Goal: Transaction & Acquisition: Download file/media

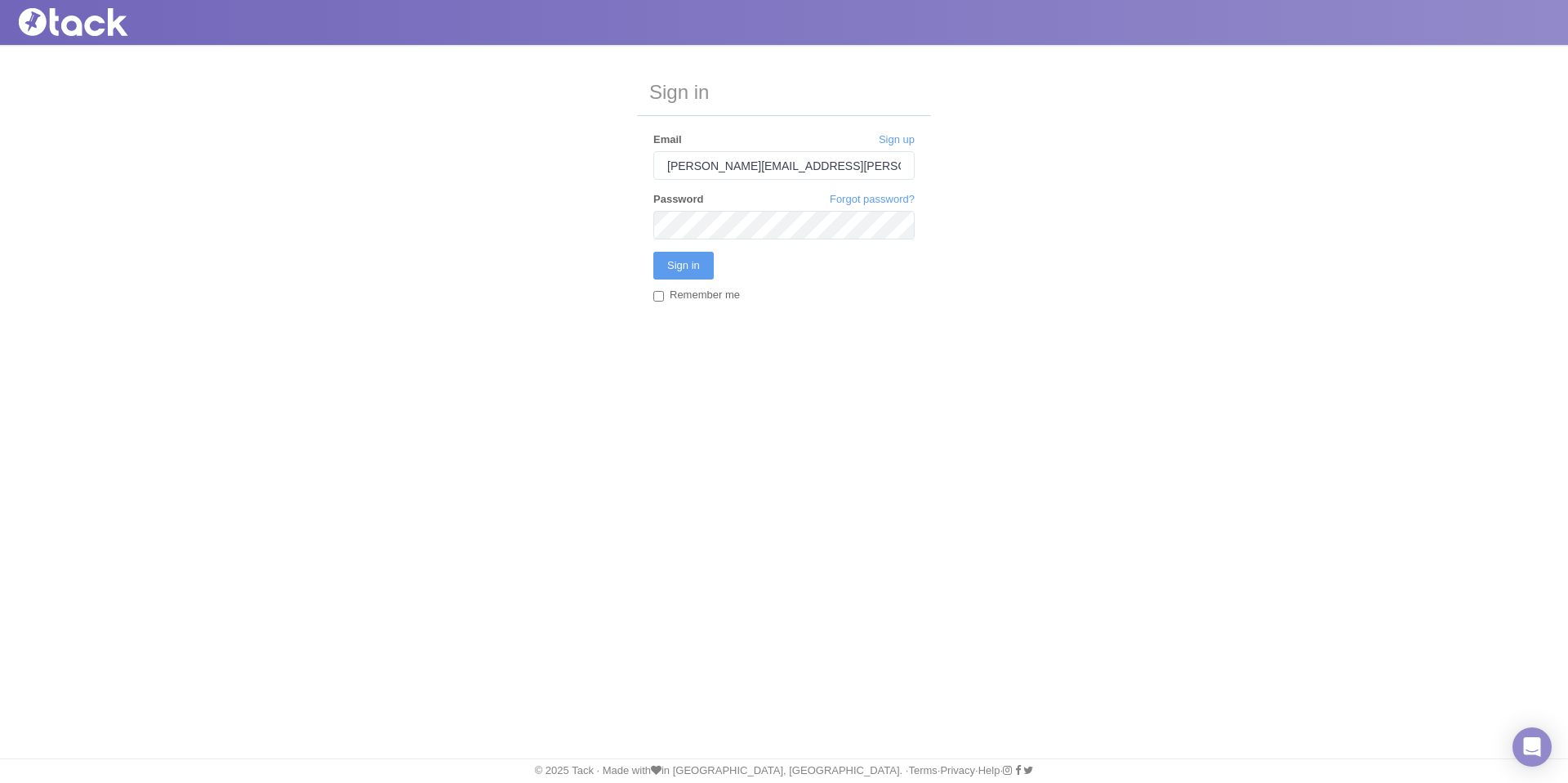
click at [653, 251] on input "Sign in" at bounding box center [684, 265] width 61 height 28
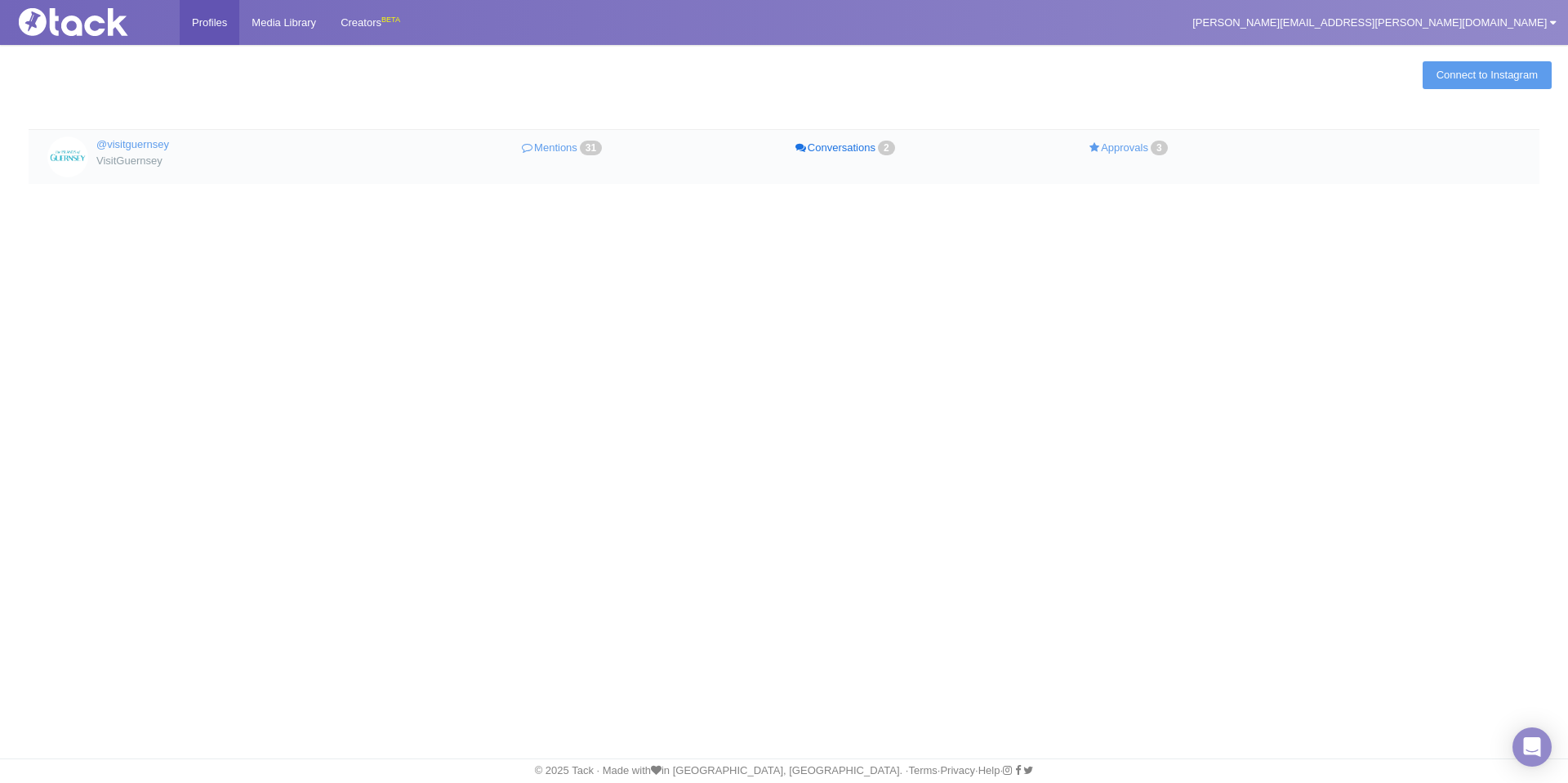
click at [808, 150] on link "Conversations 2" at bounding box center [847, 148] width 283 height 24
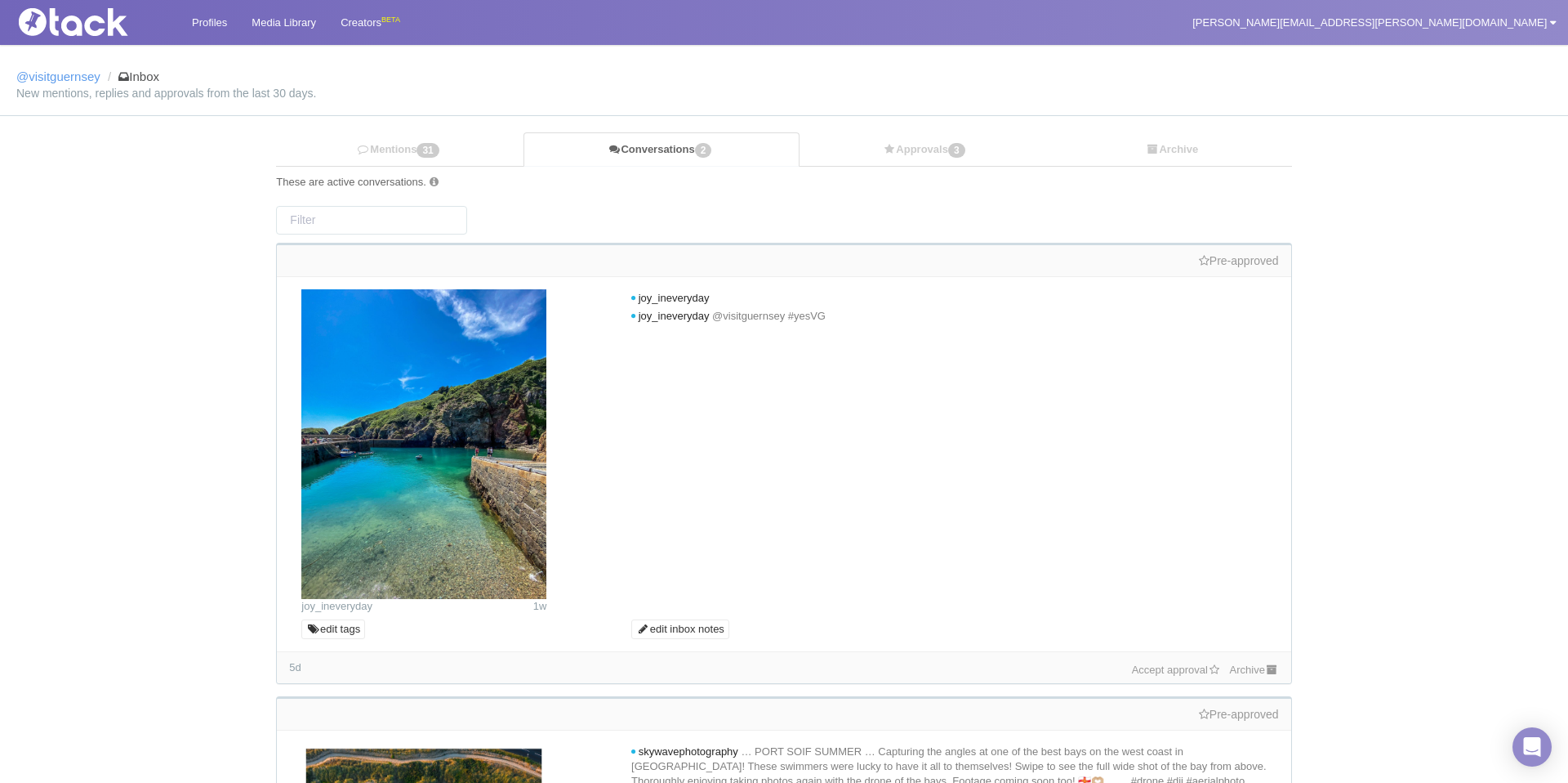
click at [1177, 664] on link "Accept approval" at bounding box center [1177, 670] width 90 height 12
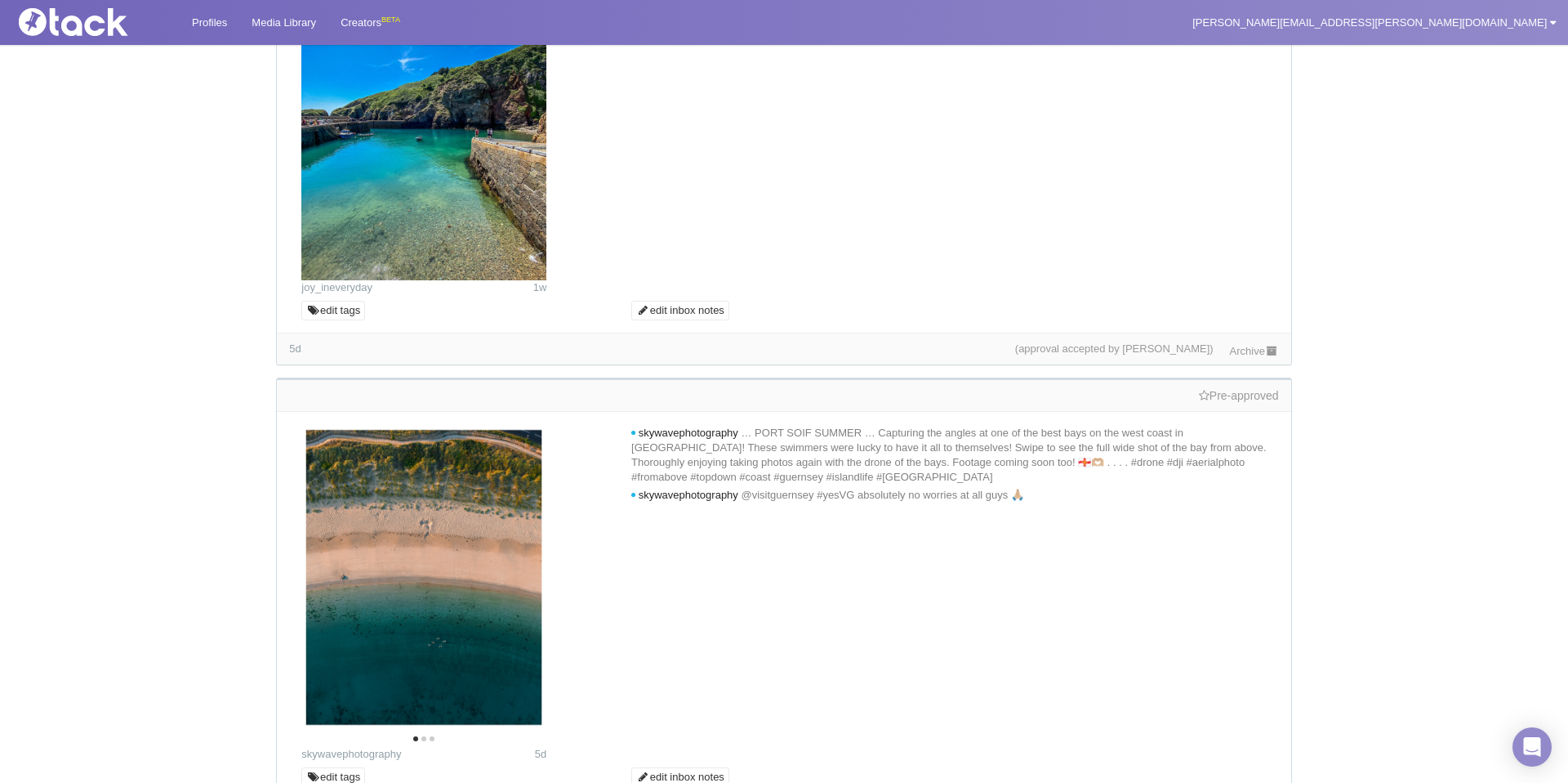
scroll to position [444, 0]
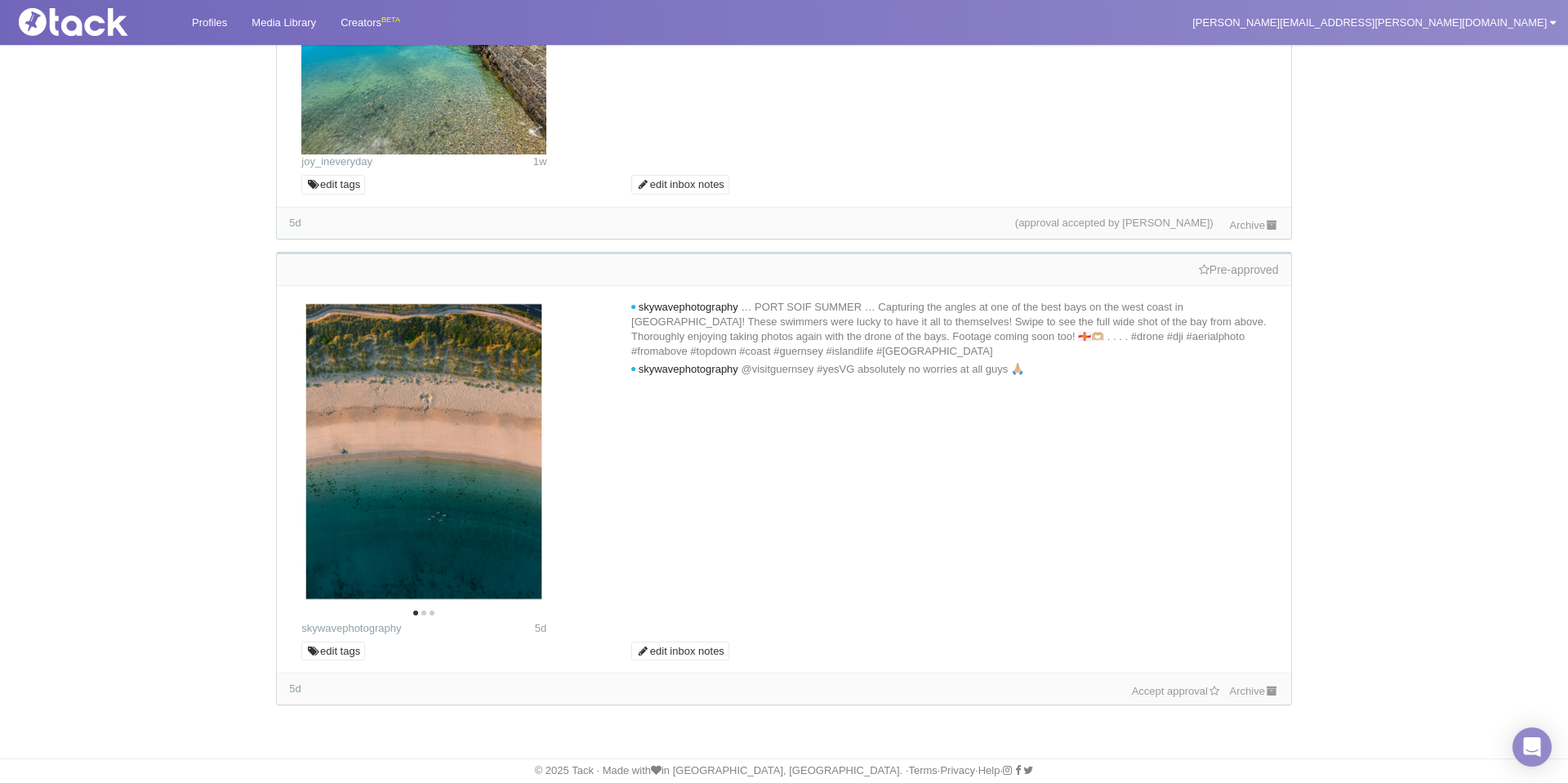
click at [1145, 692] on link "Accept approval" at bounding box center [1177, 691] width 90 height 12
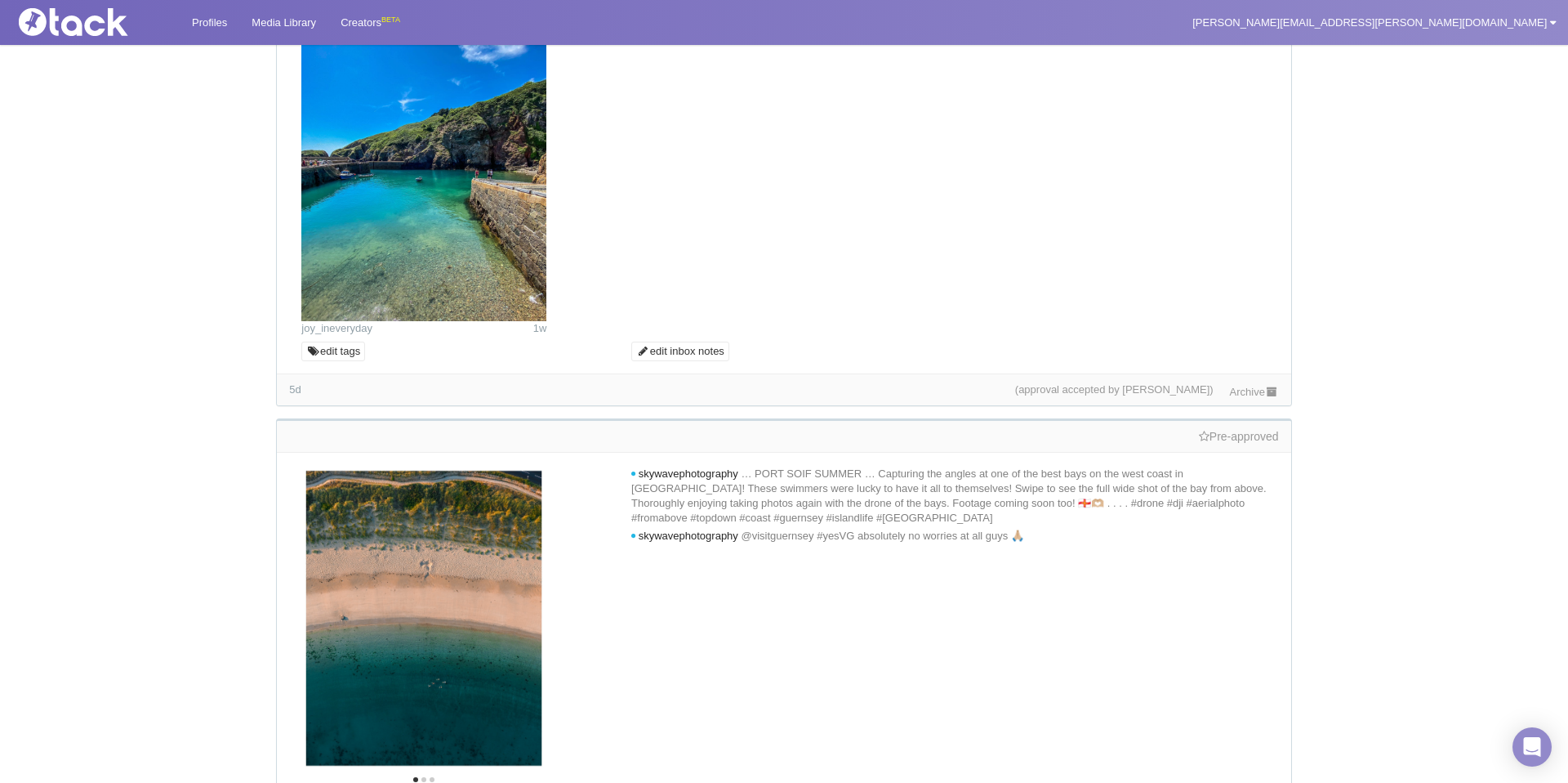
scroll to position [0, 0]
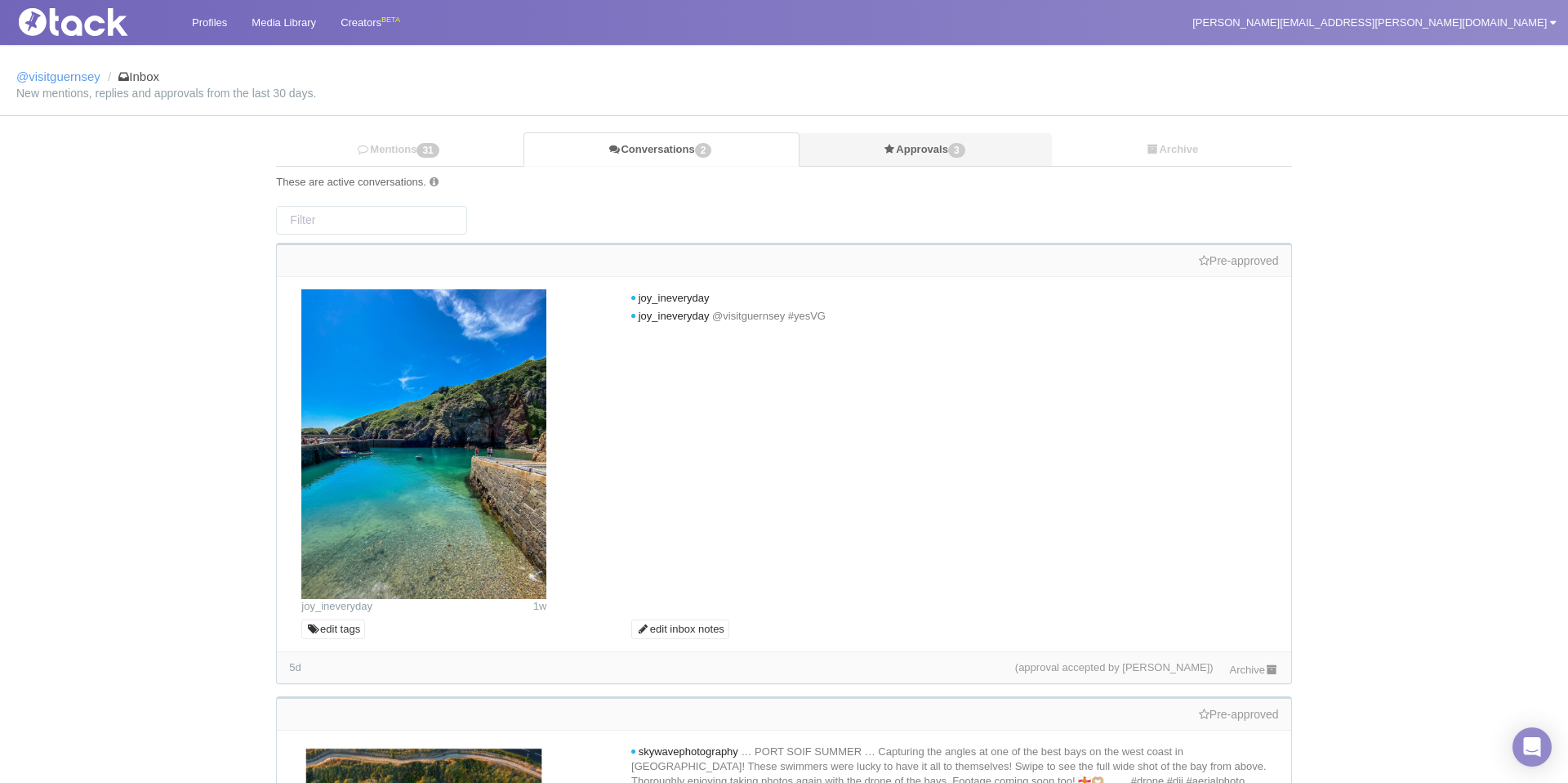
click at [915, 157] on link "Approvals 3" at bounding box center [925, 150] width 252 height 34
click at [473, 151] on link "Mentions 31" at bounding box center [400, 150] width 248 height 34
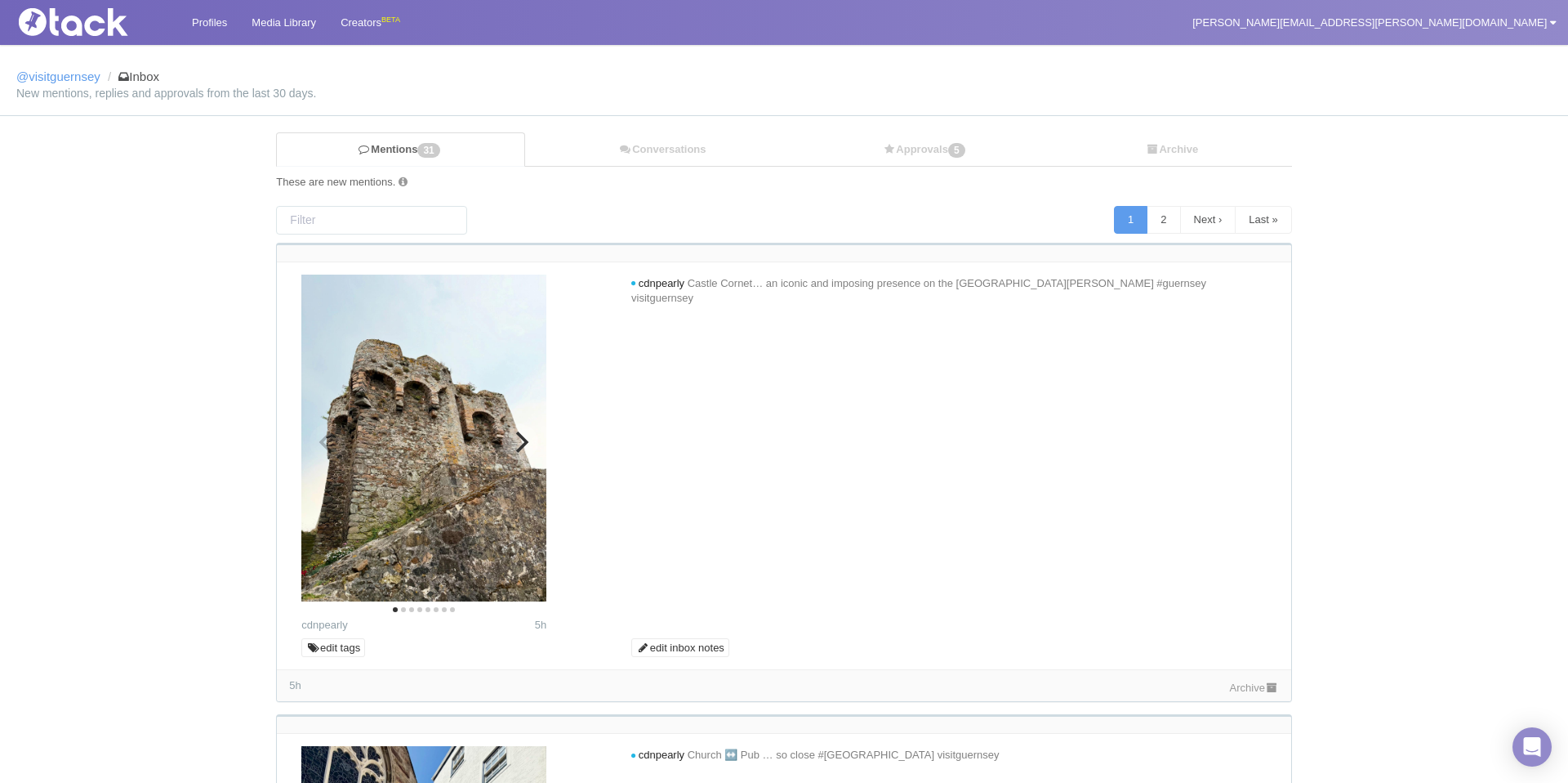
click at [521, 439] on icon "Next" at bounding box center [521, 442] width 21 height 21
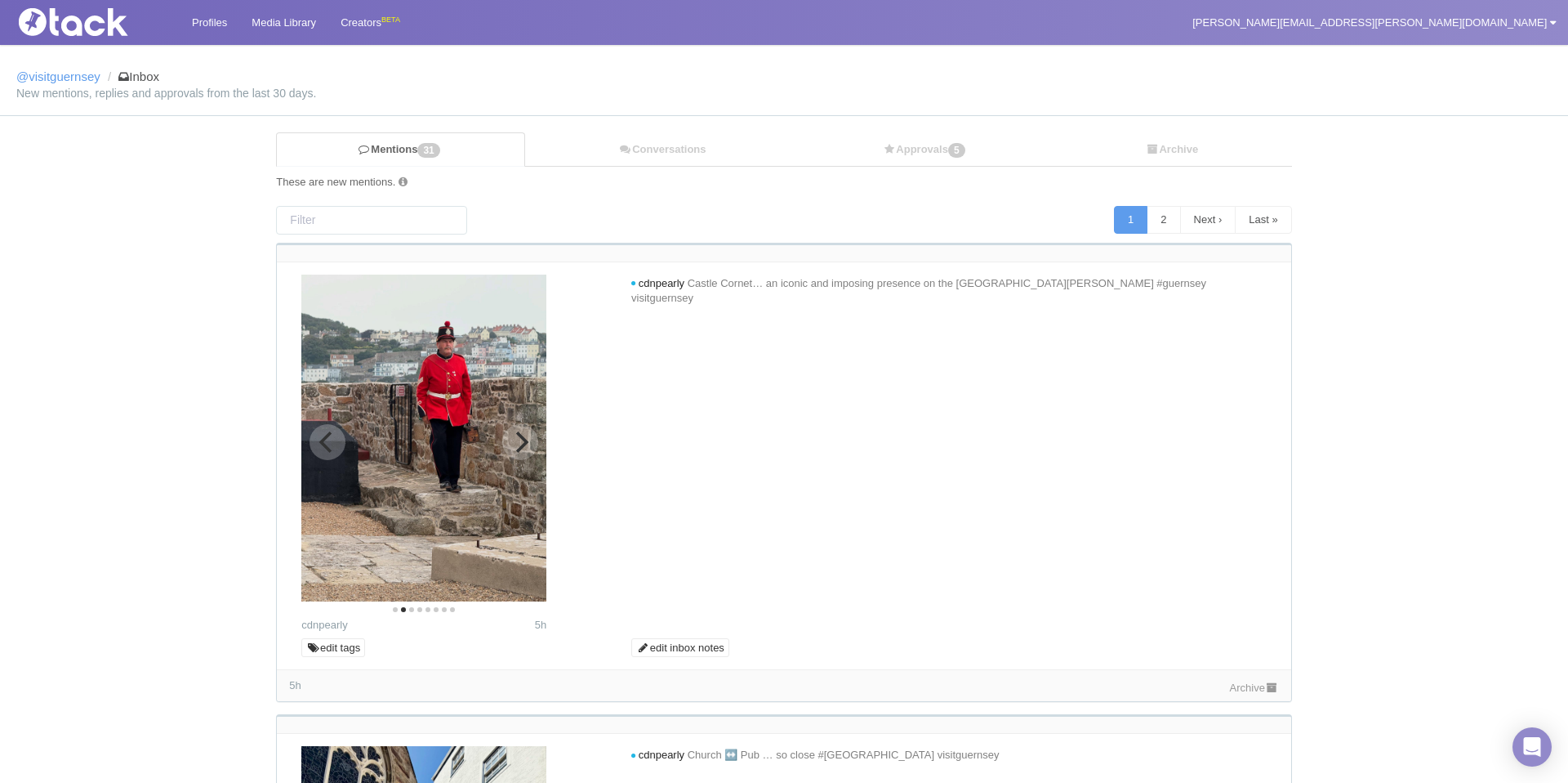
click at [521, 439] on icon "Next" at bounding box center [521, 442] width 21 height 21
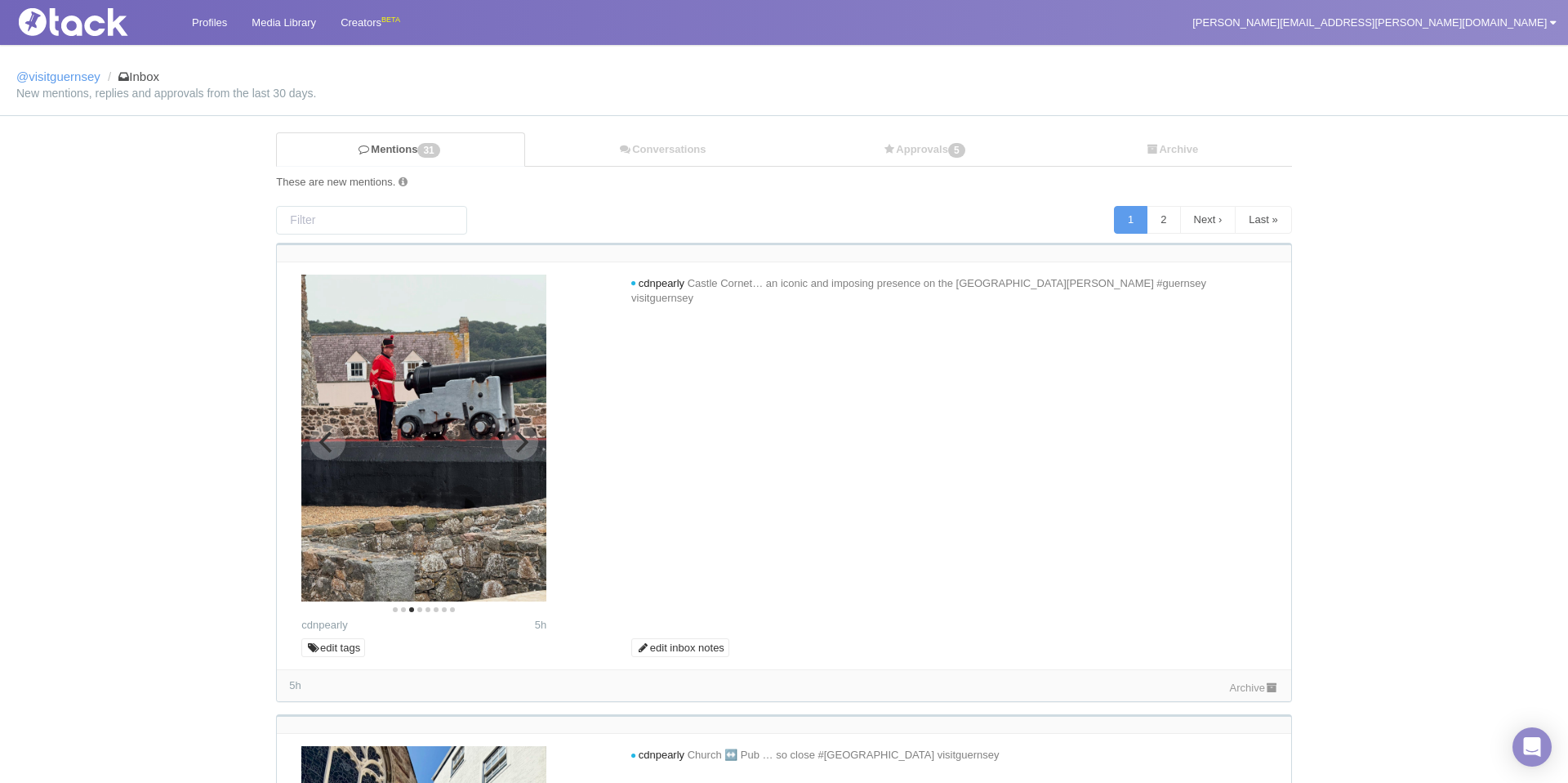
click at [521, 439] on icon "Next" at bounding box center [521, 442] width 21 height 21
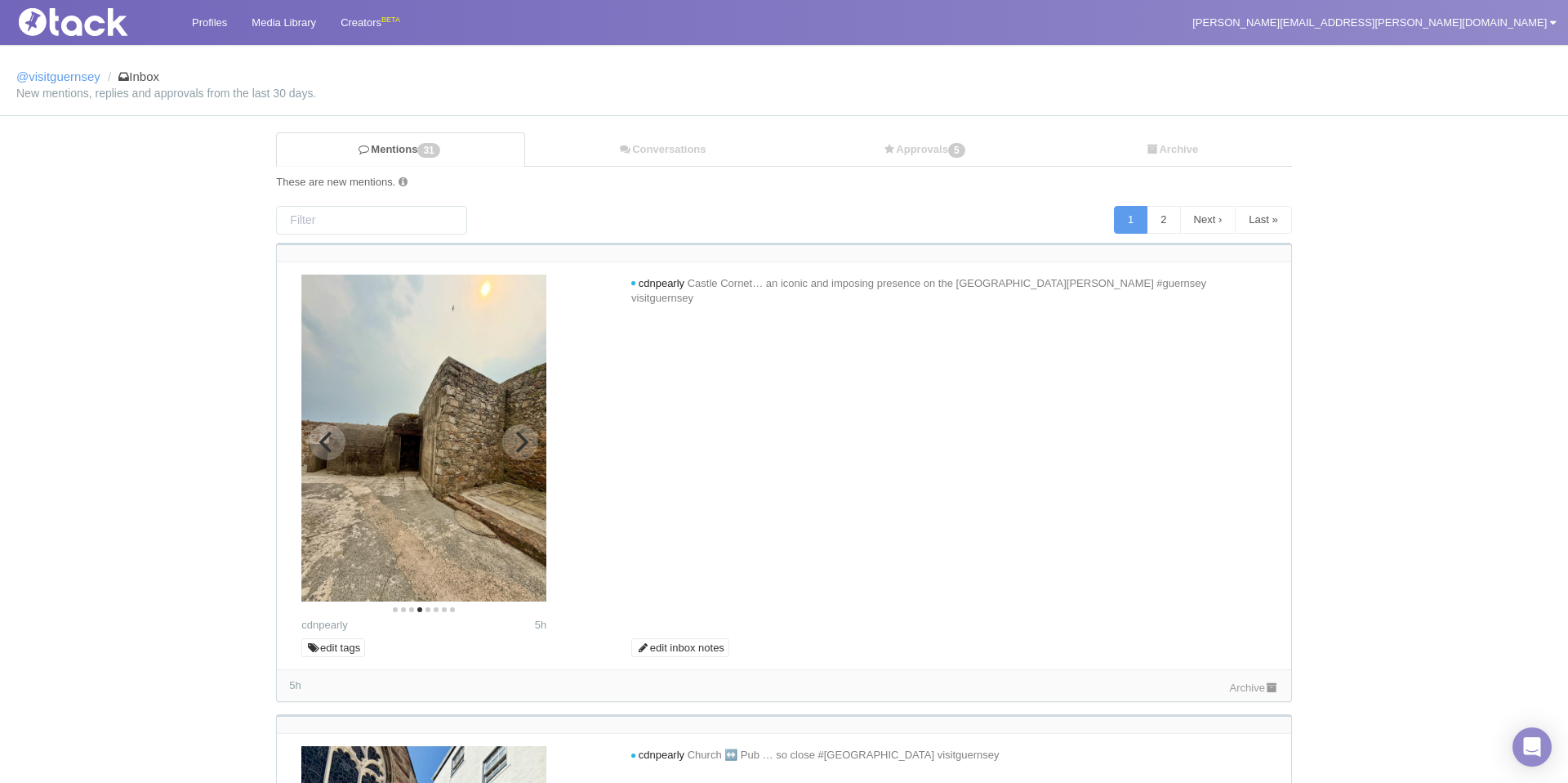
click at [521, 439] on icon "Next" at bounding box center [521, 442] width 21 height 21
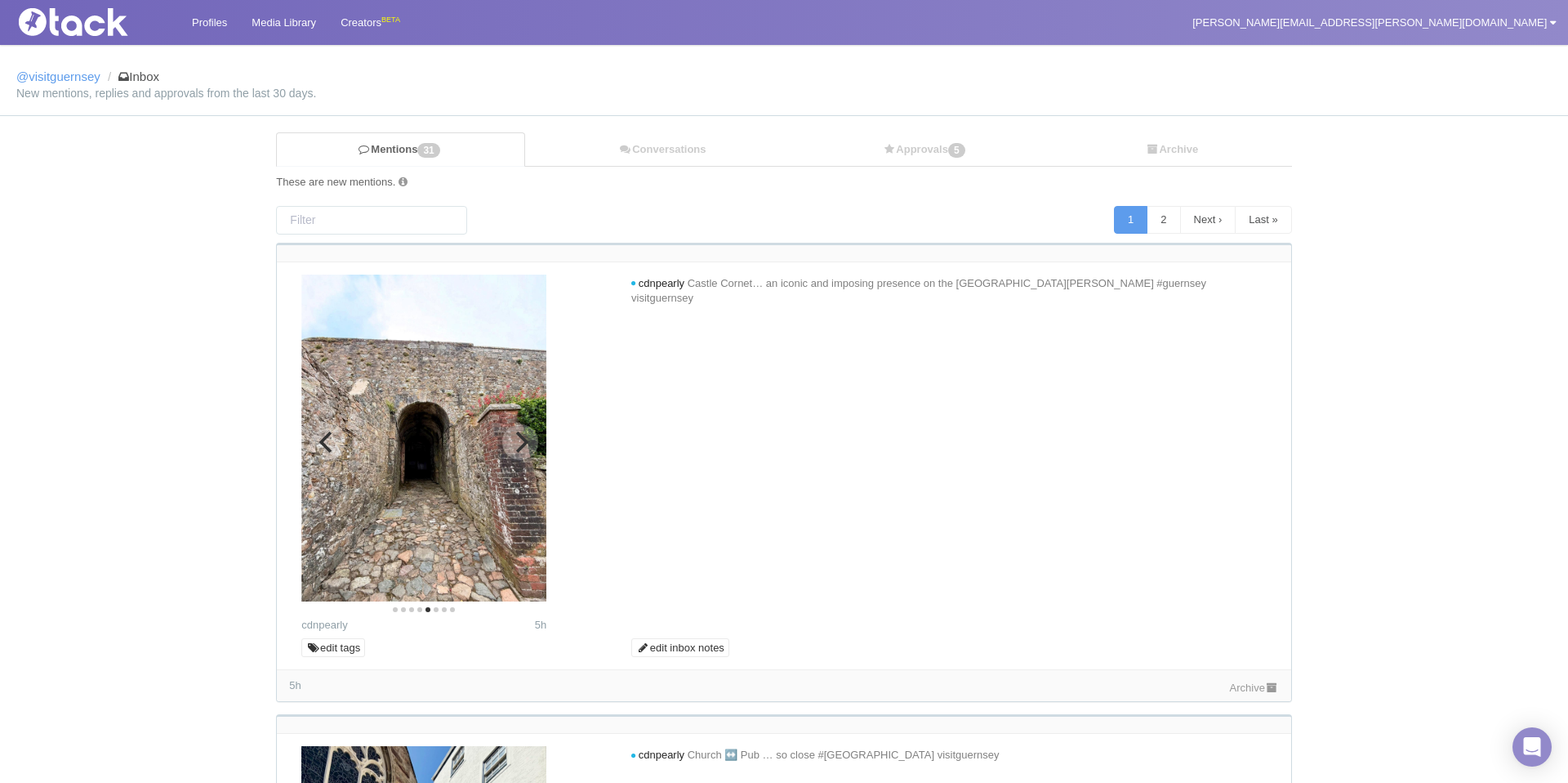
click at [521, 439] on icon "Next" at bounding box center [521, 442] width 21 height 21
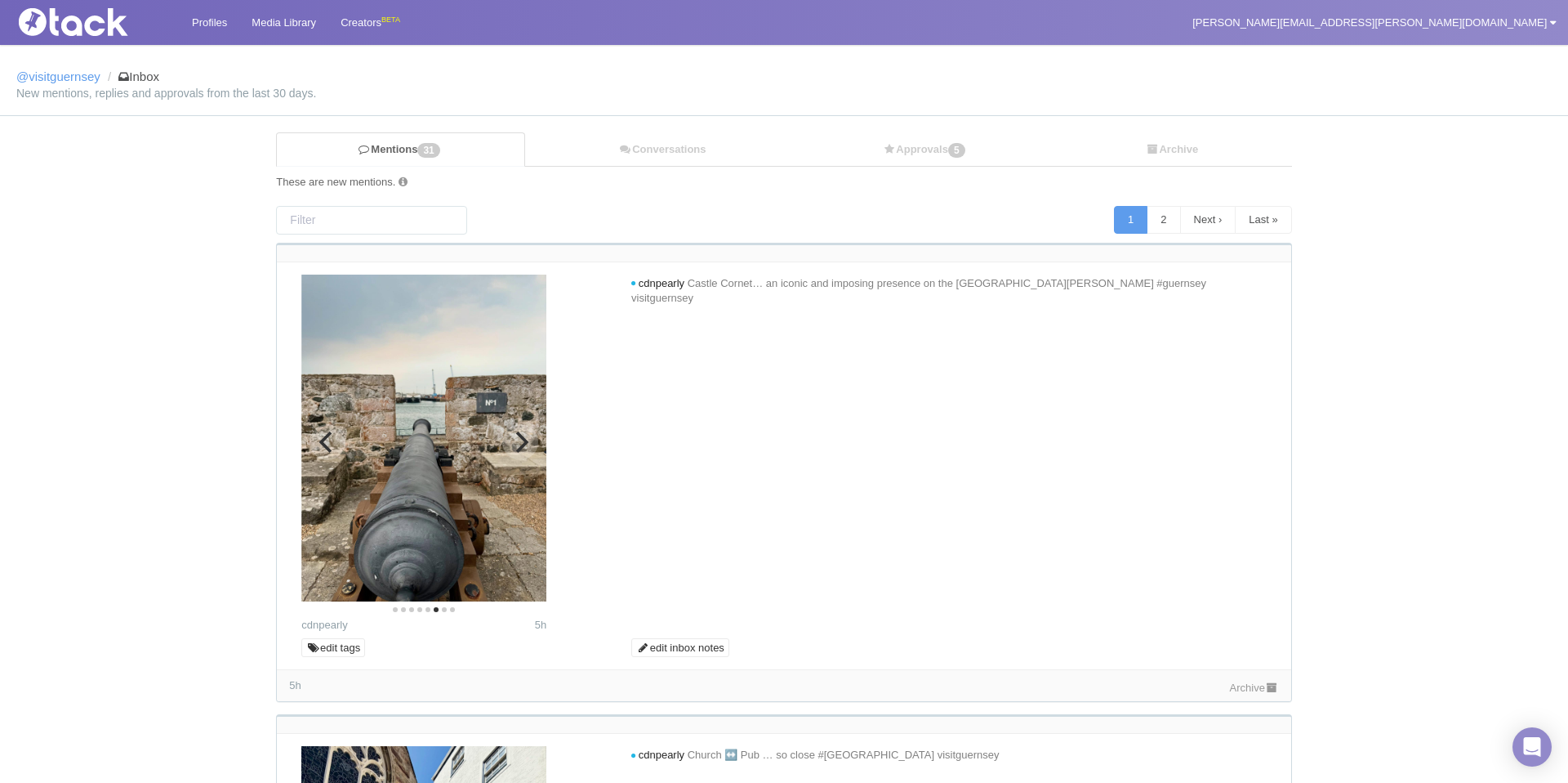
click at [521, 439] on icon "Next" at bounding box center [521, 442] width 21 height 21
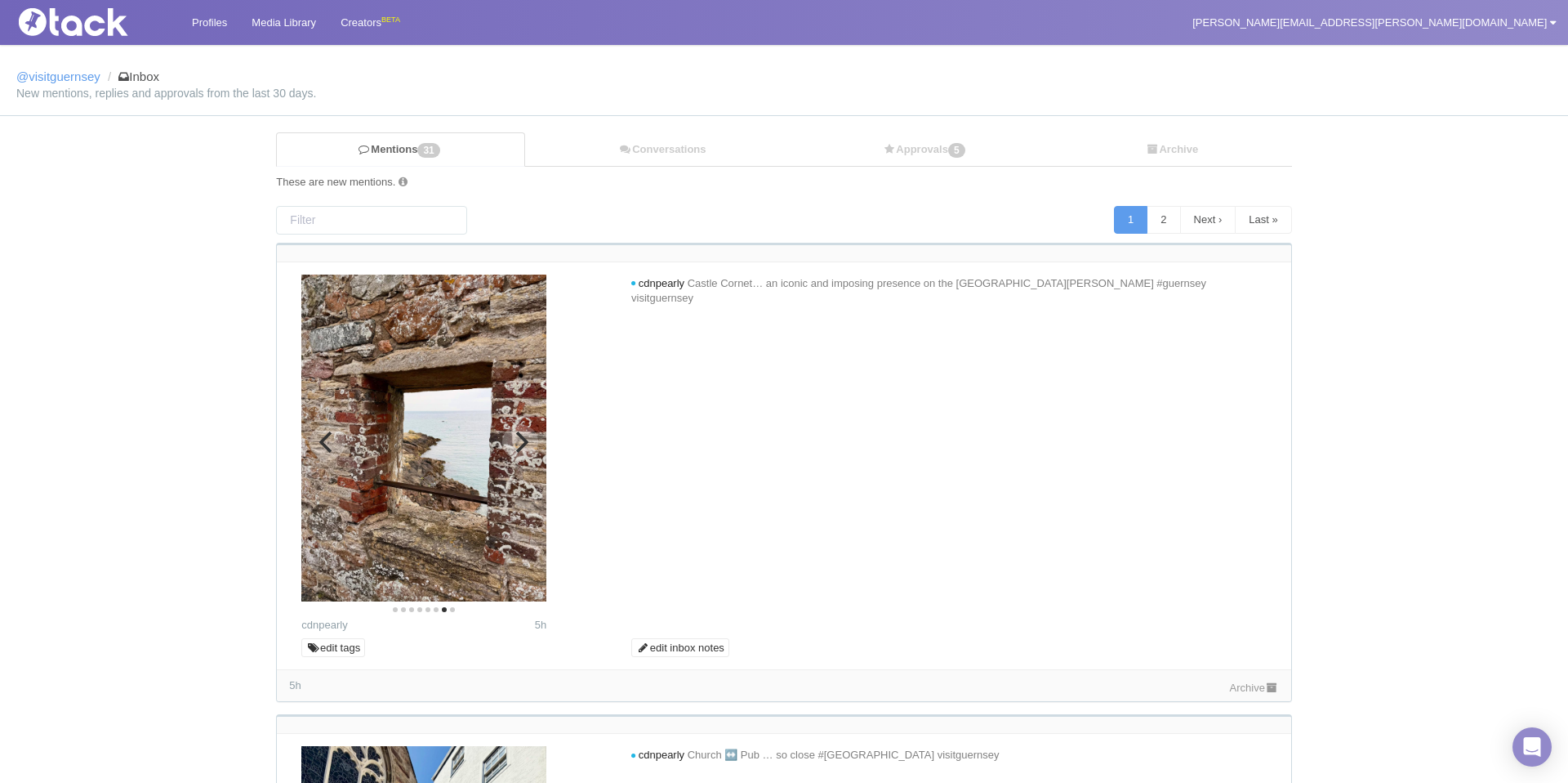
click at [333, 442] on icon "Previous" at bounding box center [328, 442] width 21 height 21
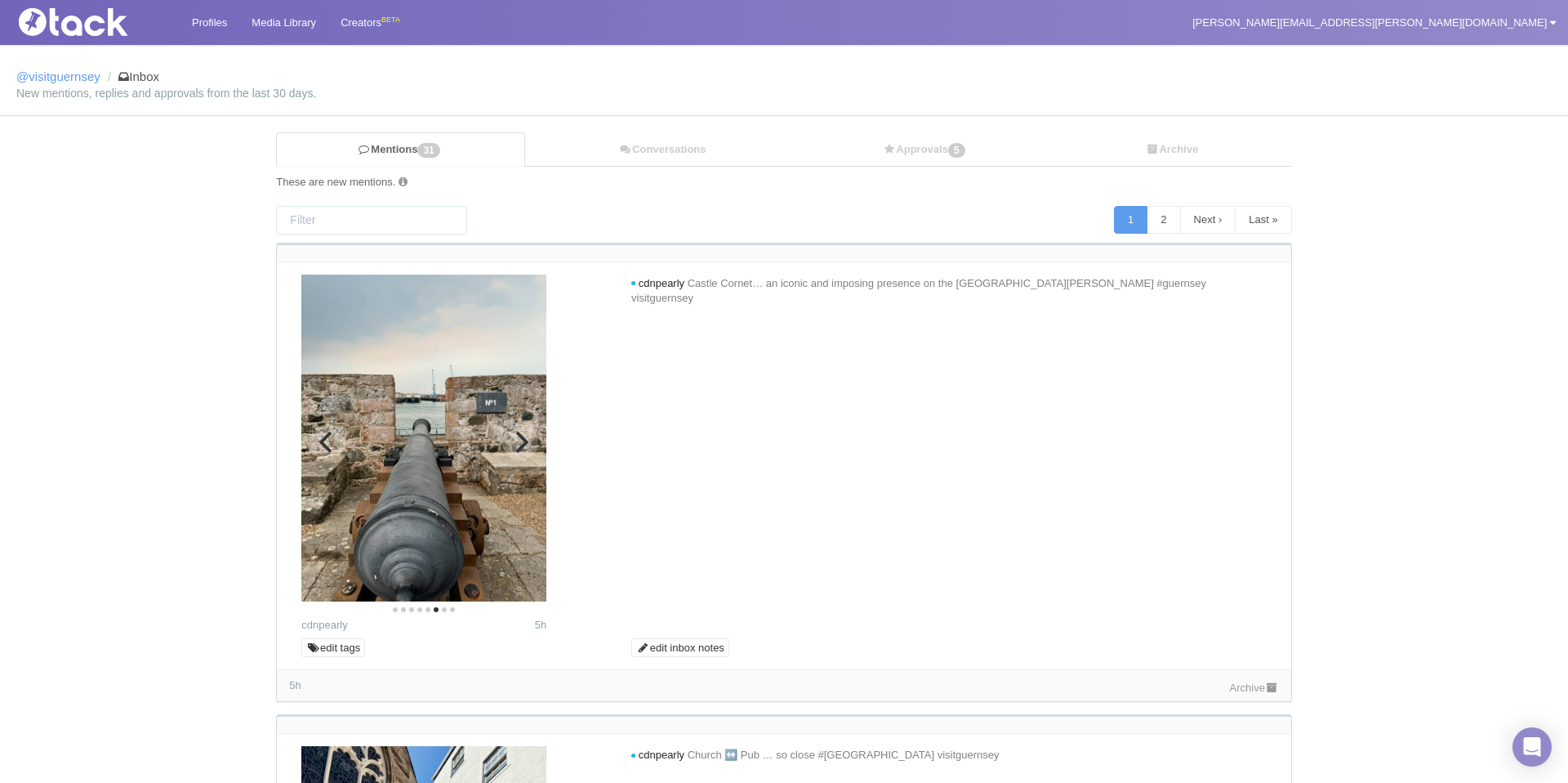
click at [513, 434] on icon "Next" at bounding box center [521, 442] width 21 height 21
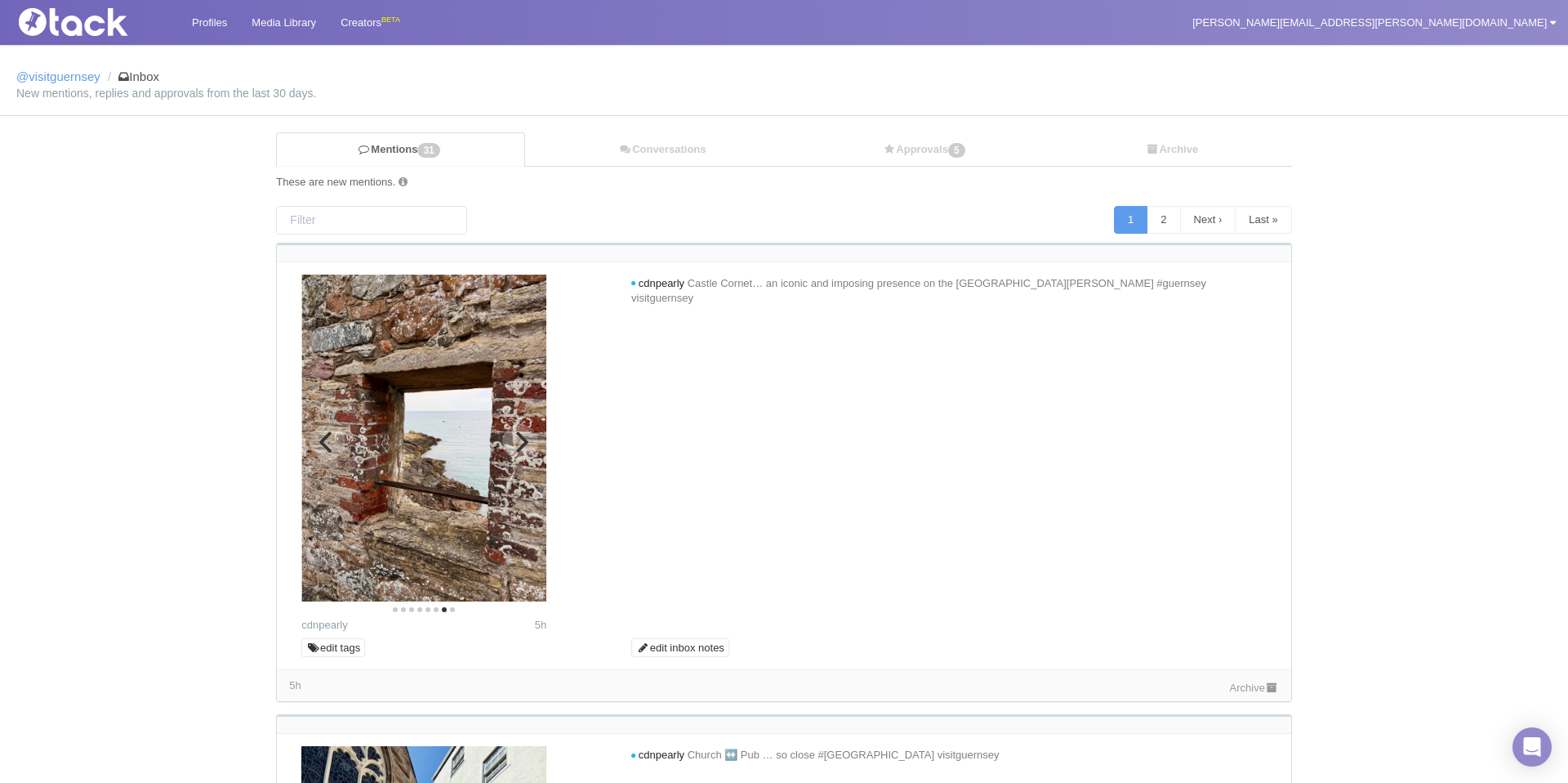
click at [513, 434] on icon "Next" at bounding box center [521, 442] width 21 height 21
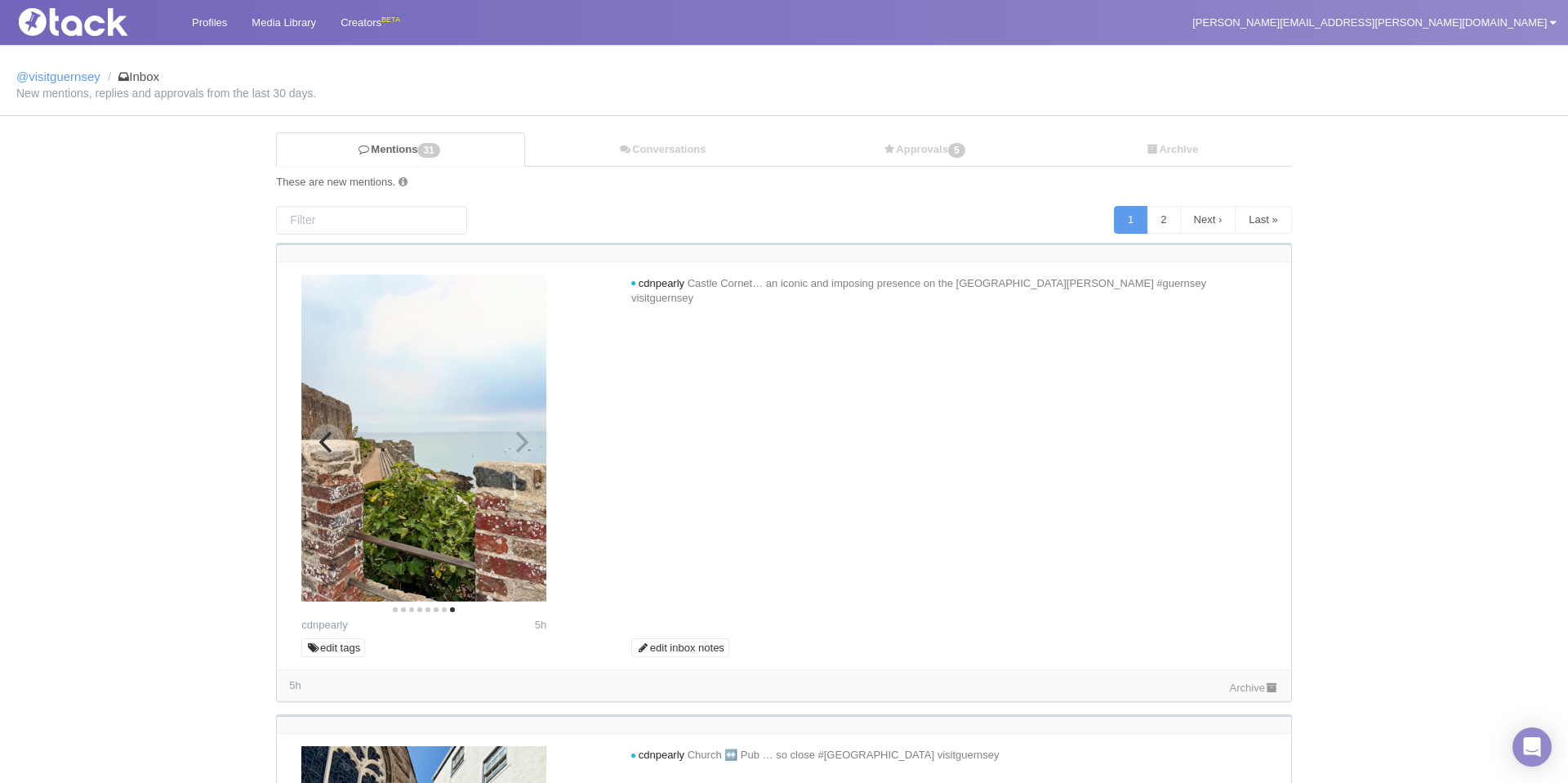
click at [513, 434] on img at bounding box center [423, 438] width 245 height 327
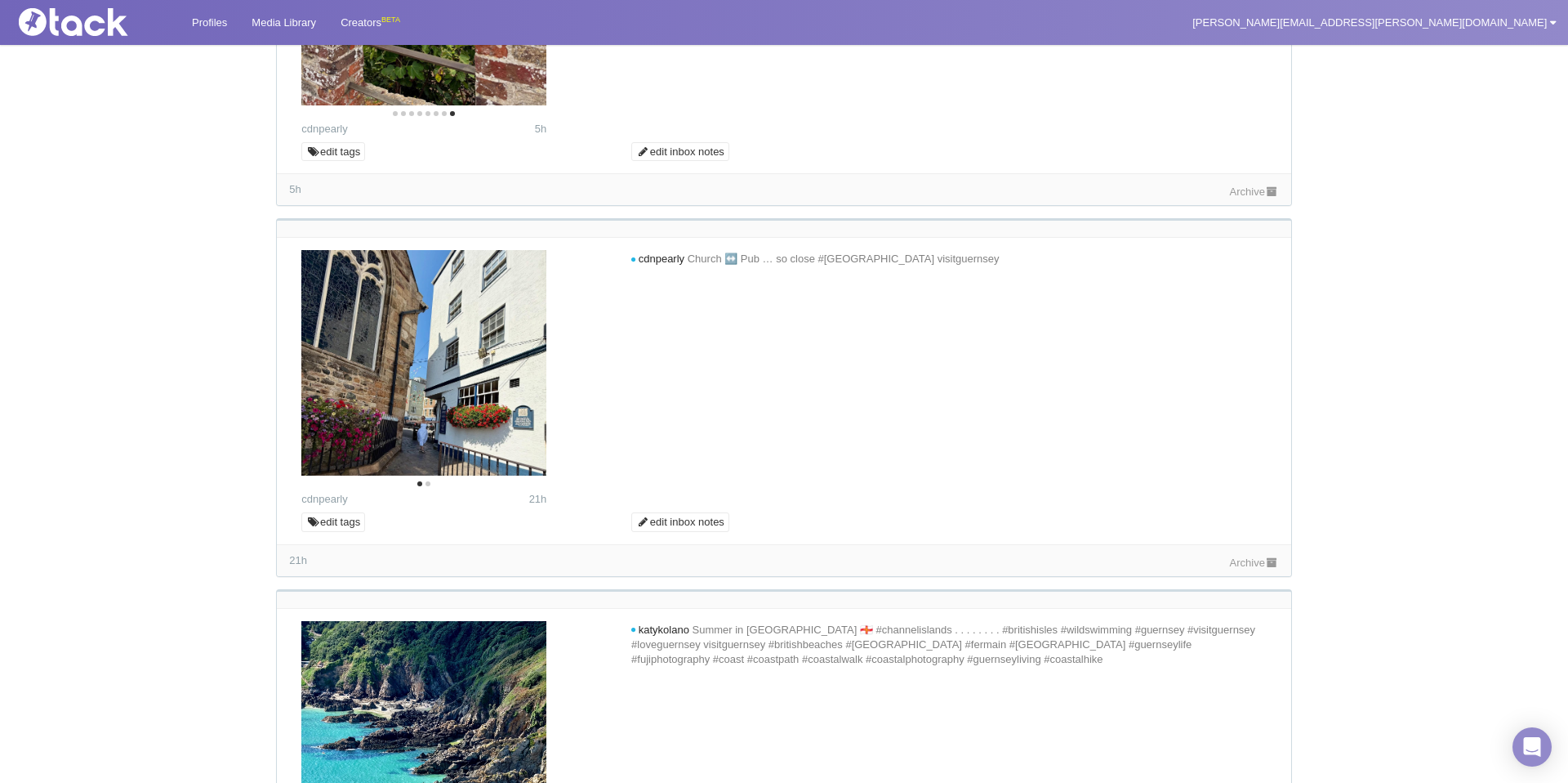
scroll to position [565, 0]
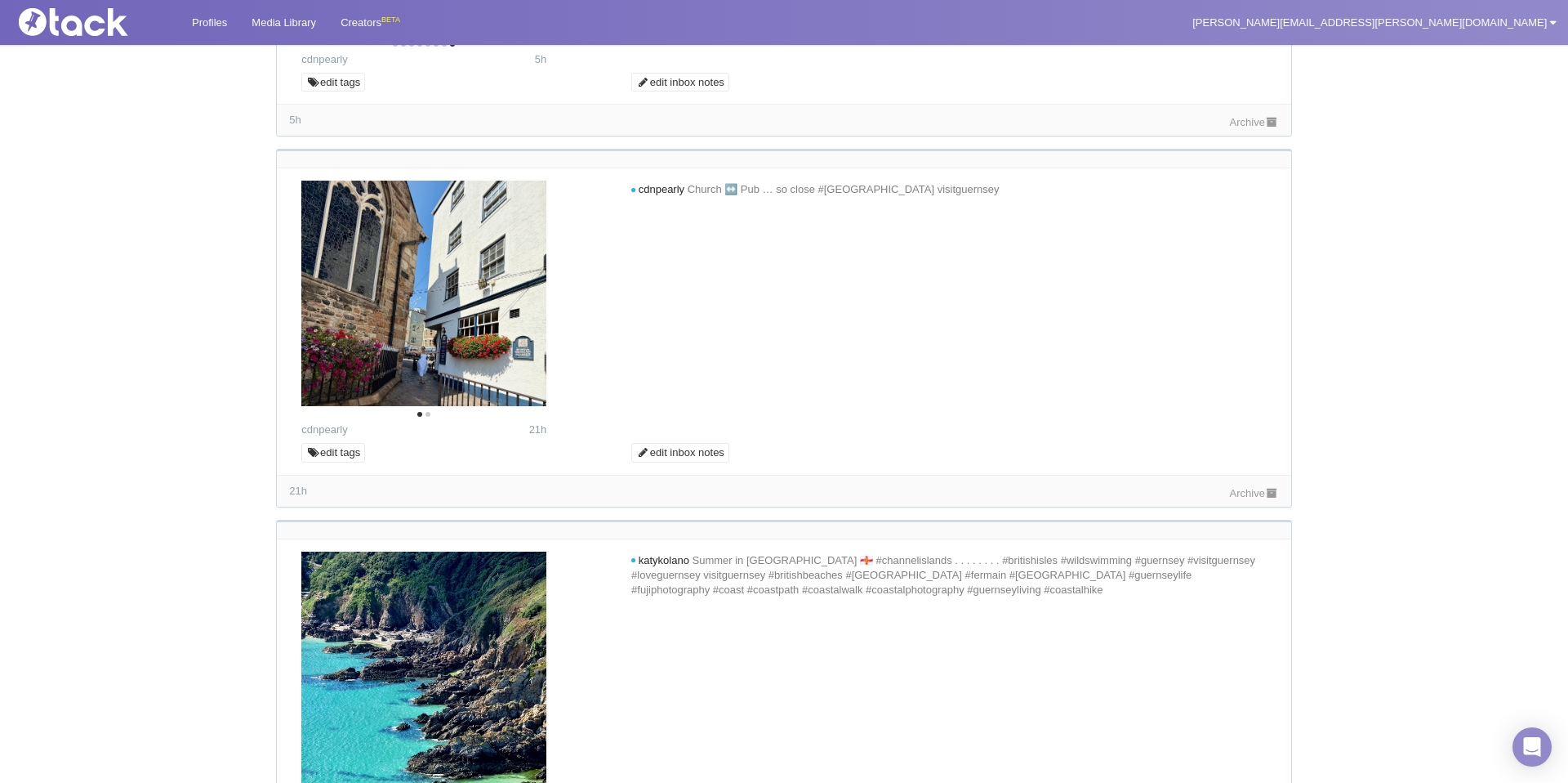
click at [1235, 493] on link "Archive" at bounding box center [1254, 493] width 49 height 12
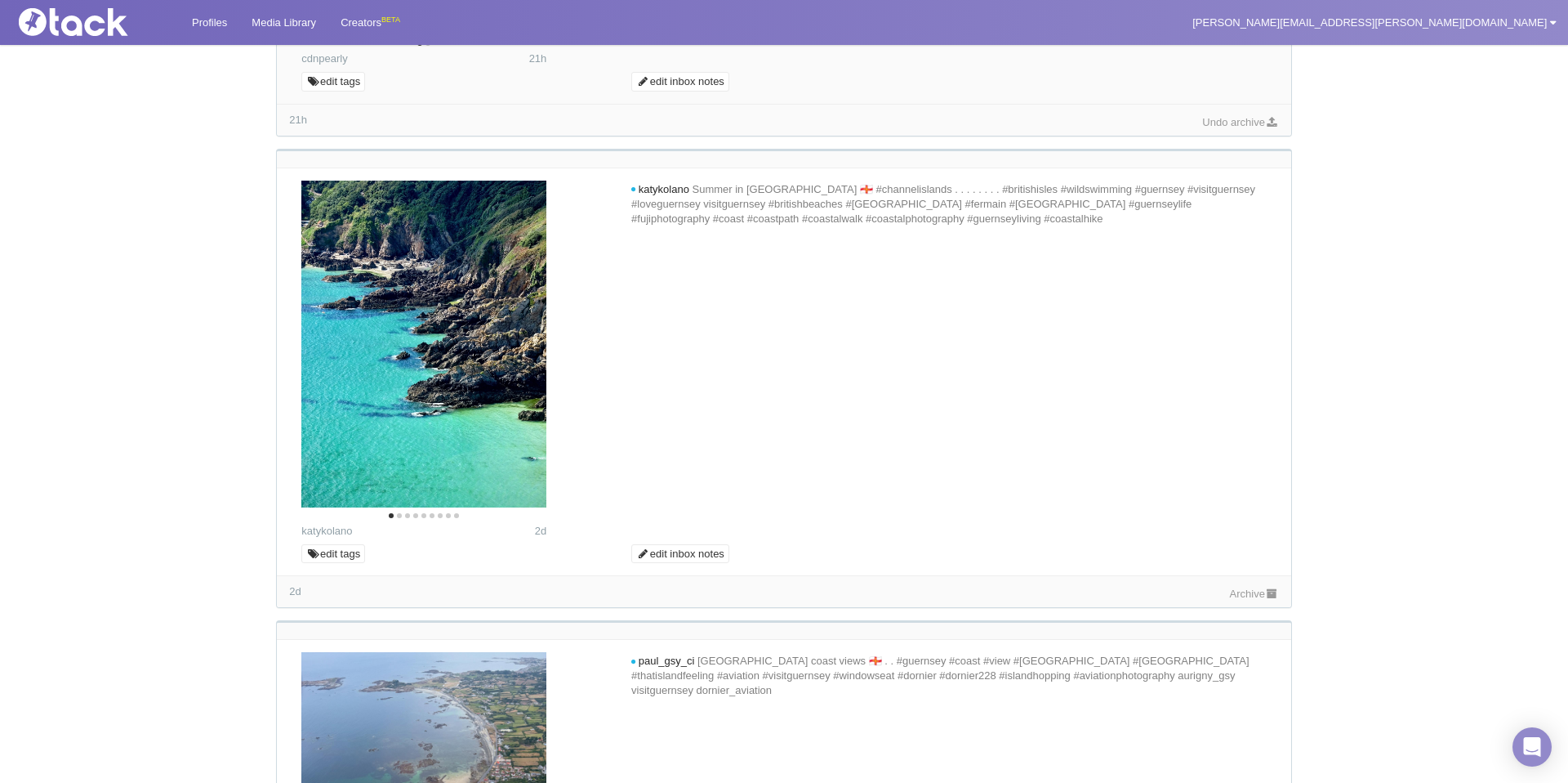
scroll to position [941, 0]
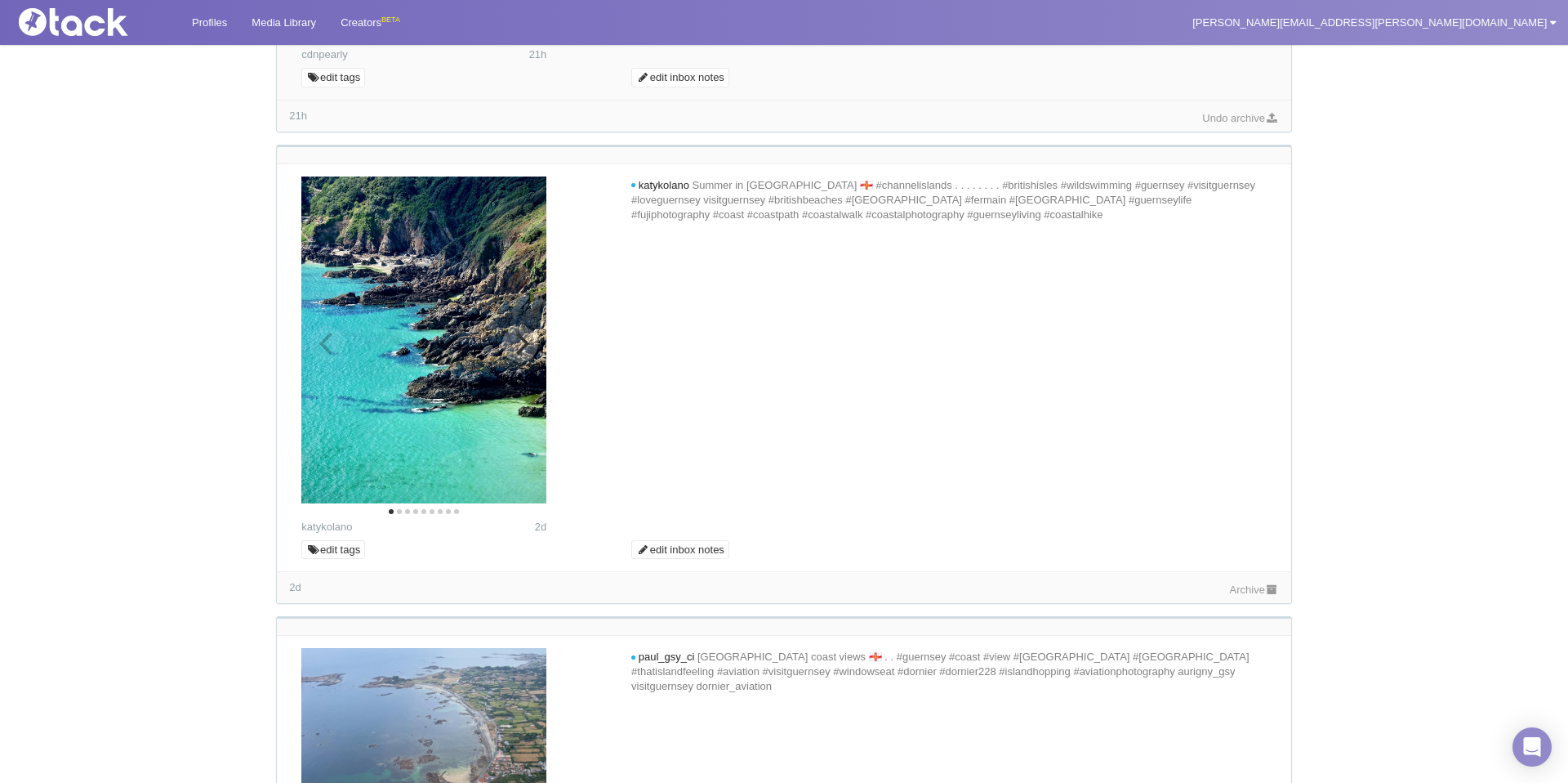
click at [513, 333] on icon "Next" at bounding box center [521, 343] width 21 height 21
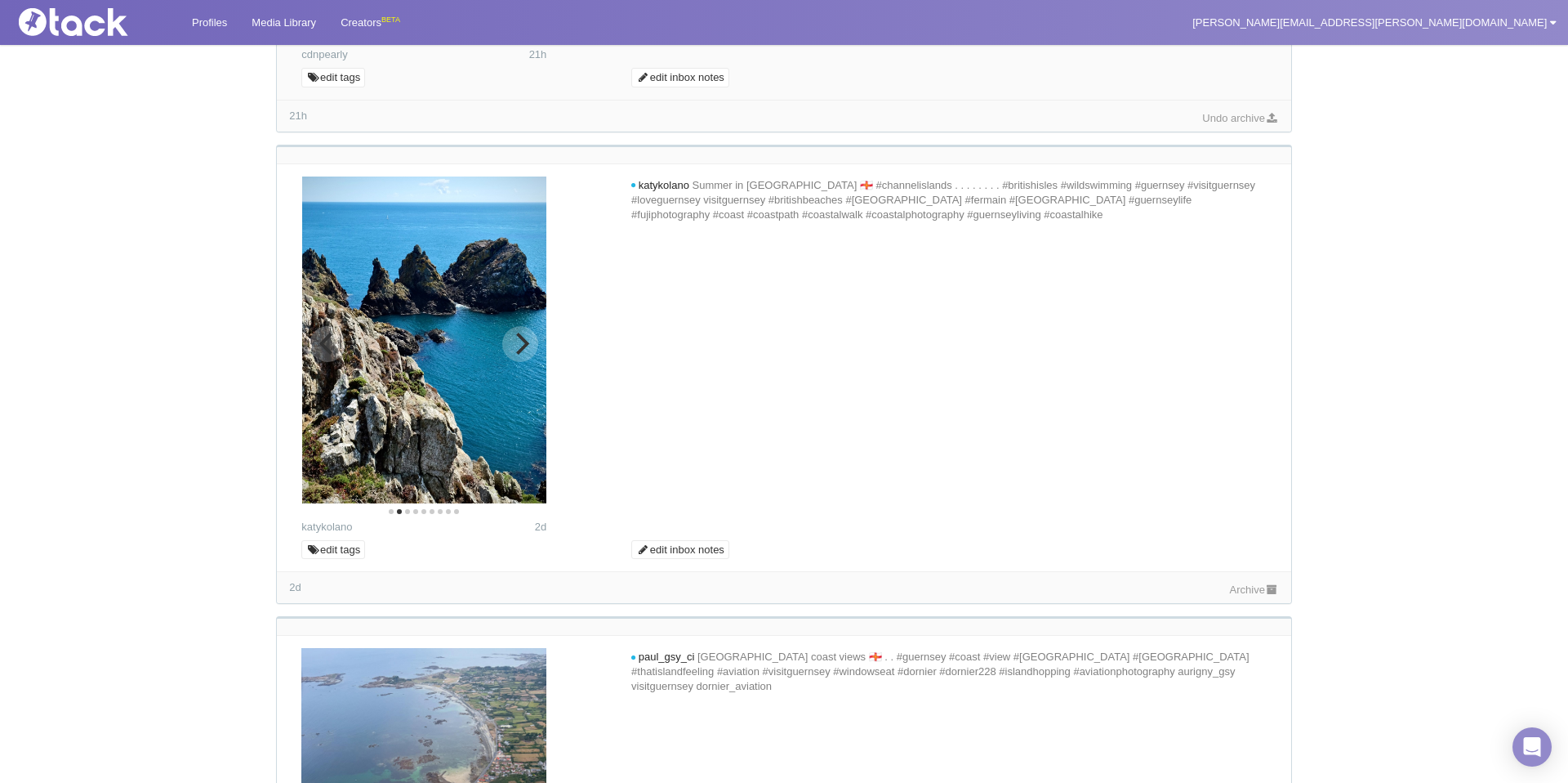
click at [513, 333] on icon "Next" at bounding box center [521, 343] width 21 height 21
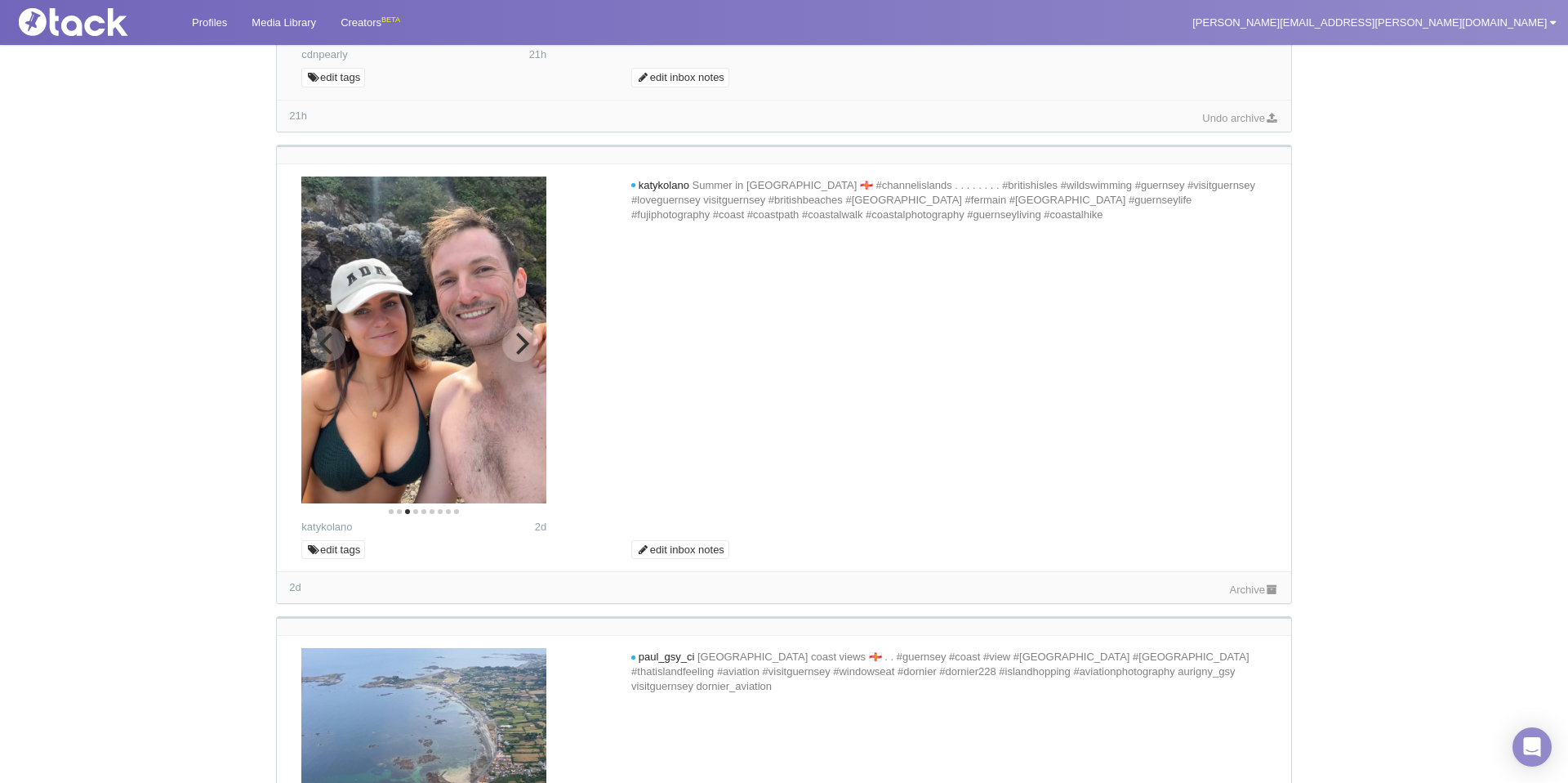
click at [513, 333] on icon "Next" at bounding box center [521, 343] width 21 height 21
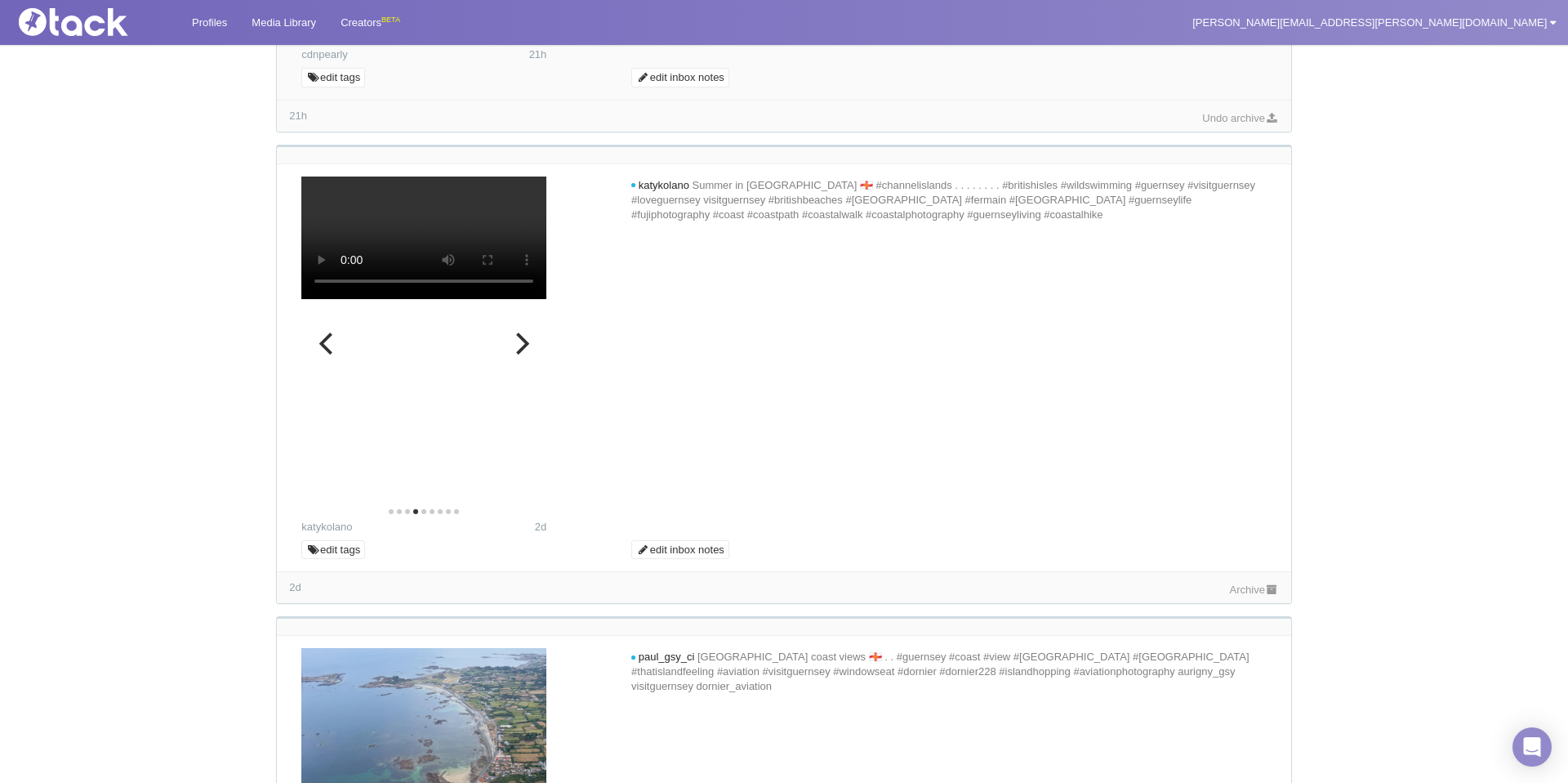
click at [513, 333] on icon "Next" at bounding box center [521, 343] width 21 height 21
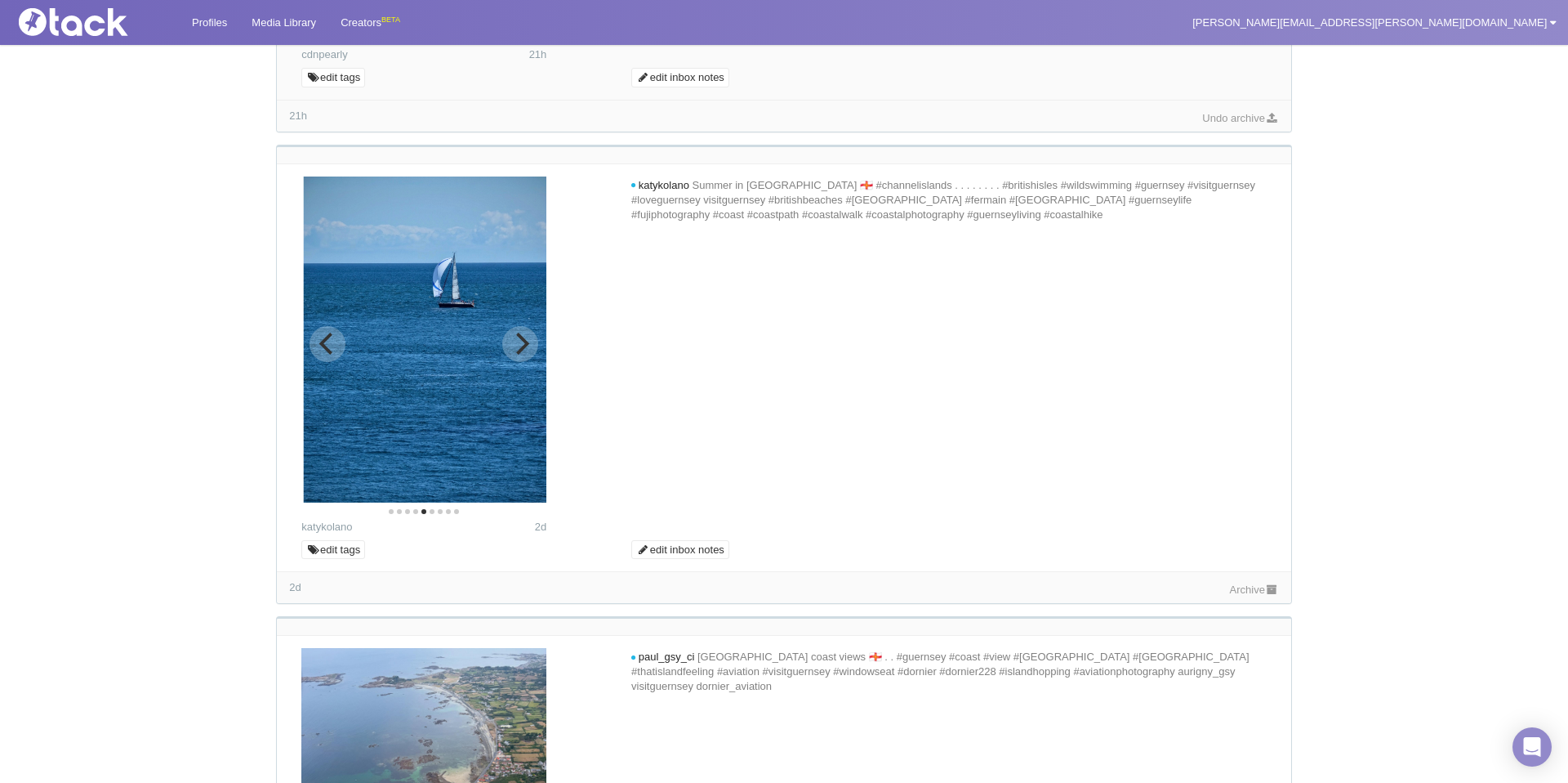
click at [513, 333] on icon "Next" at bounding box center [521, 343] width 21 height 21
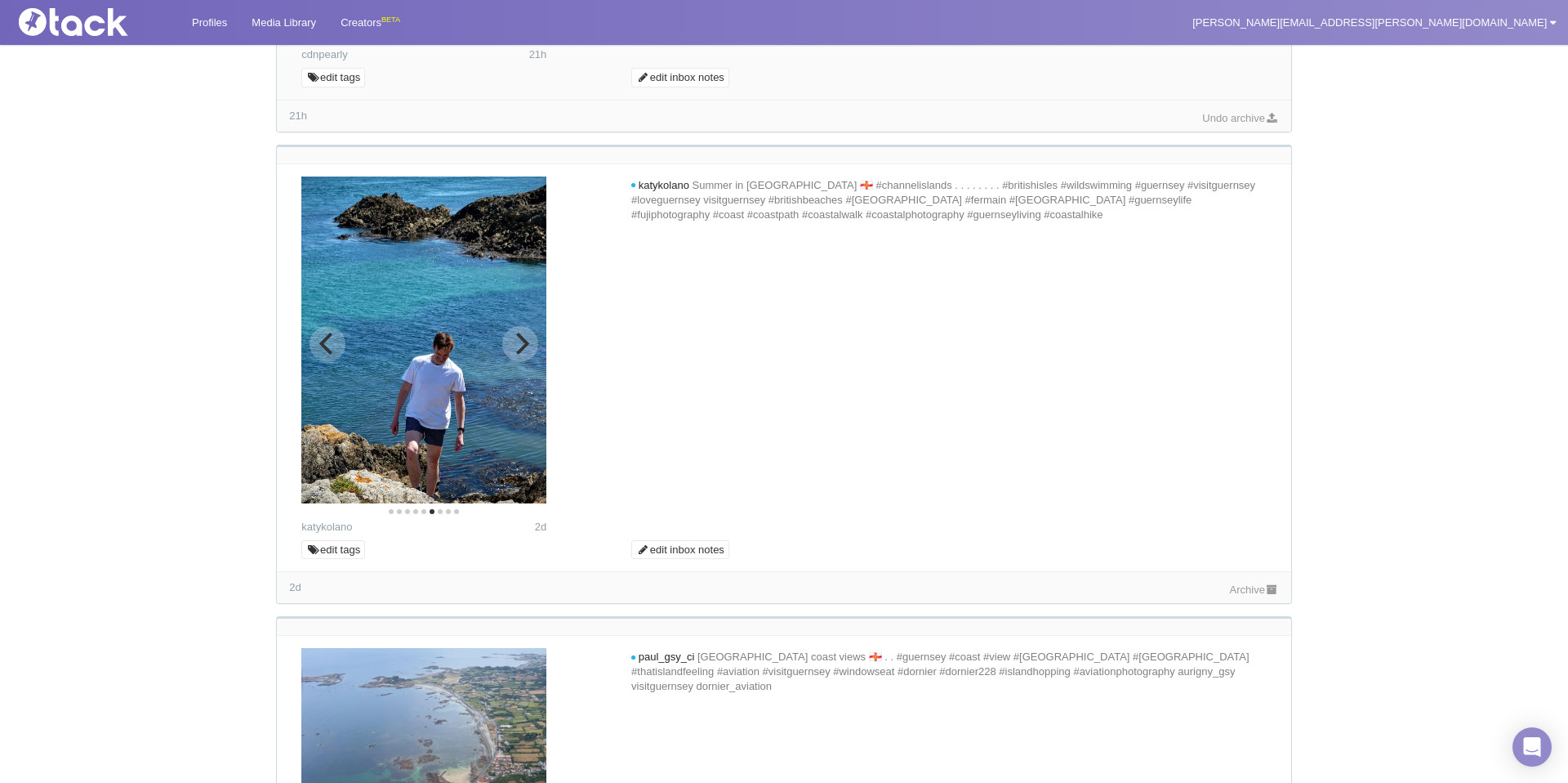
click at [513, 333] on icon "Next" at bounding box center [521, 343] width 21 height 21
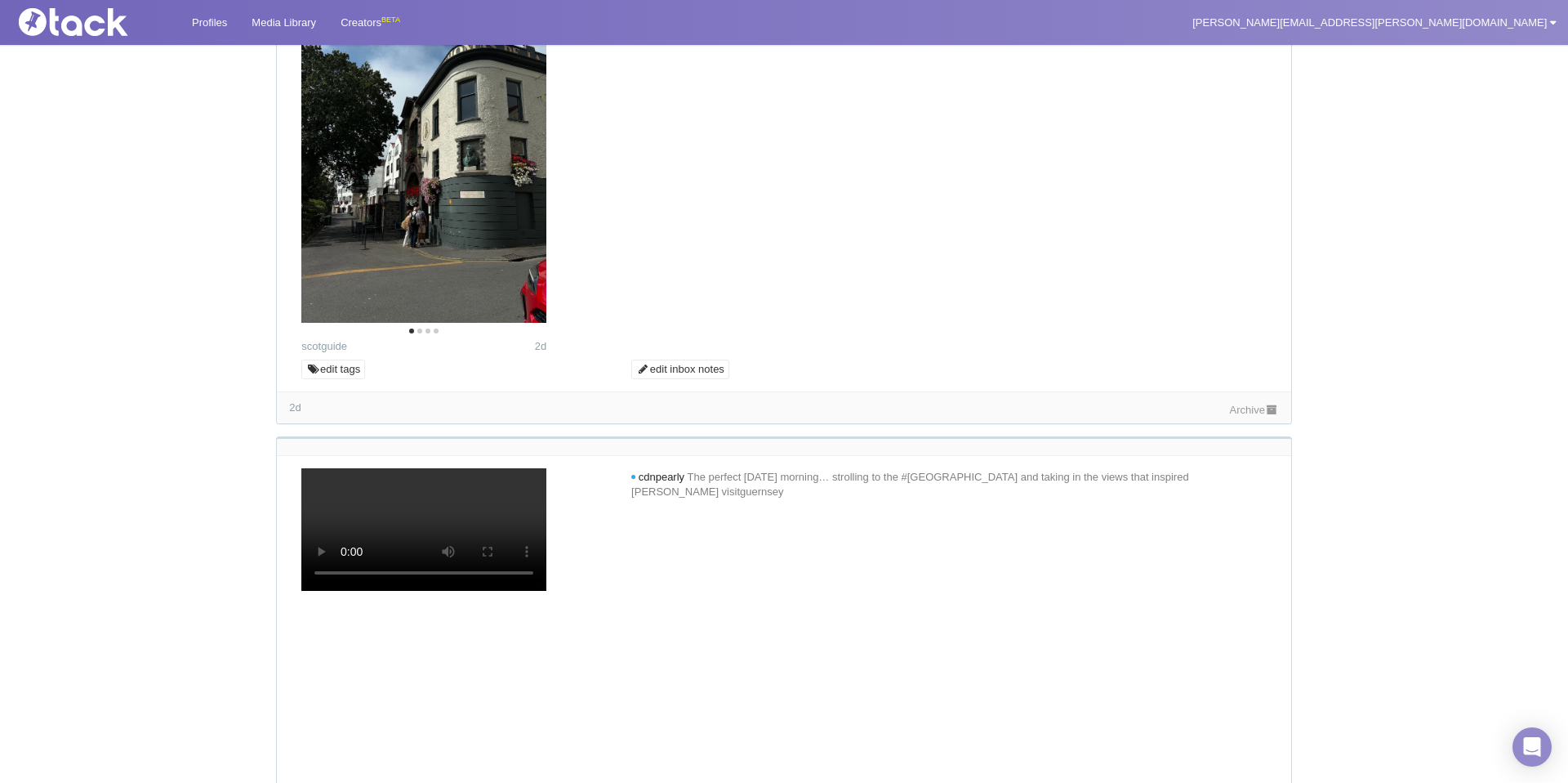
scroll to position [1987, 0]
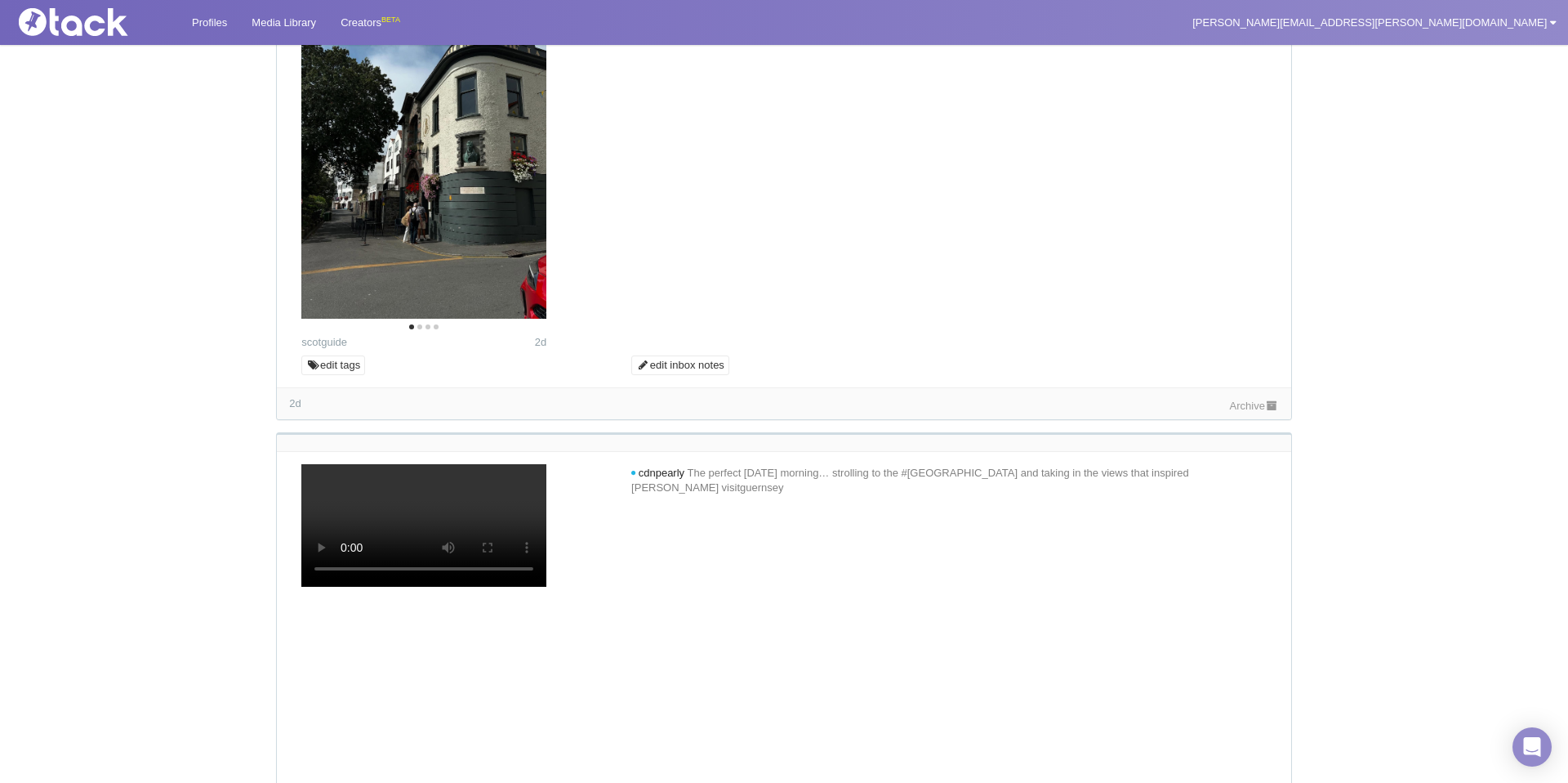
click at [1230, 402] on link "Archive" at bounding box center [1254, 406] width 49 height 12
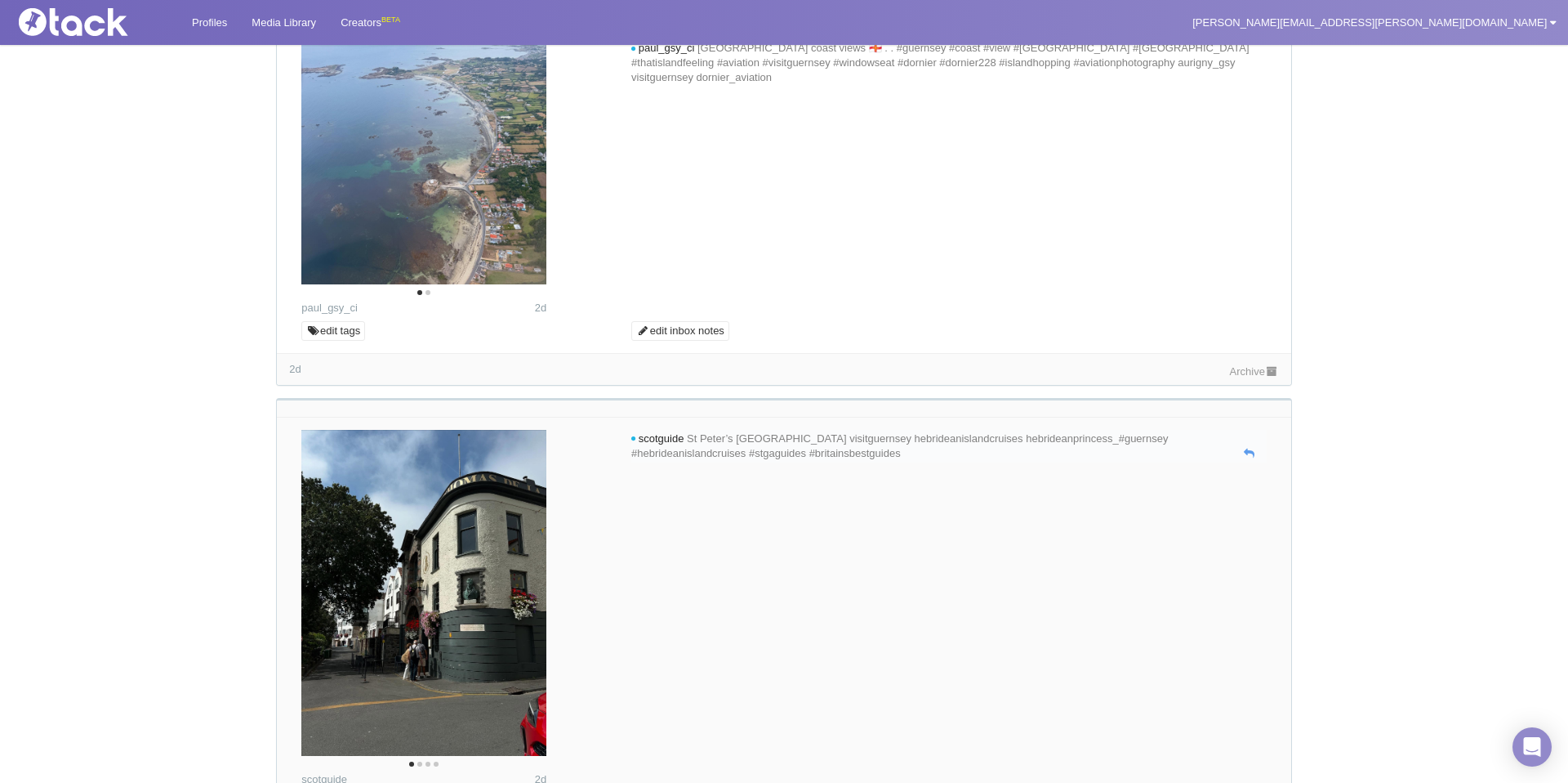
scroll to position [1468, 0]
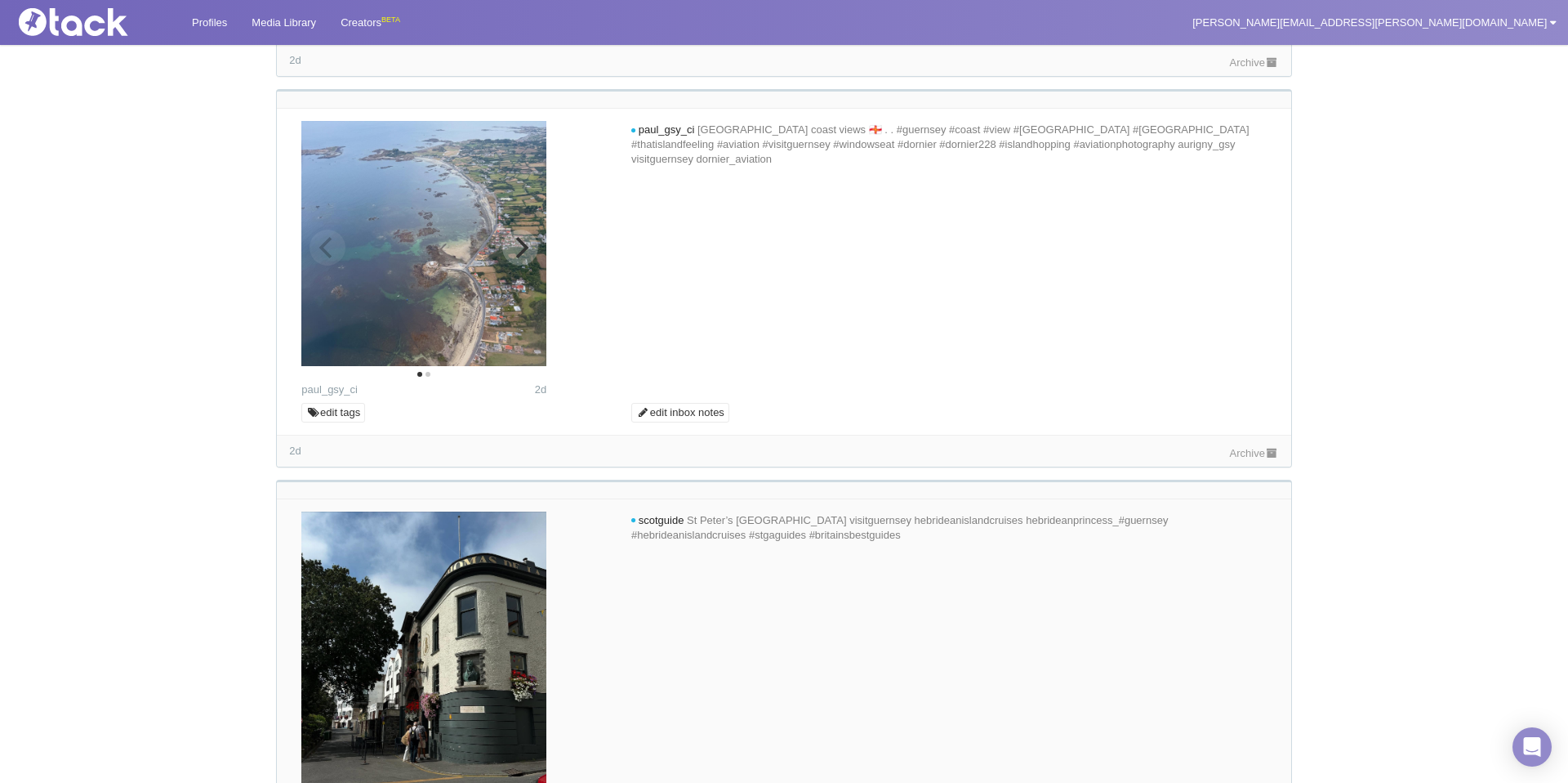
click at [522, 242] on icon "Next" at bounding box center [522, 248] width 13 height 21
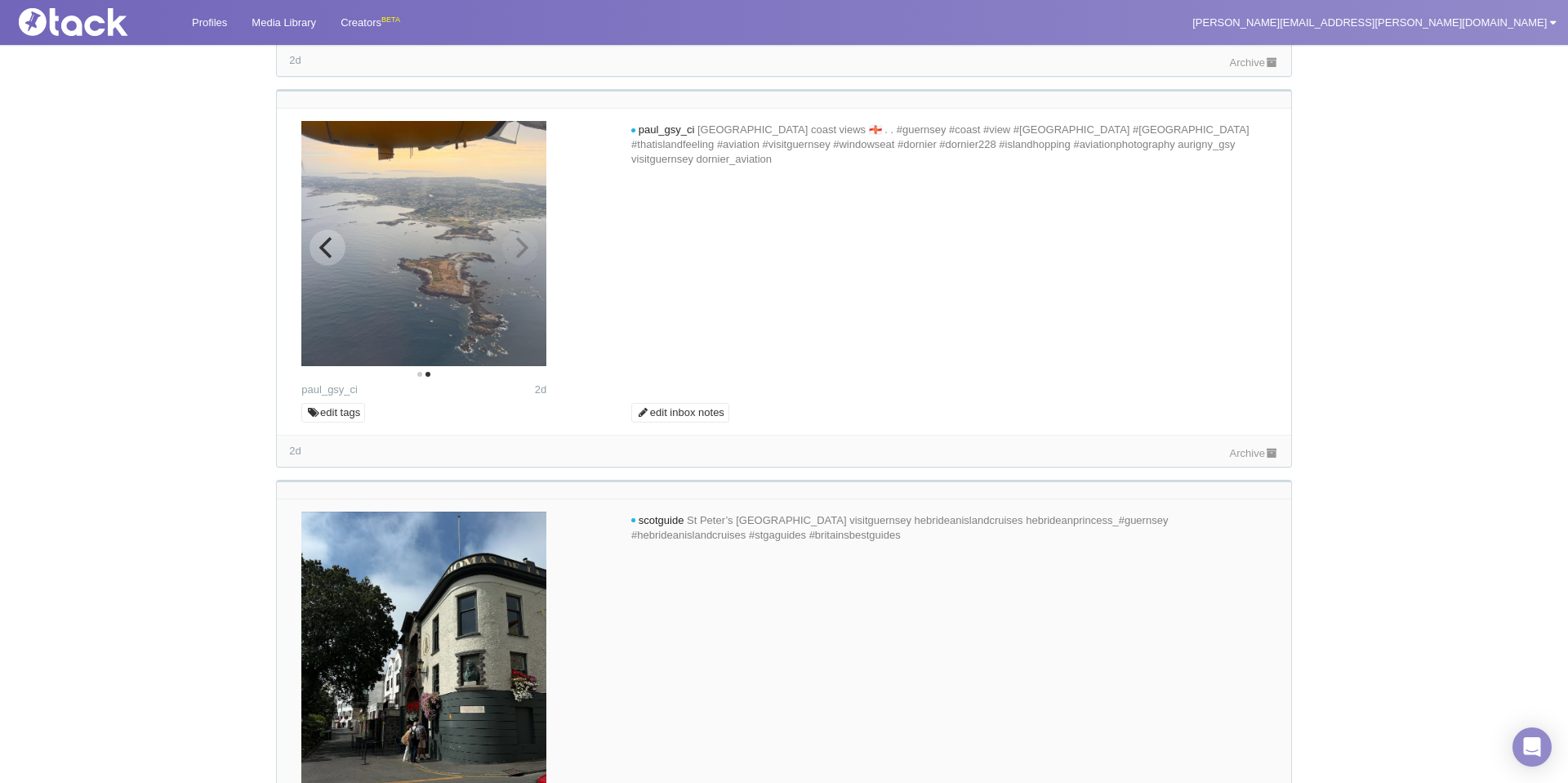
click at [435, 185] on img at bounding box center [423, 243] width 245 height 245
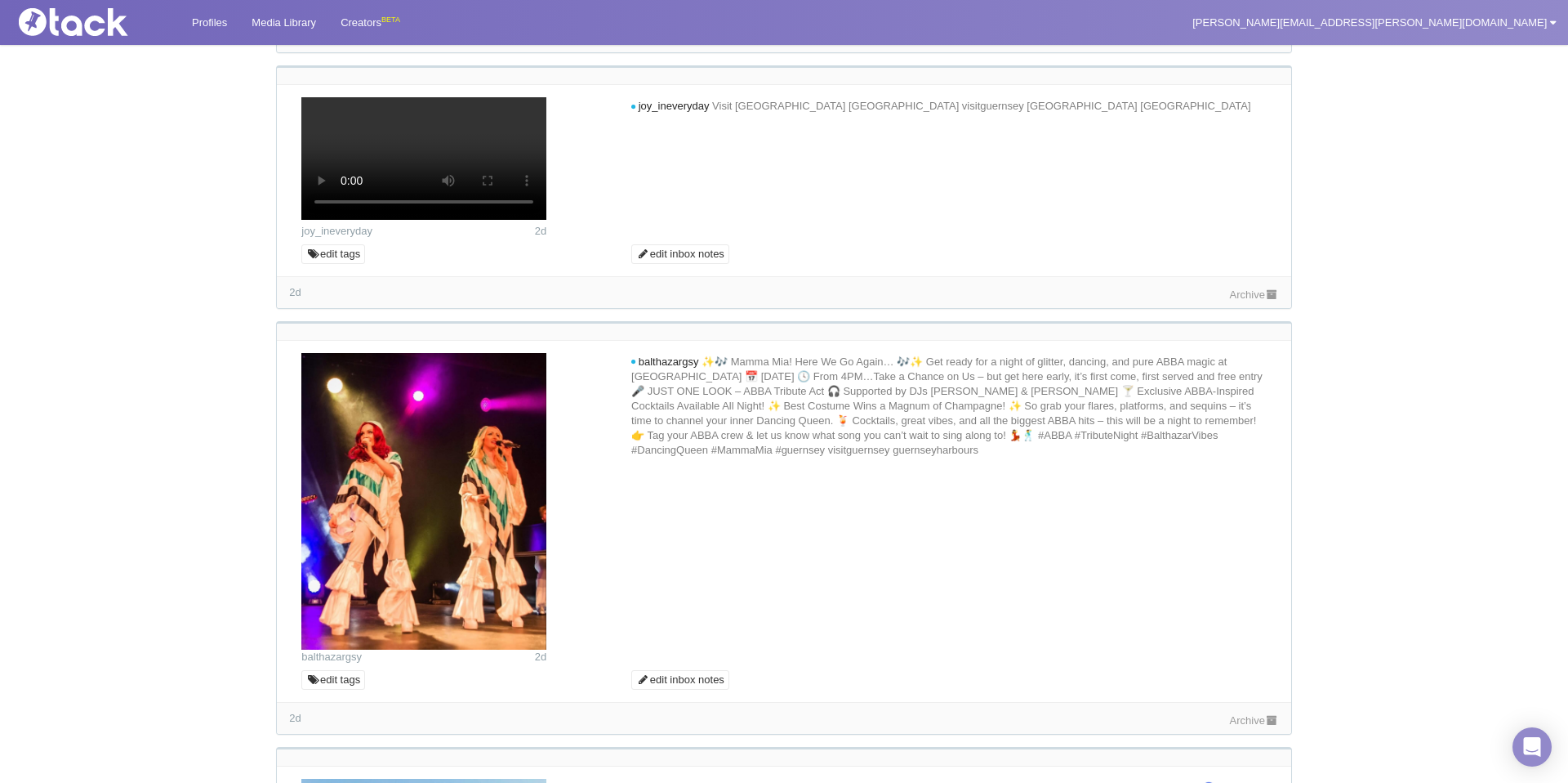
scroll to position [2831, 0]
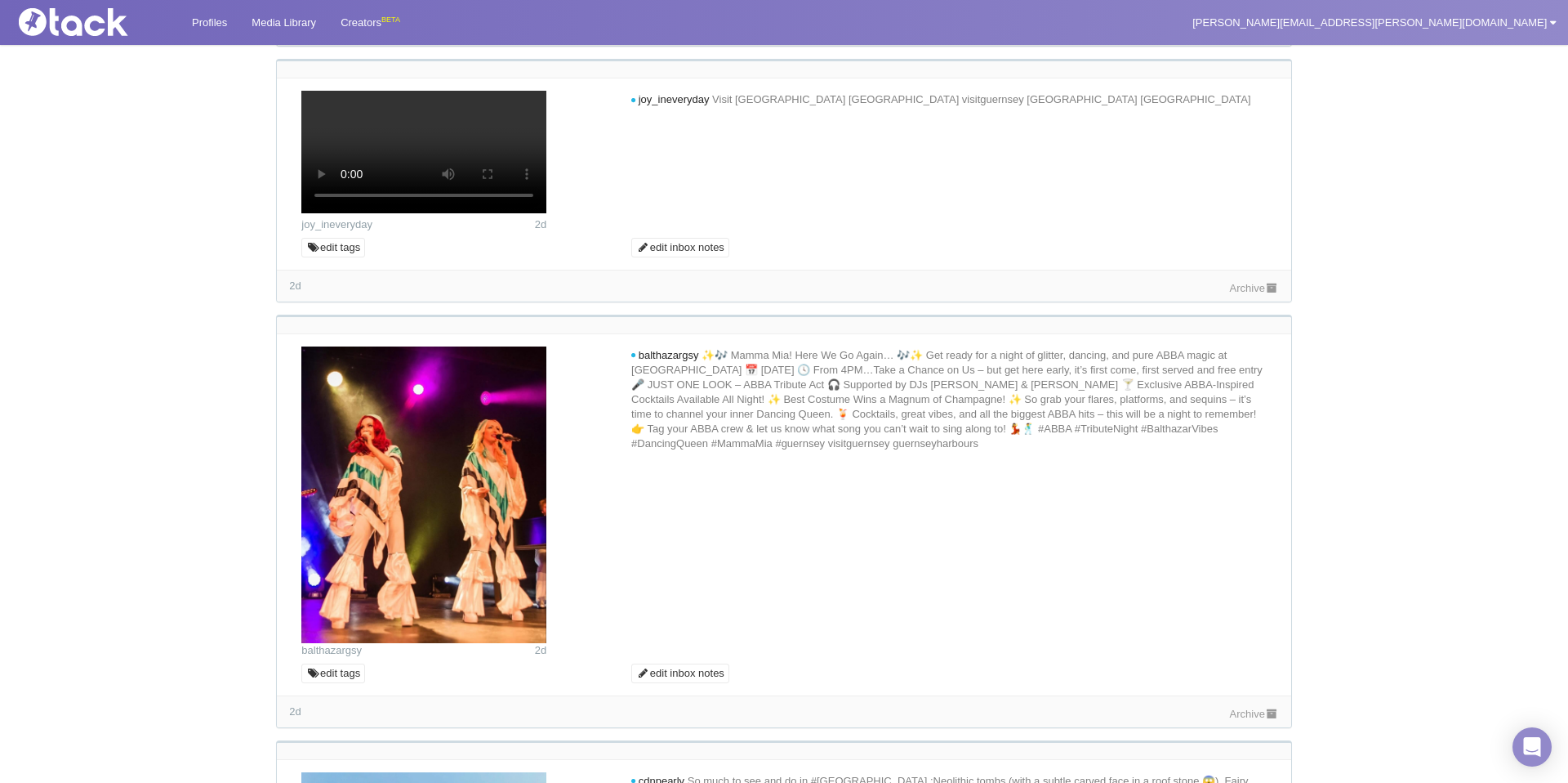
click at [644, 232] on div at bounding box center [784, 161] width 989 height 142
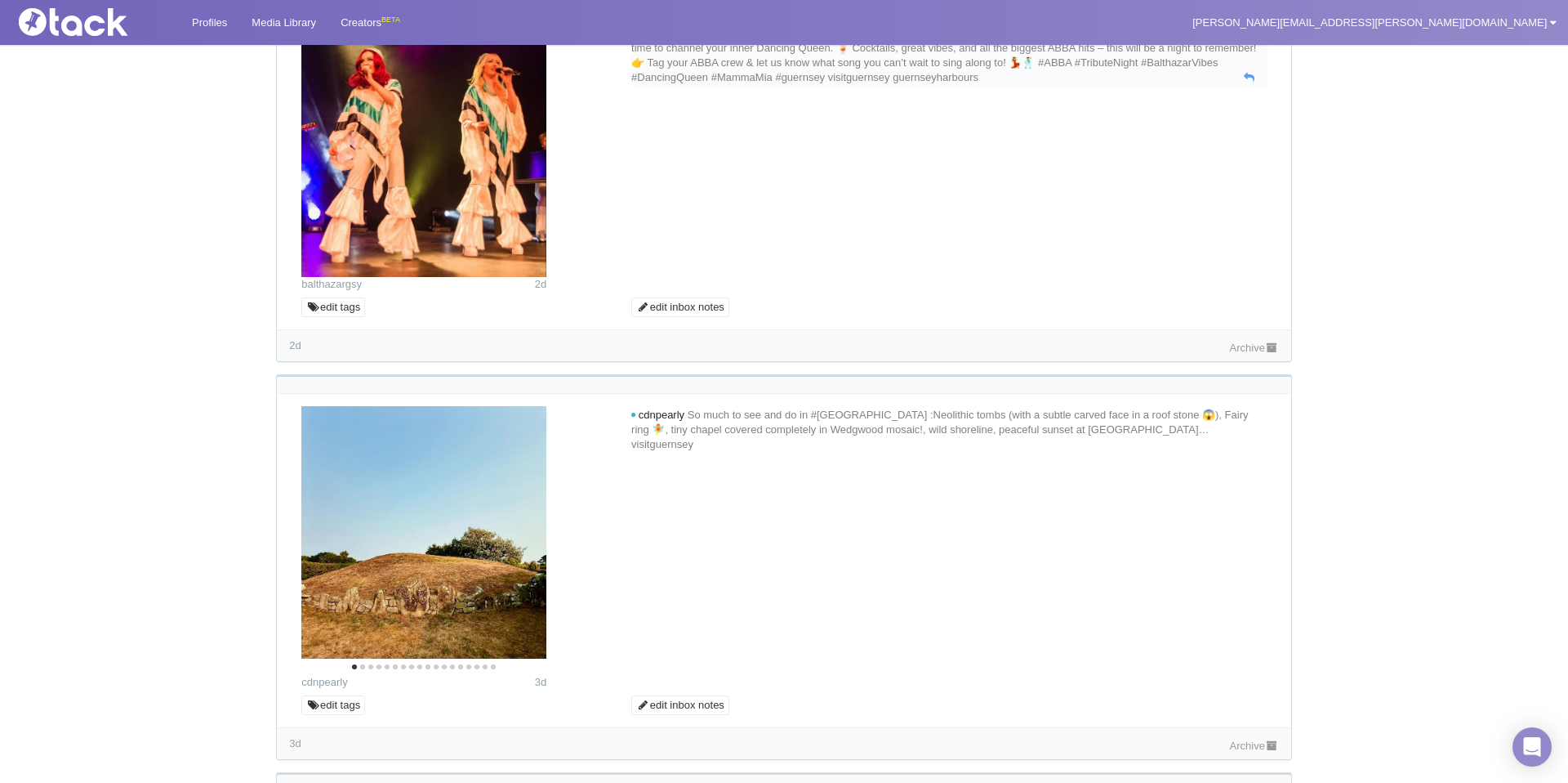
scroll to position [3199, 0]
click at [1257, 352] on link "Archive" at bounding box center [1254, 346] width 49 height 12
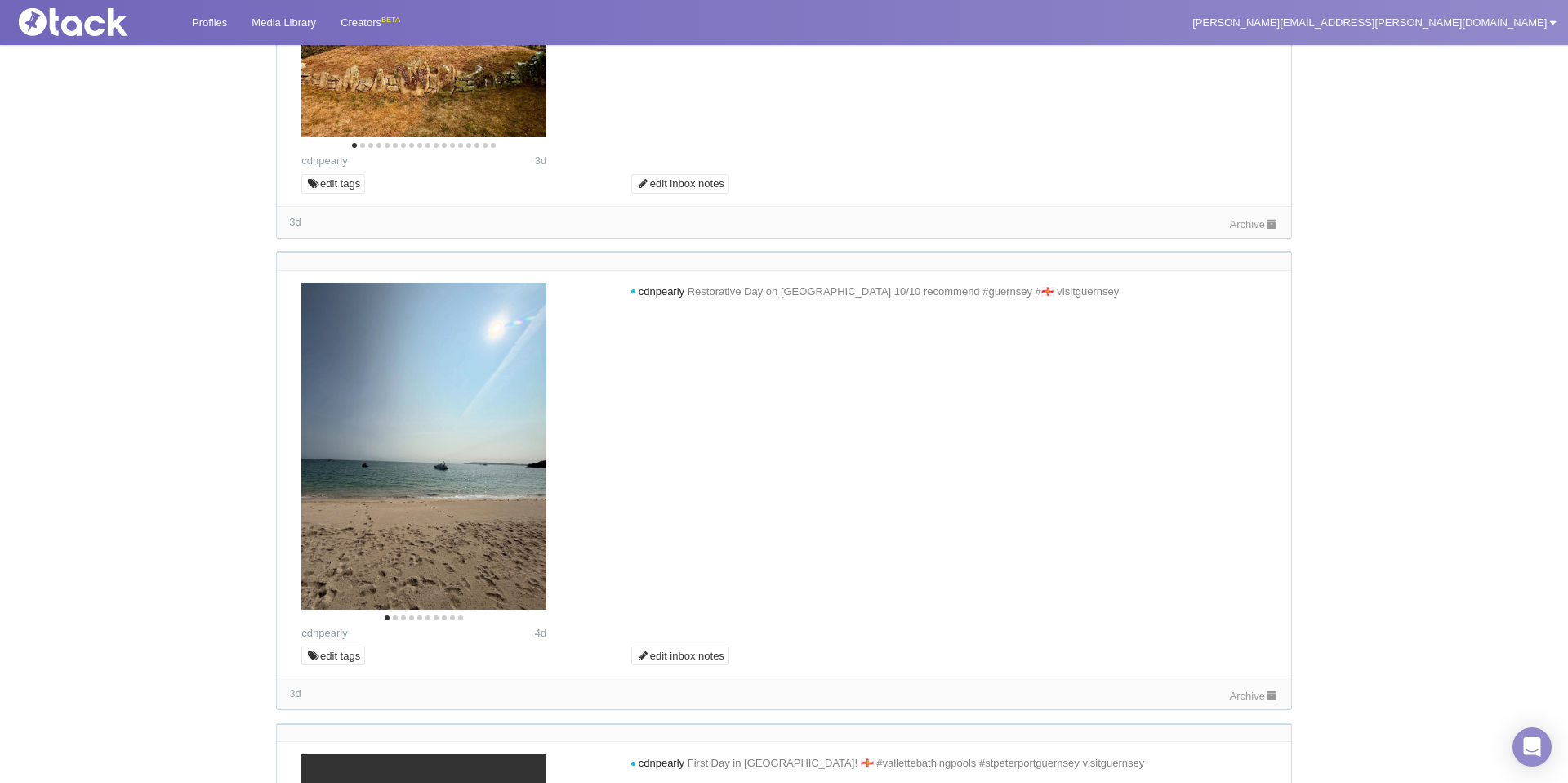
scroll to position [3727, 0]
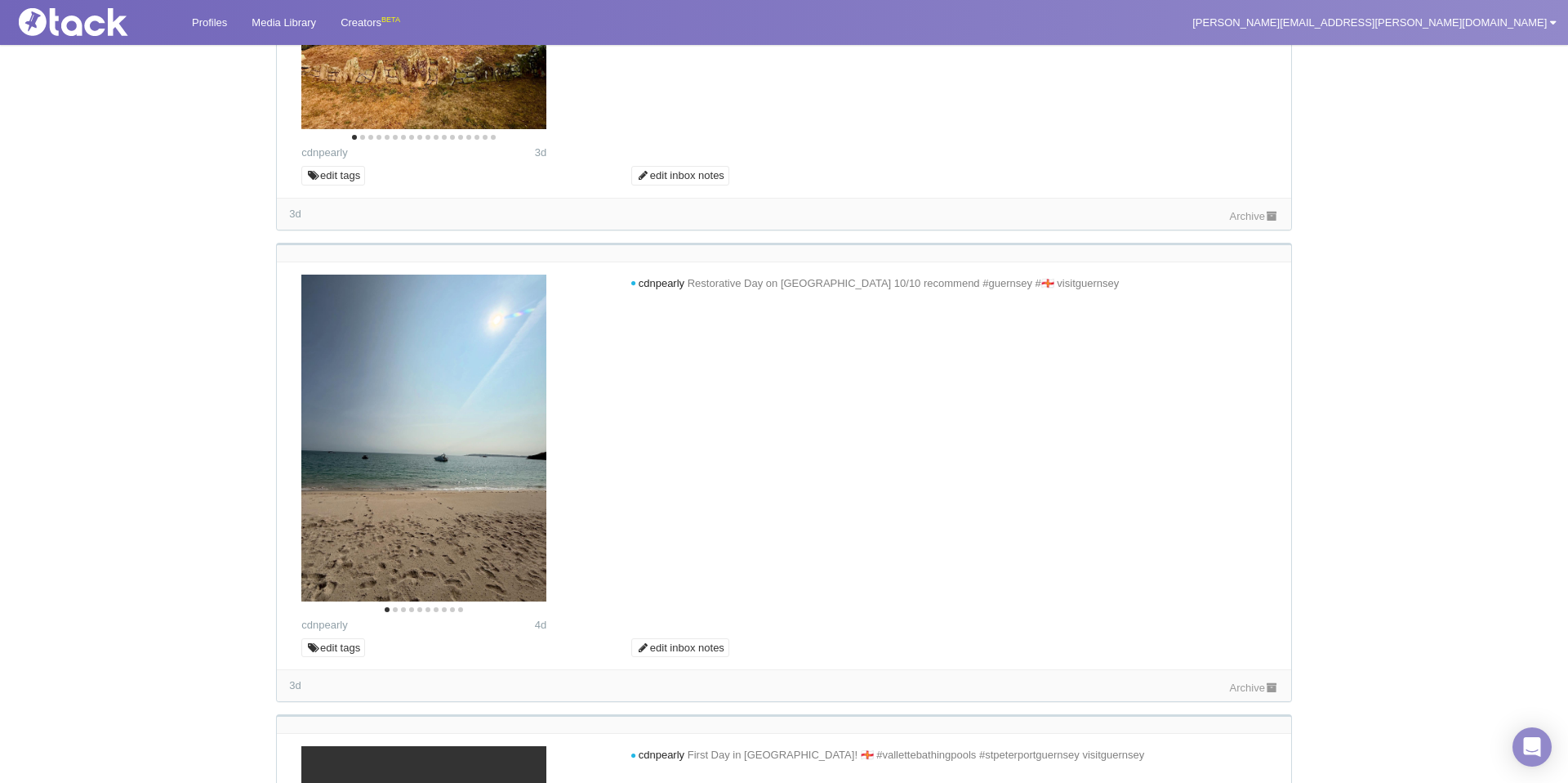
click at [531, 17] on icon "Next" at bounding box center [521, 6] width 21 height 21
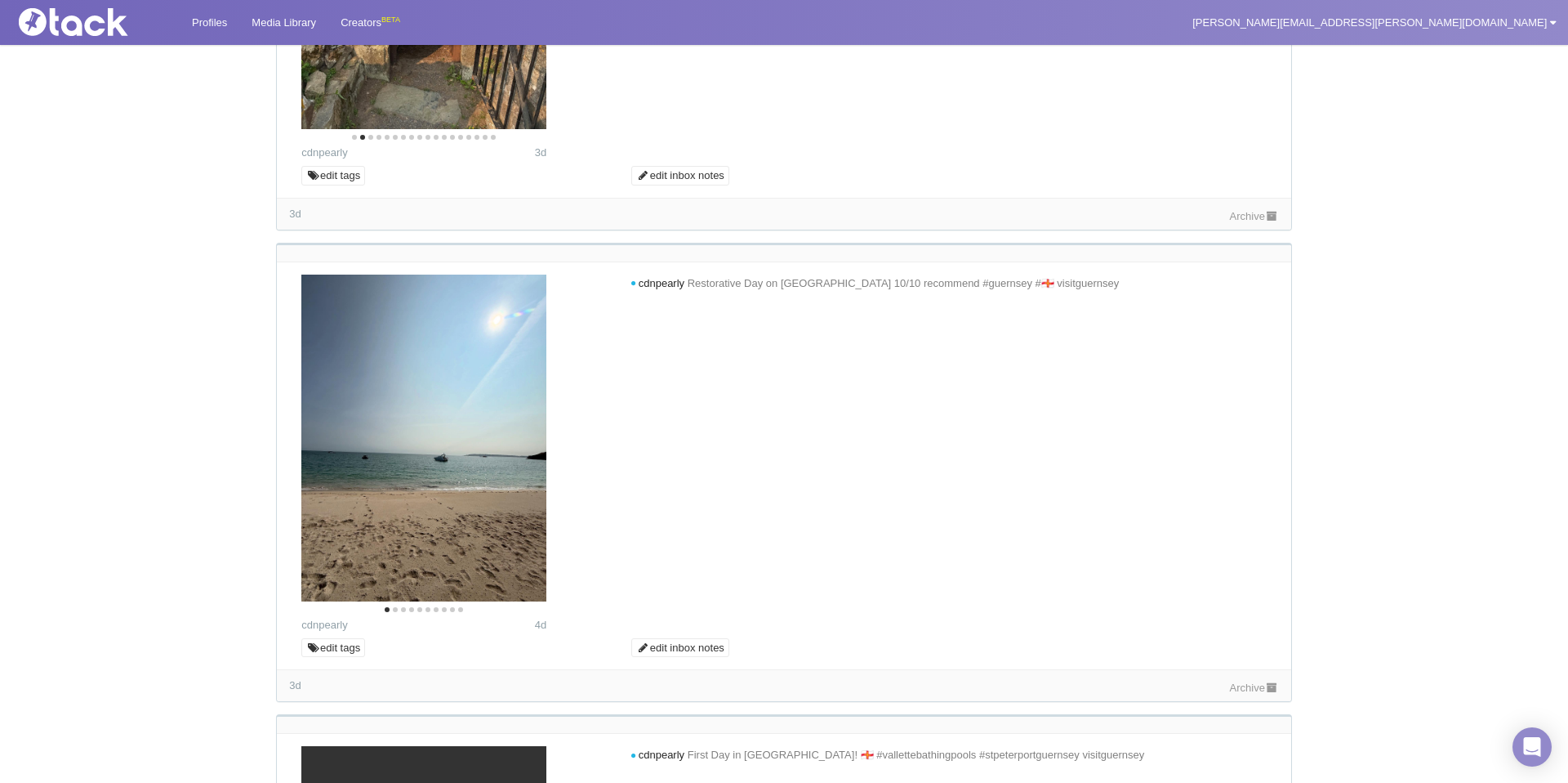
click at [529, 17] on icon "Next" at bounding box center [521, 6] width 21 height 21
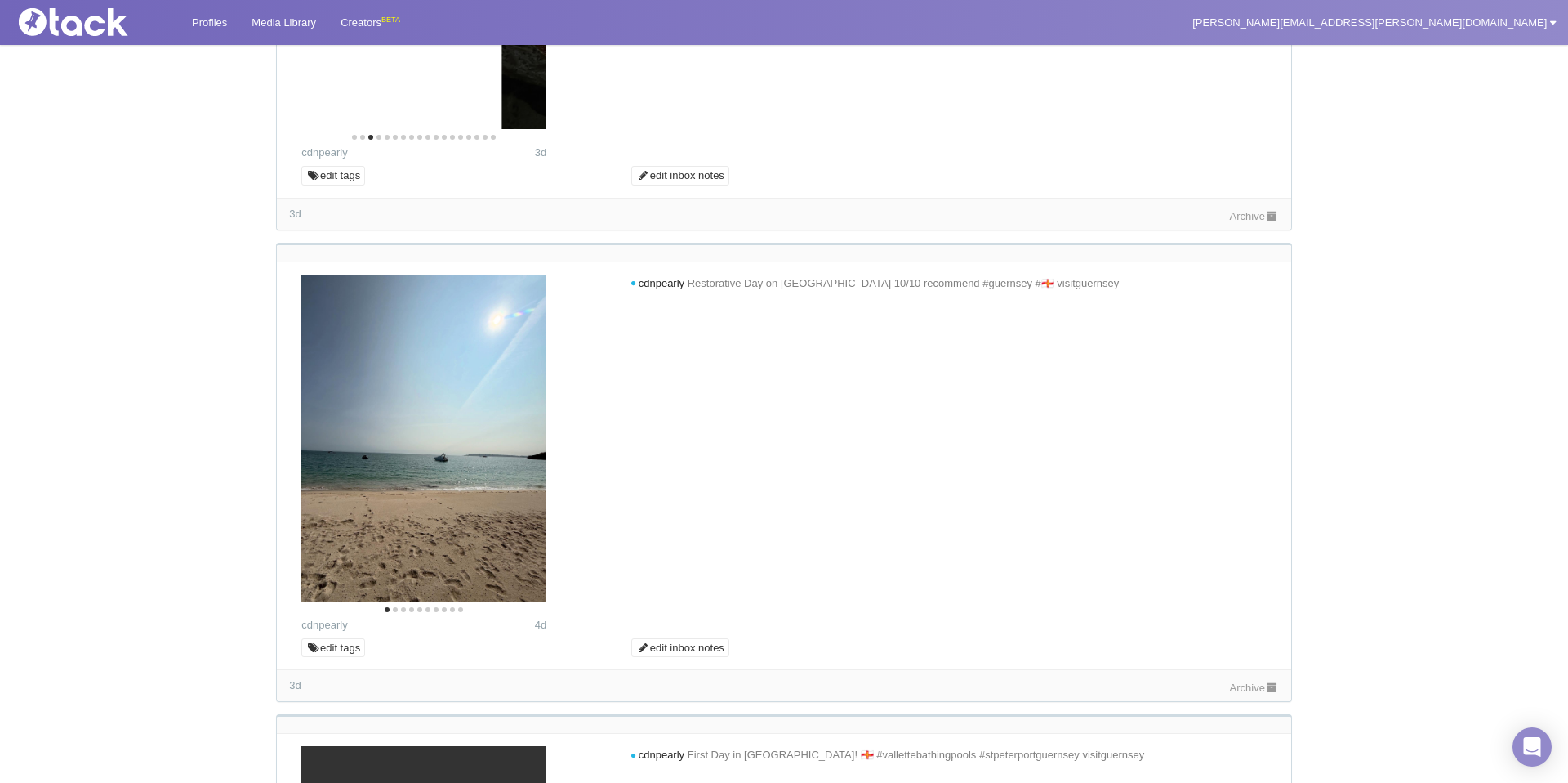
scroll to position [3728, 0]
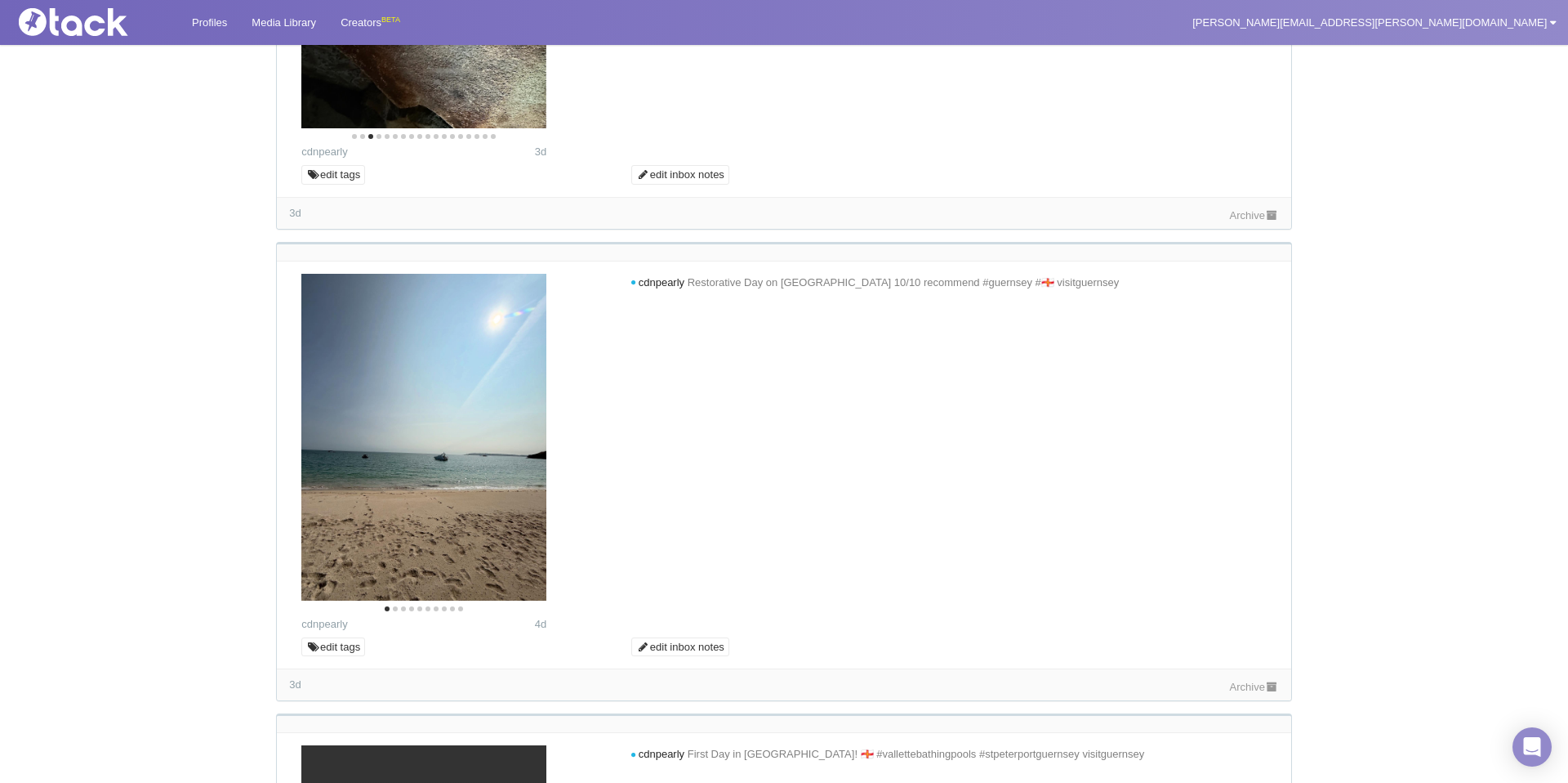
click at [528, 16] on icon "Next" at bounding box center [521, 6] width 21 height 21
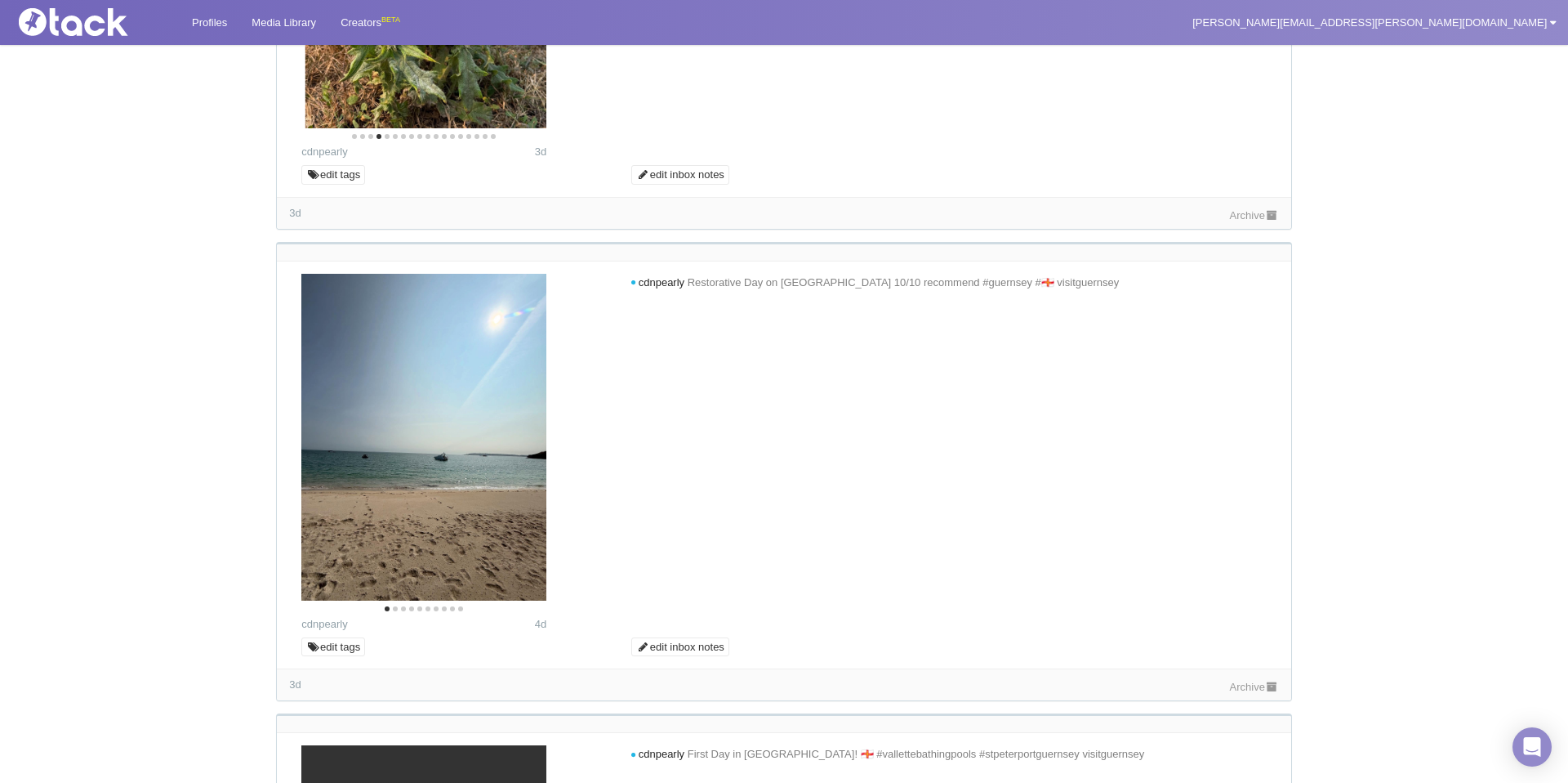
click at [528, 16] on icon "Next" at bounding box center [521, 6] width 21 height 21
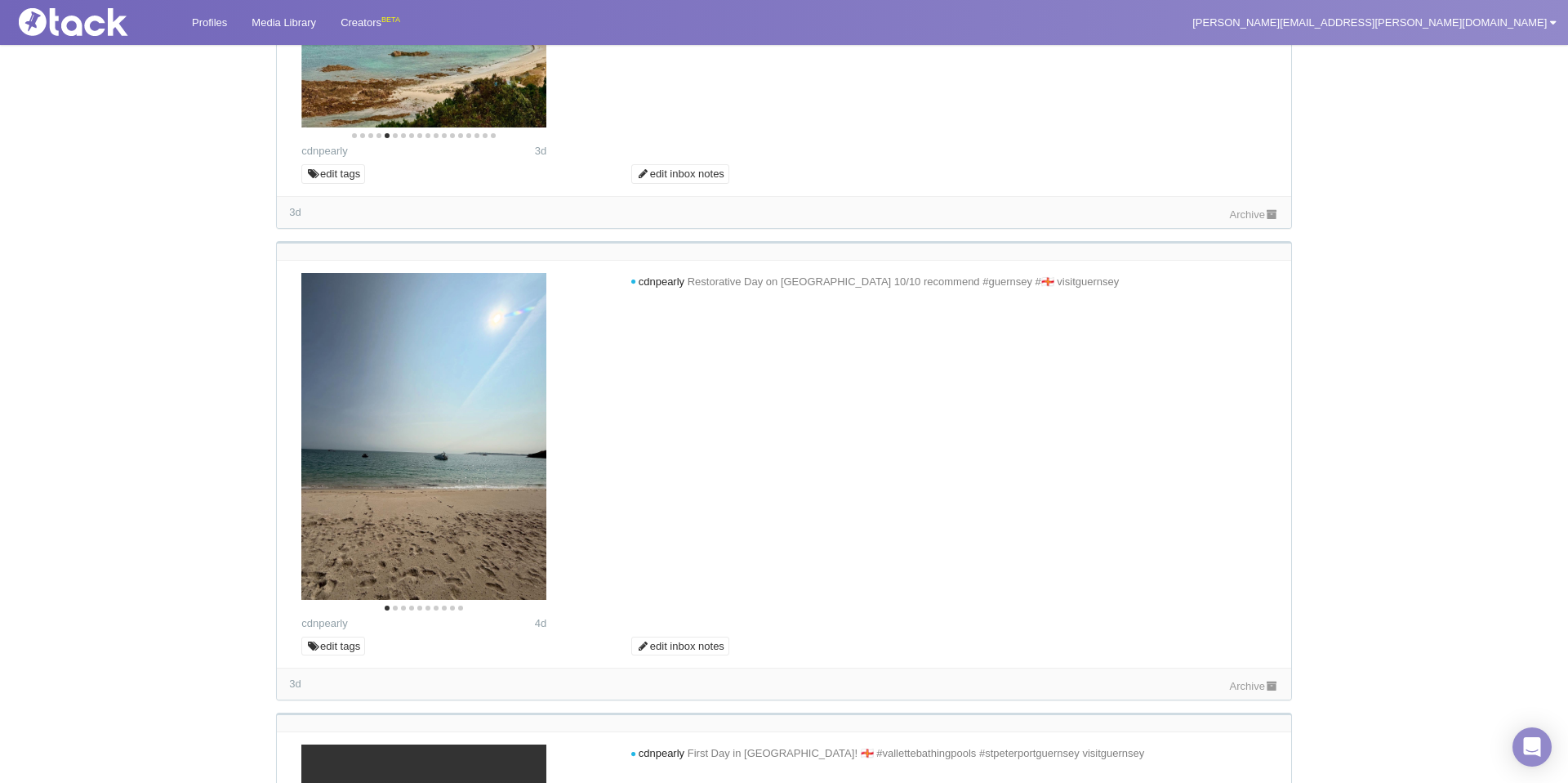
click at [529, 15] on icon "Next" at bounding box center [521, 5] width 21 height 21
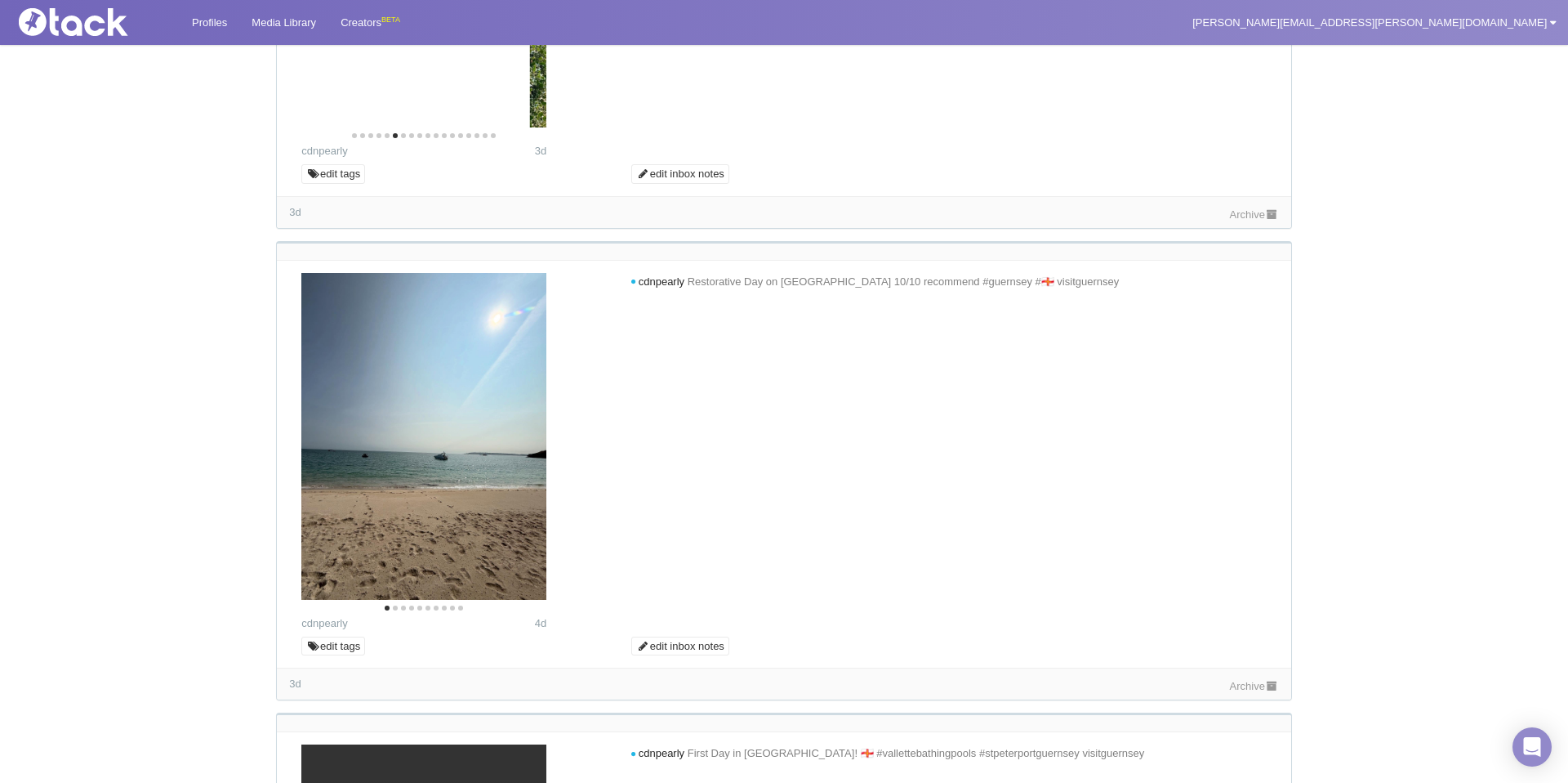
scroll to position [3733, 0]
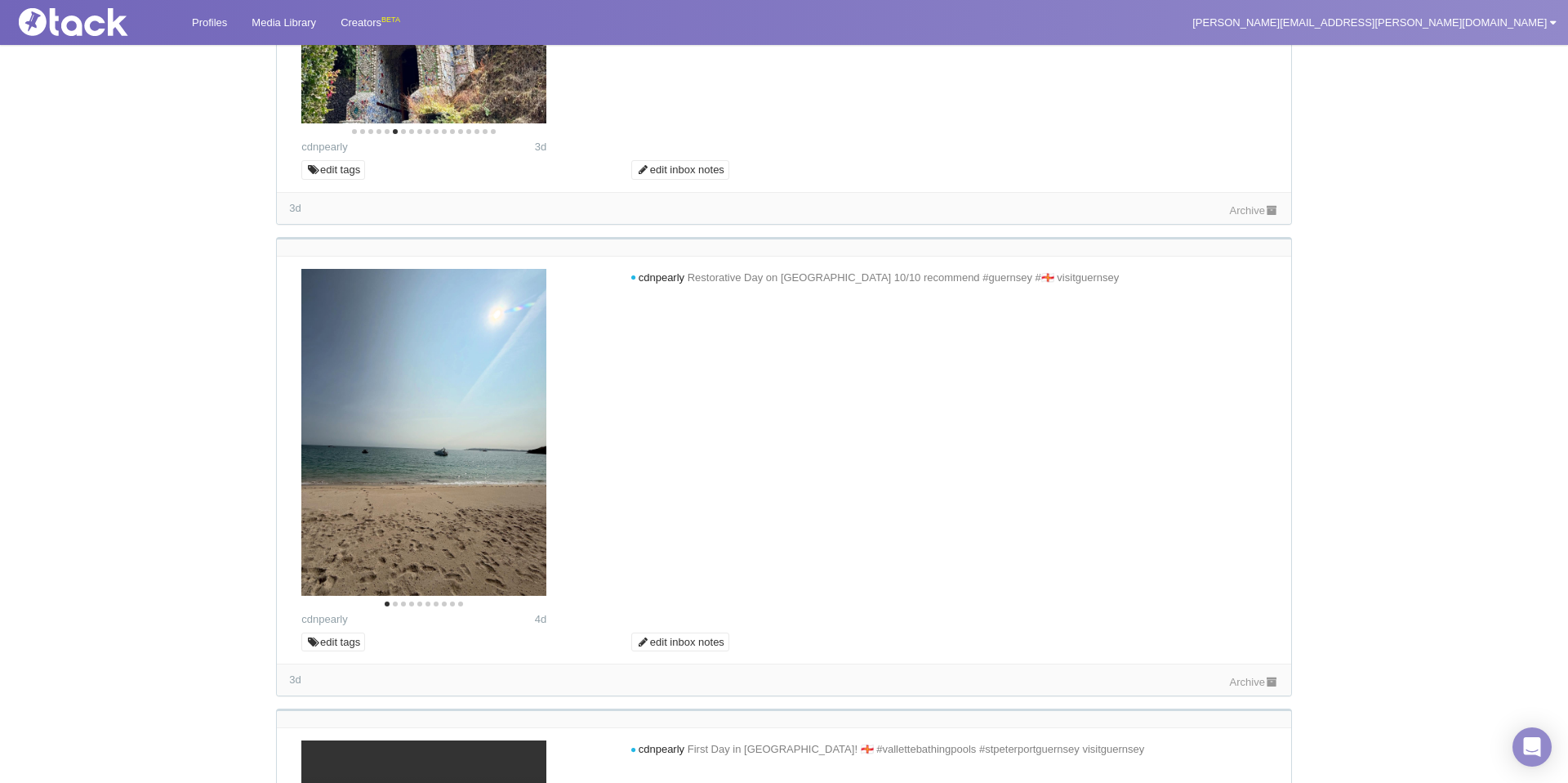
click at [532, 19] on button "Next" at bounding box center [521, 1] width 36 height 36
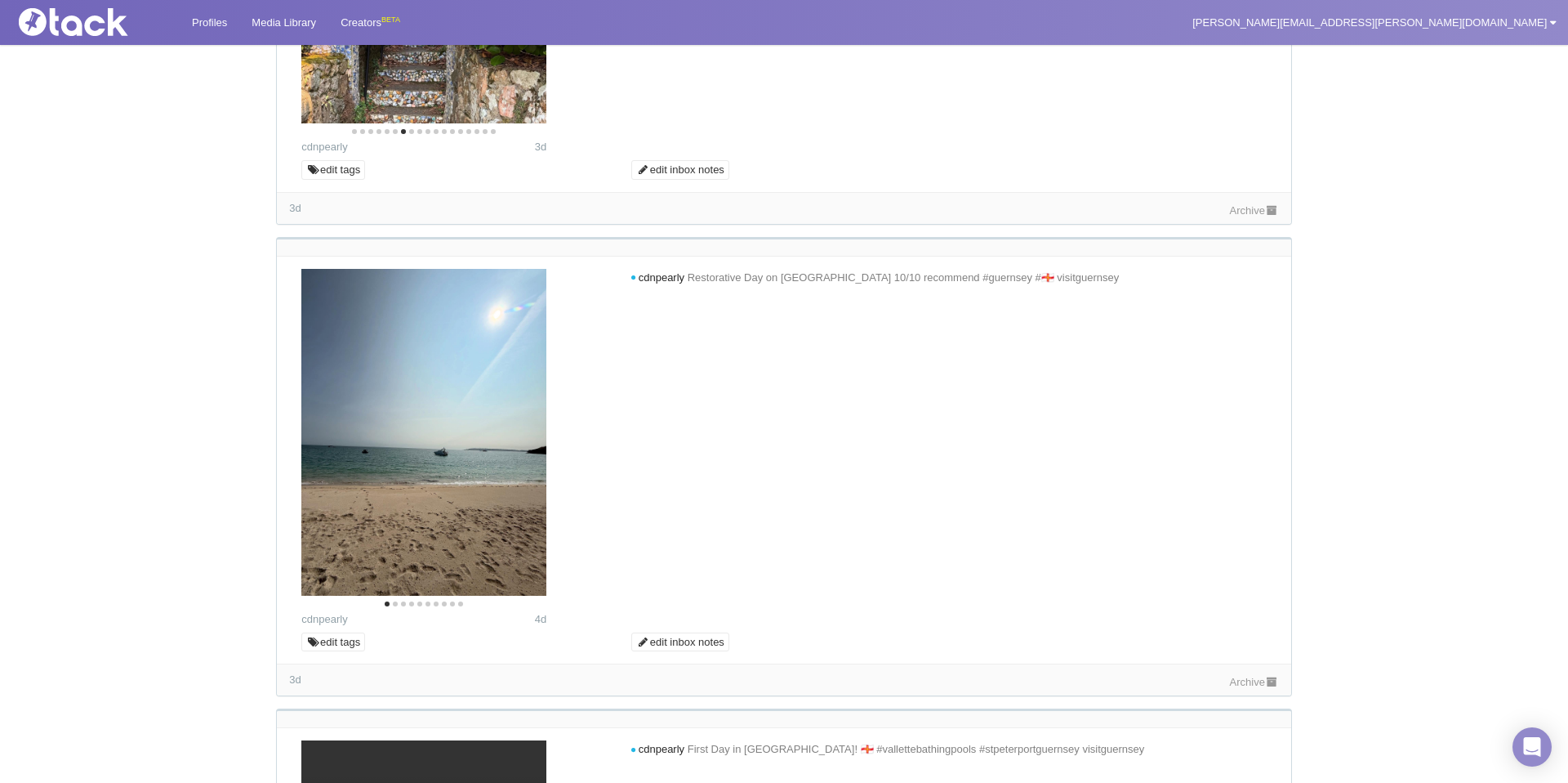
click at [532, 19] on button "Next" at bounding box center [521, 1] width 36 height 36
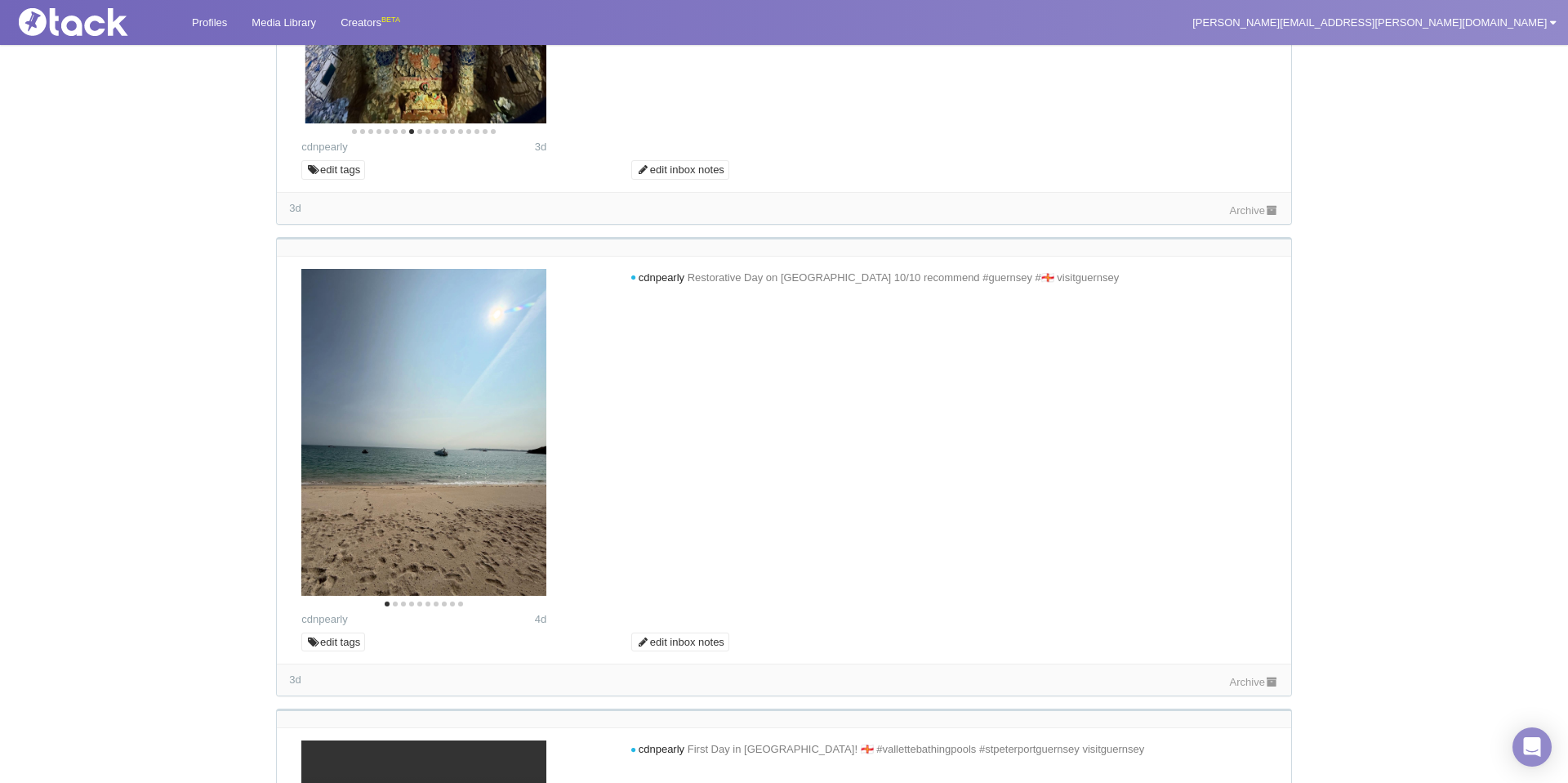
click at [532, 19] on button "Next" at bounding box center [521, 1] width 36 height 36
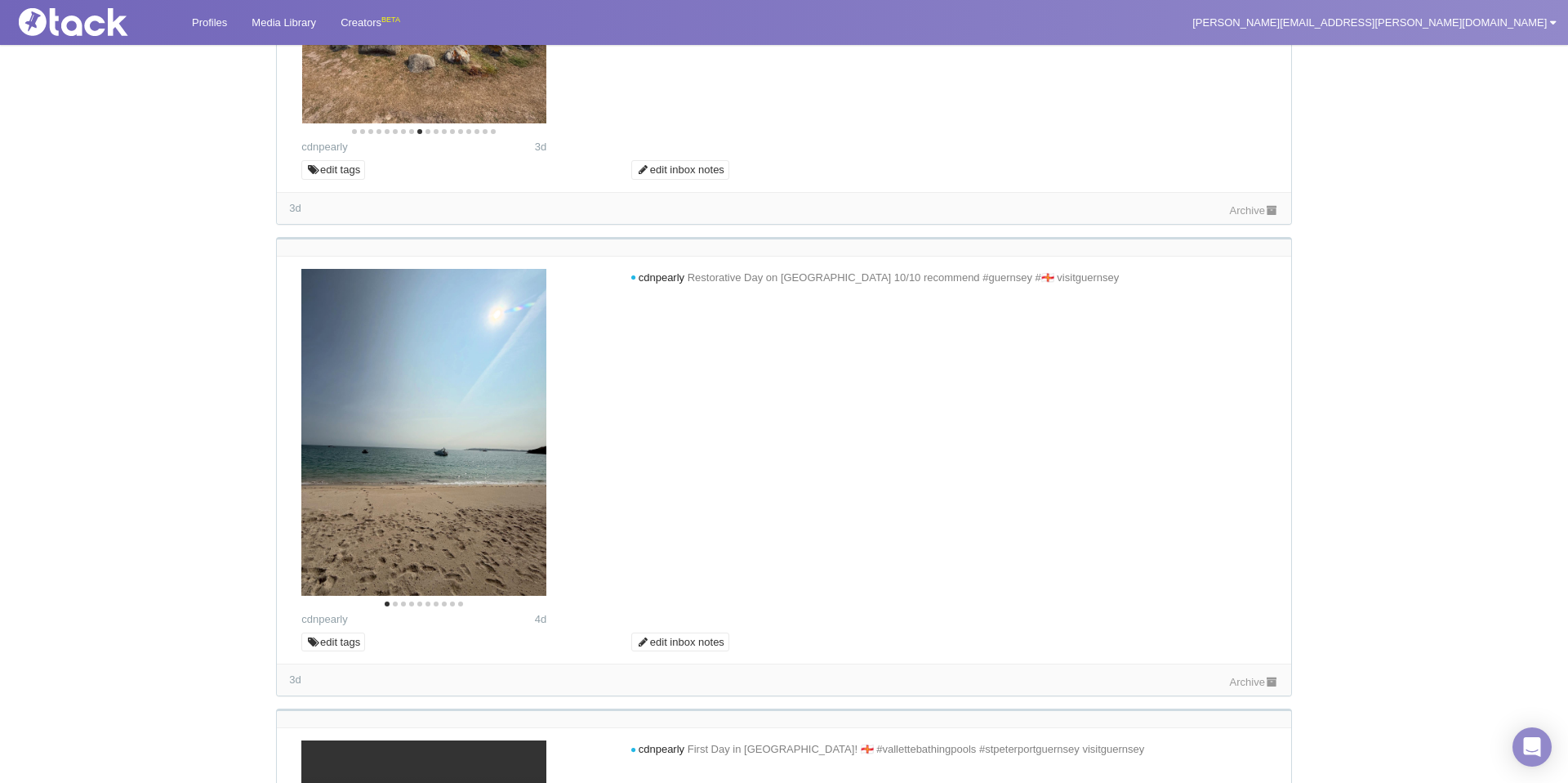
click at [532, 19] on button "Next" at bounding box center [521, 1] width 36 height 36
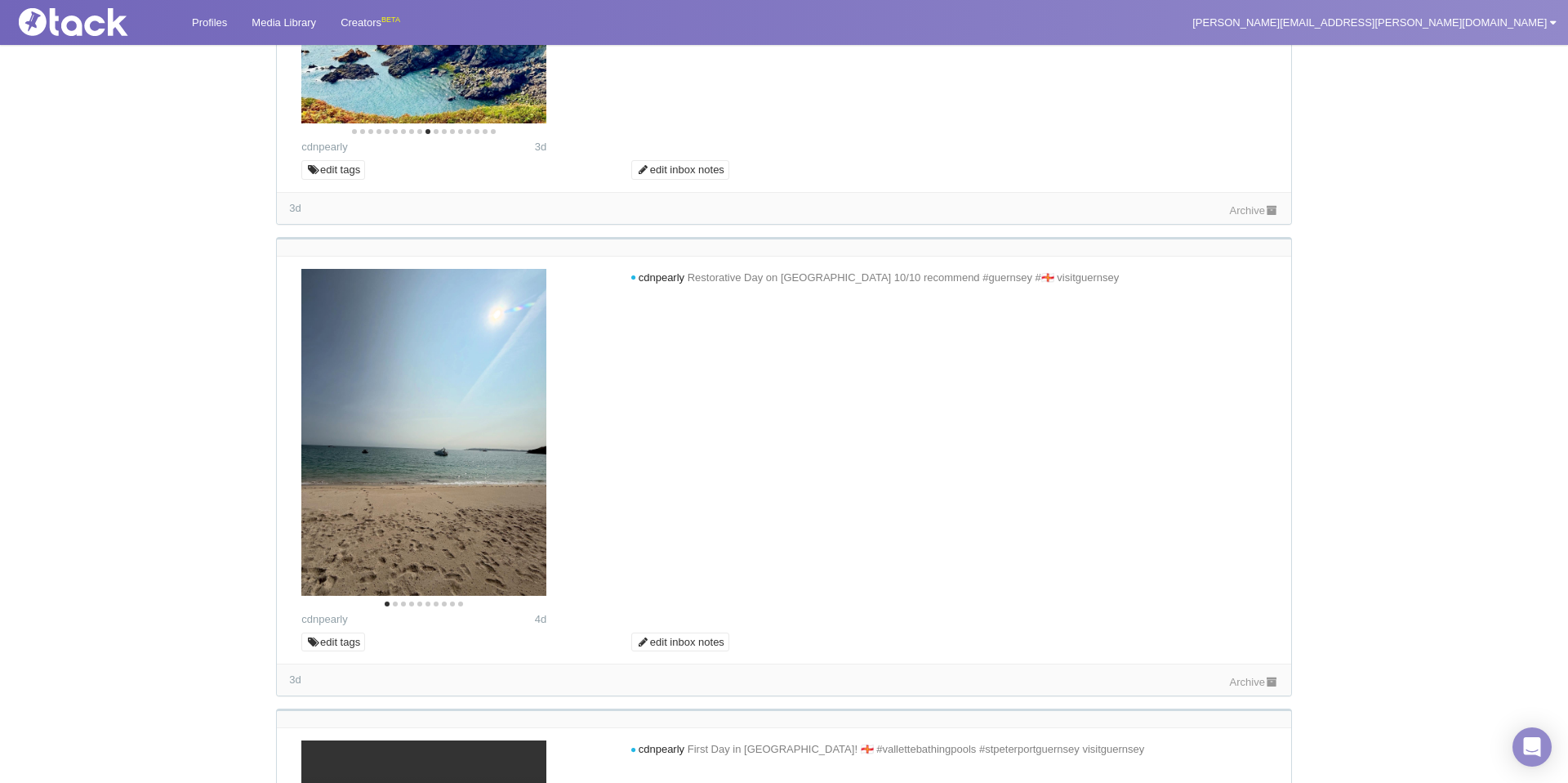
click at [513, 12] on icon "Next" at bounding box center [521, 1] width 21 height 21
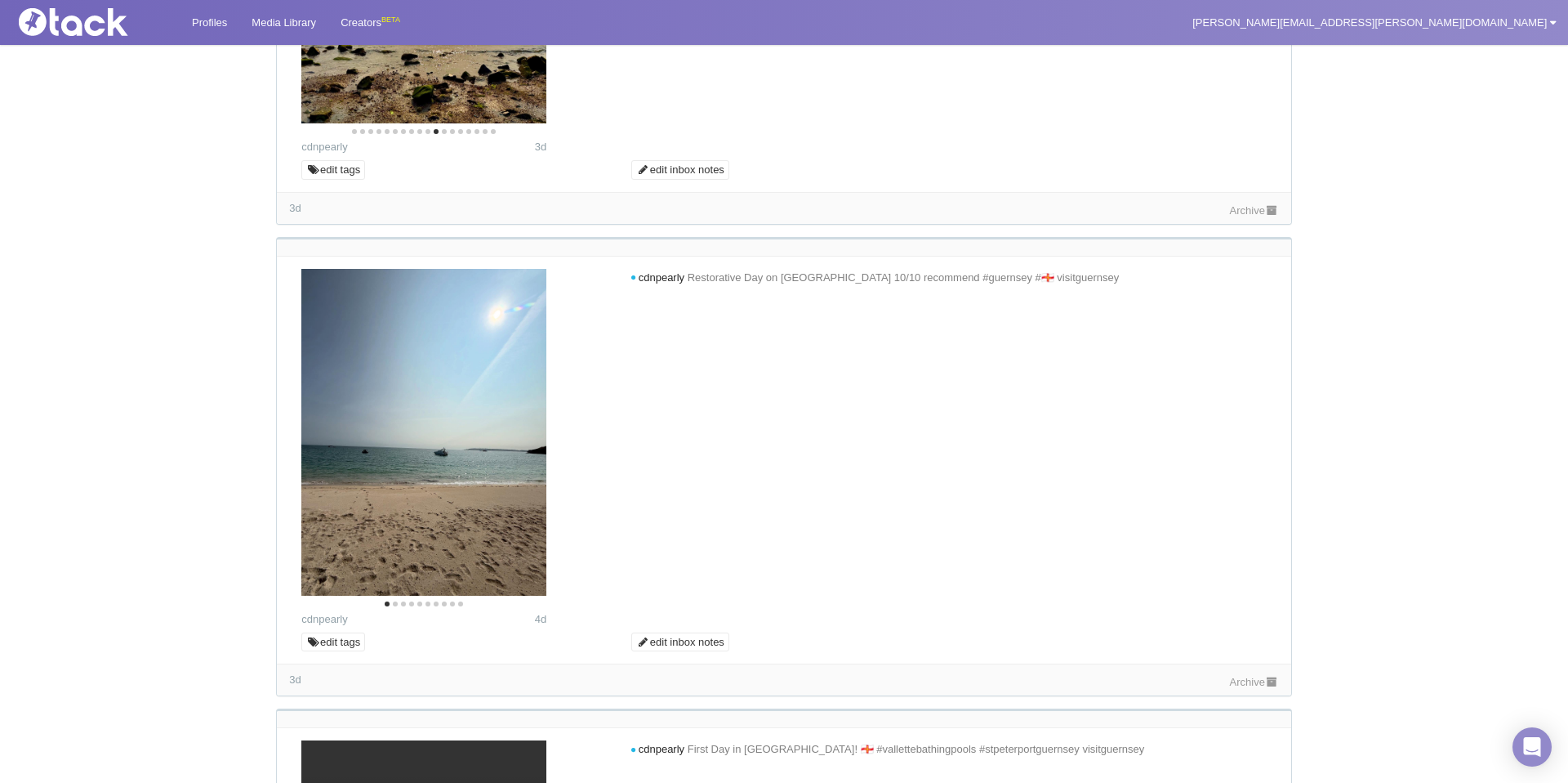
click at [514, 12] on icon "Next" at bounding box center [521, 1] width 21 height 21
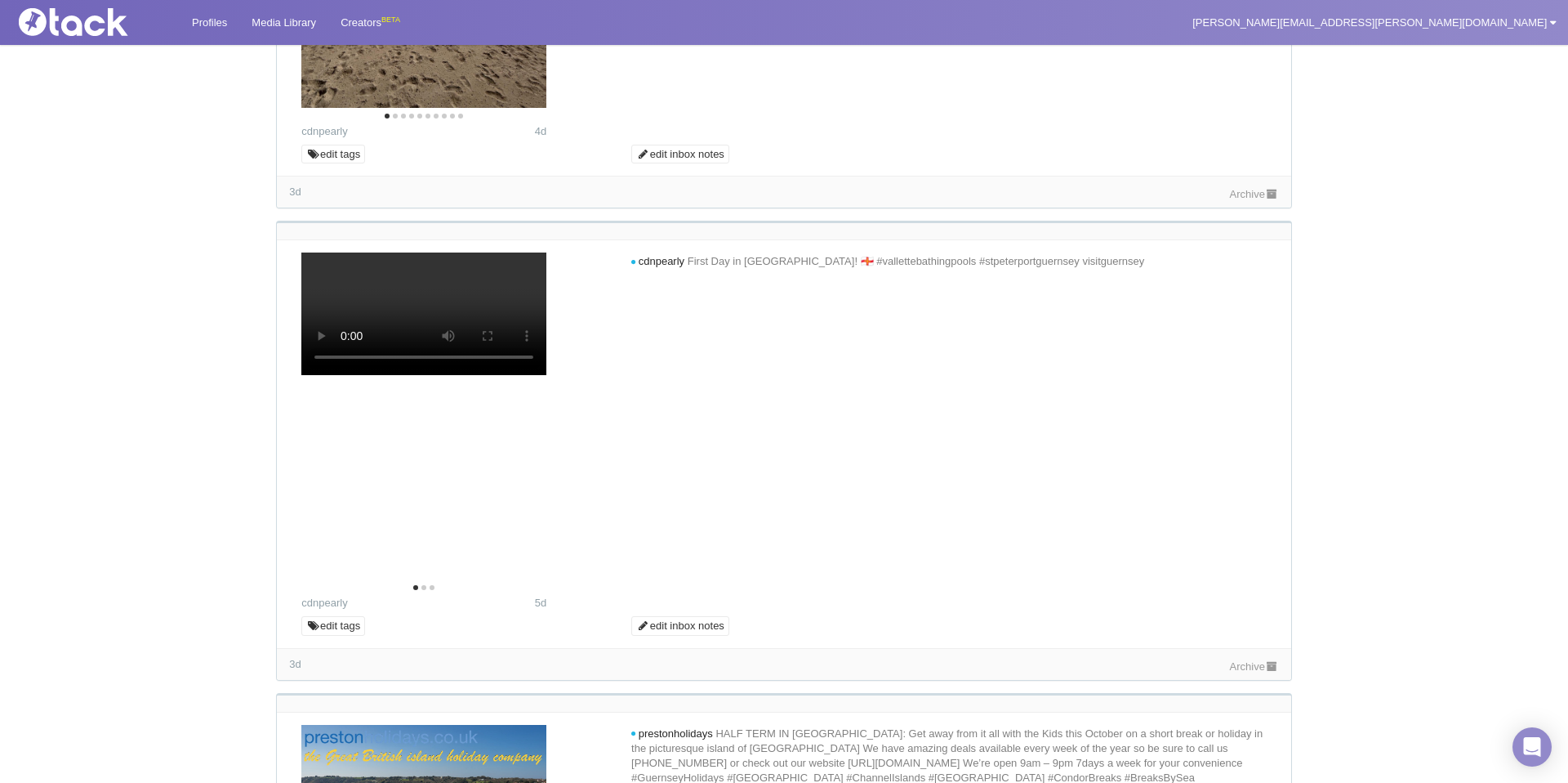
scroll to position [4156, 0]
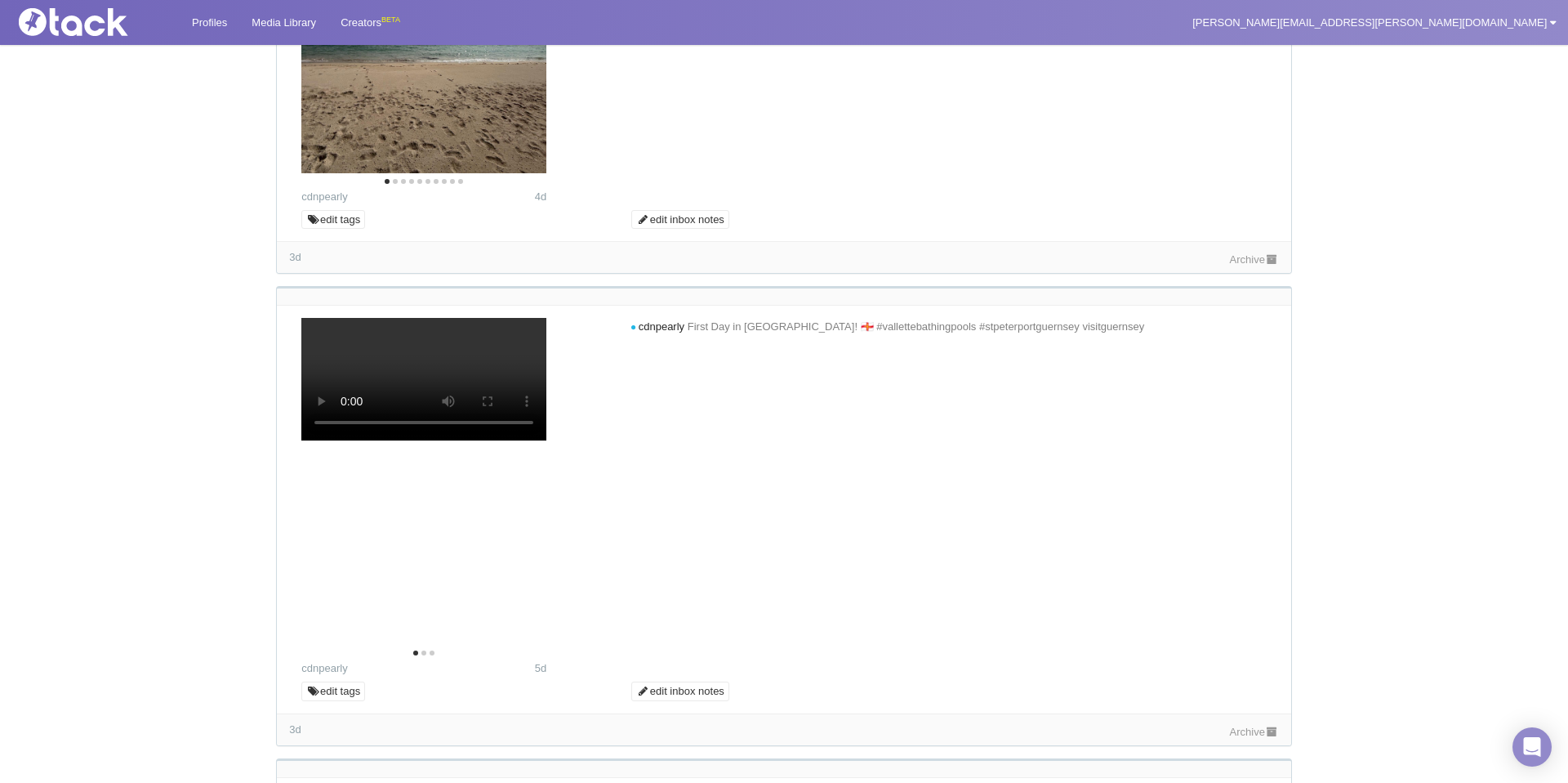
click at [542, 173] on img at bounding box center [423, 10] width 245 height 327
click at [522, 24] on icon "Next" at bounding box center [522, 14] width 13 height 21
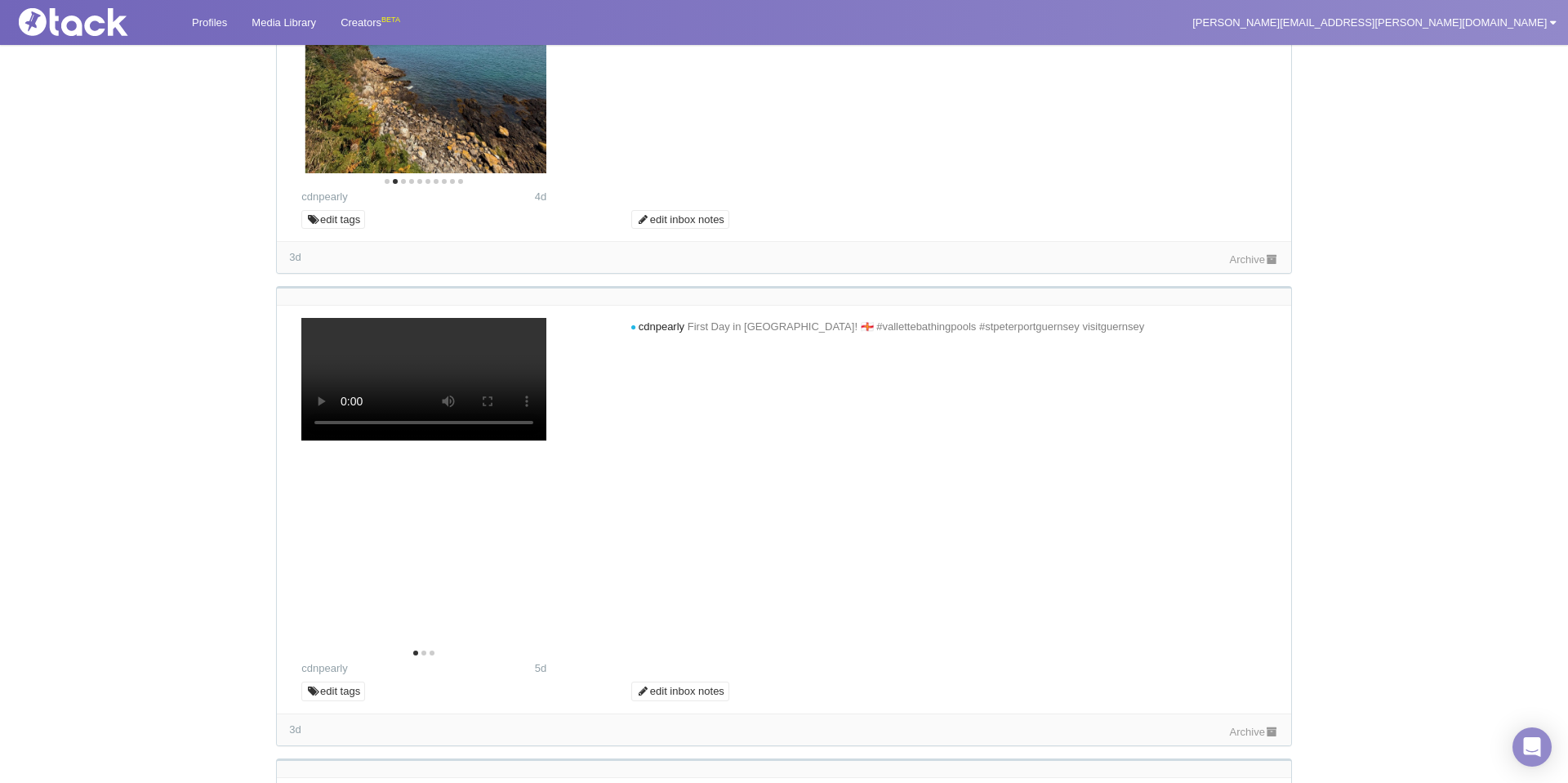
click at [522, 24] on icon "Next" at bounding box center [522, 14] width 13 height 21
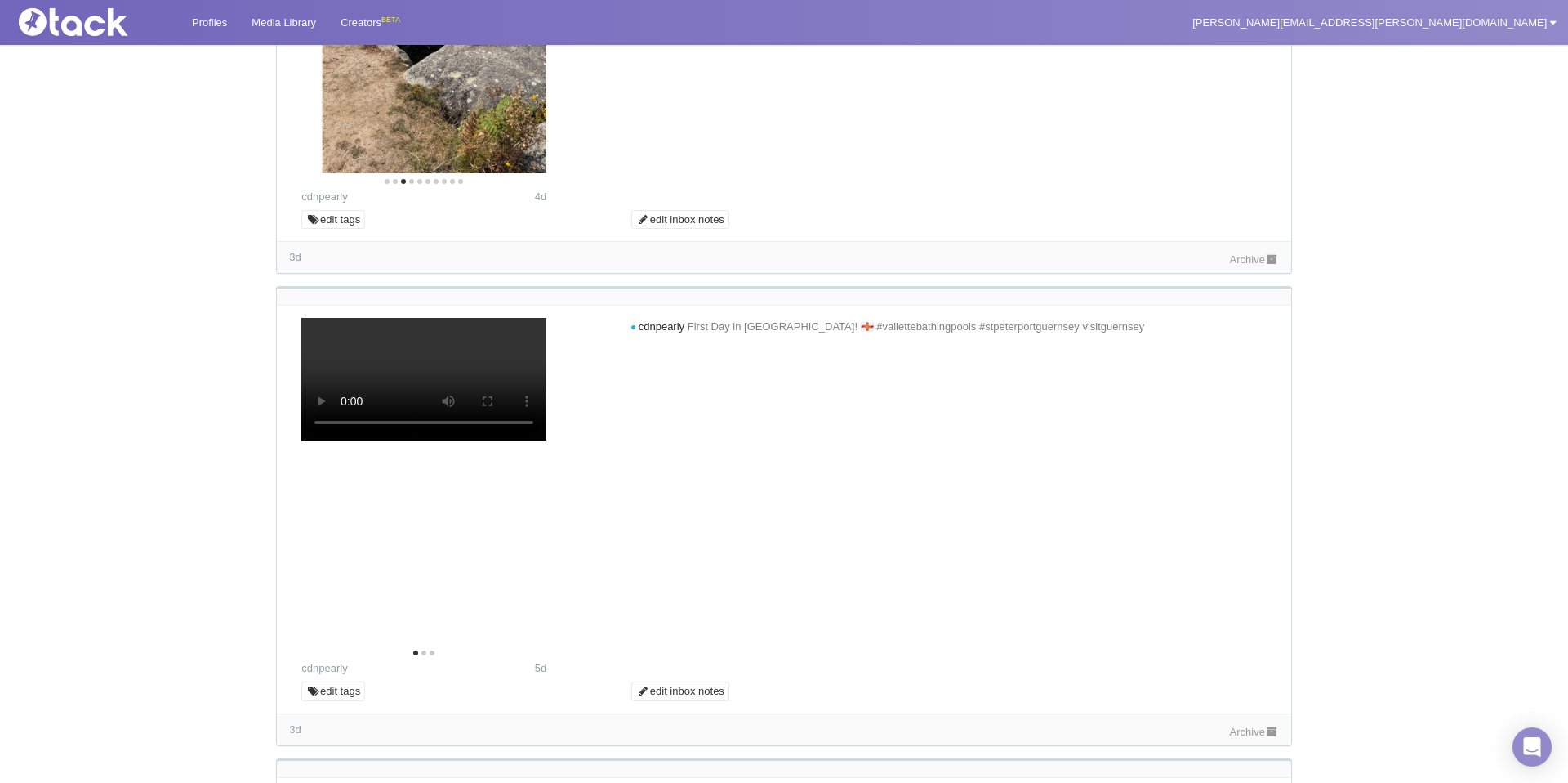
click at [522, 24] on icon "Next" at bounding box center [522, 14] width 13 height 21
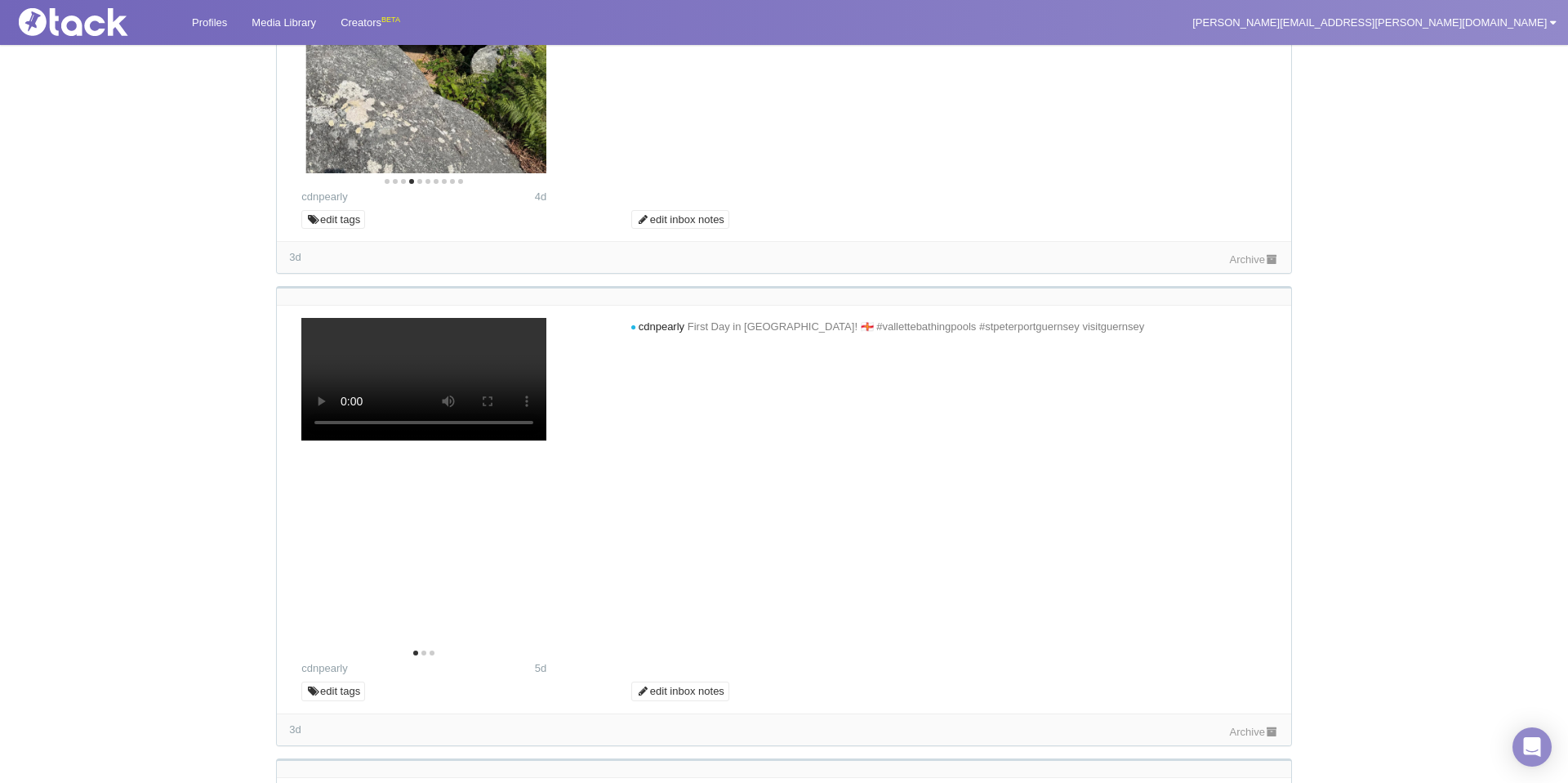
click at [522, 24] on icon "Next" at bounding box center [522, 14] width 13 height 21
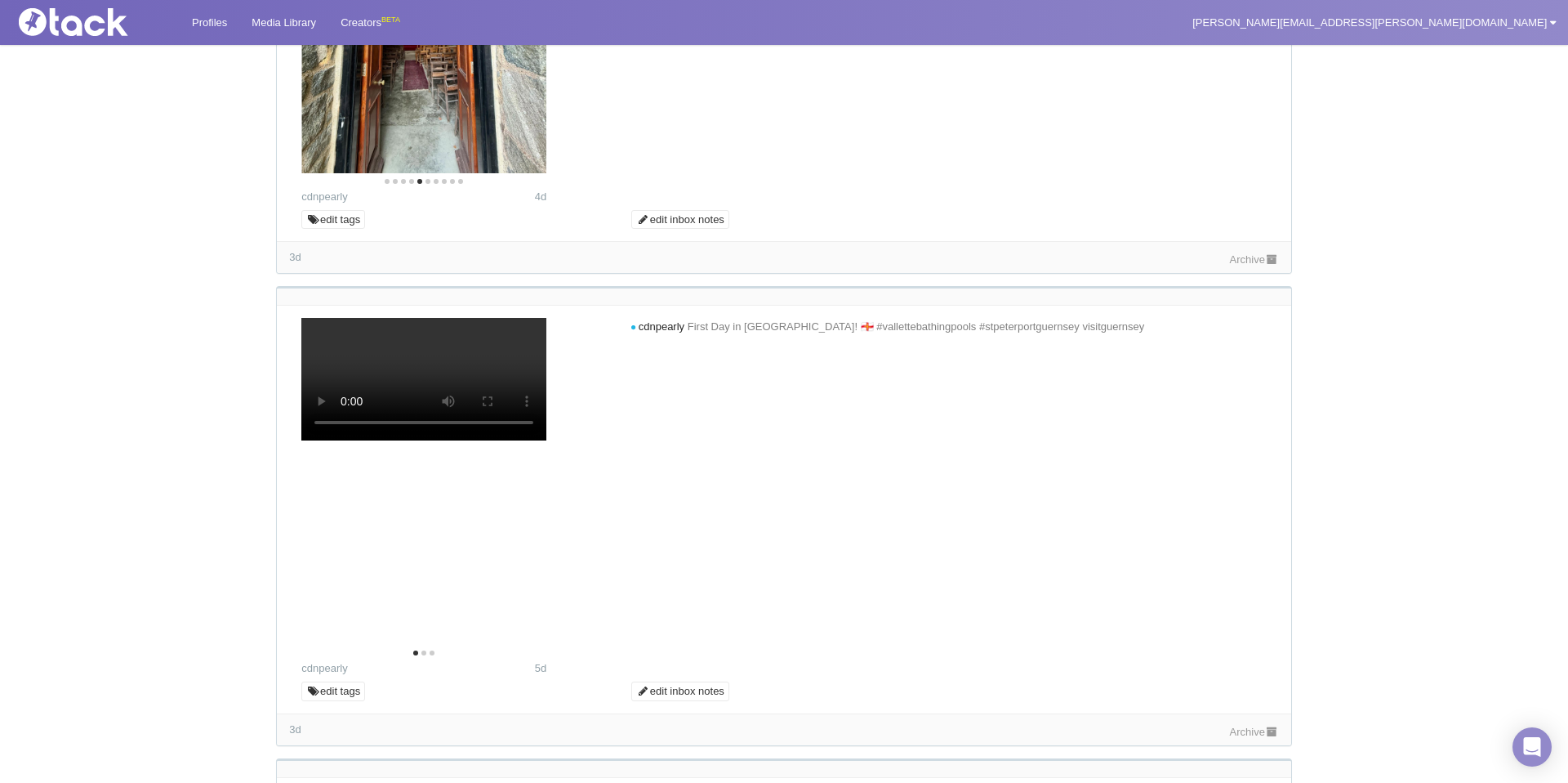
click at [522, 24] on icon "Next" at bounding box center [522, 14] width 13 height 21
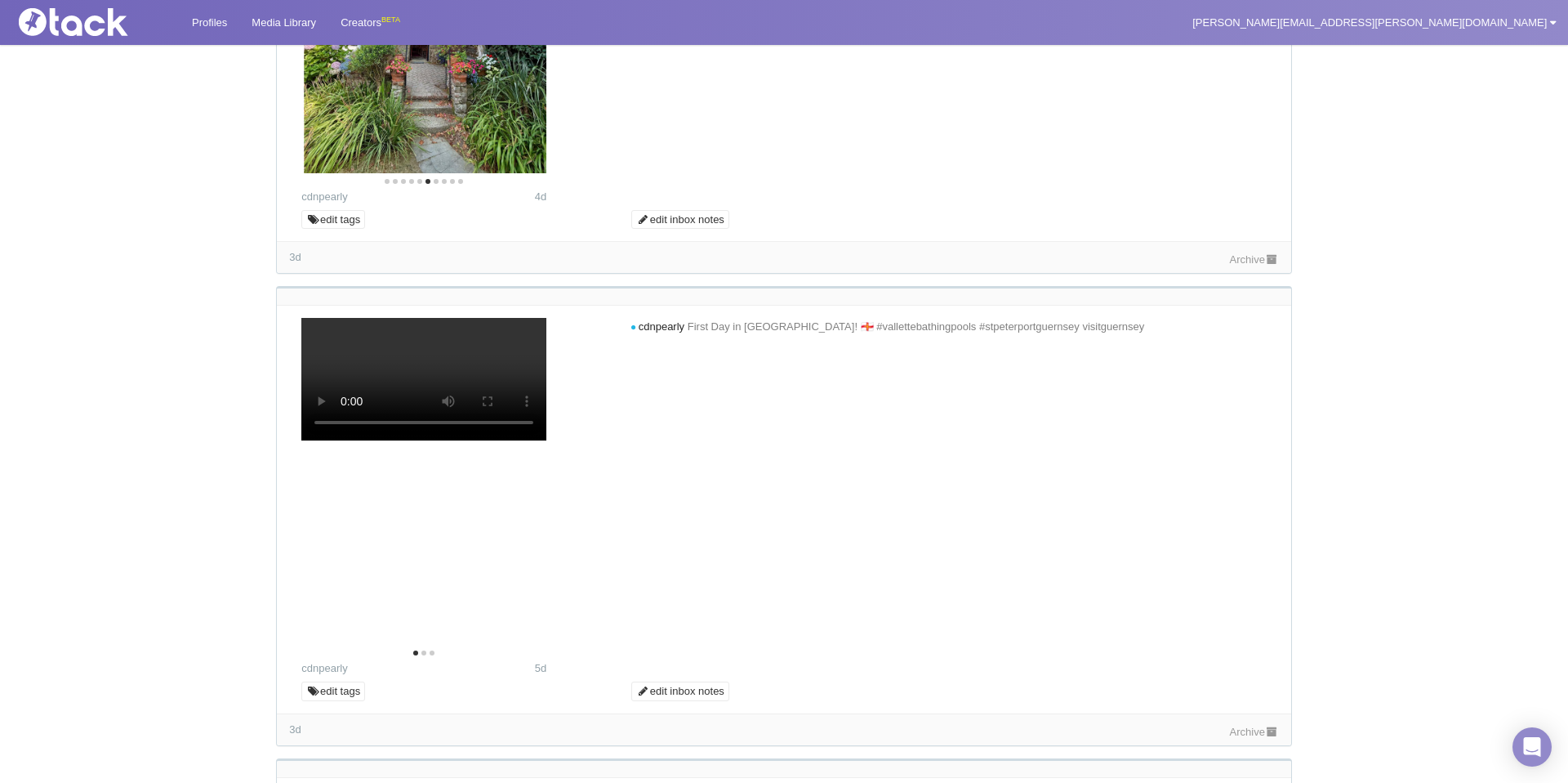
click at [522, 24] on icon "Next" at bounding box center [522, 14] width 13 height 21
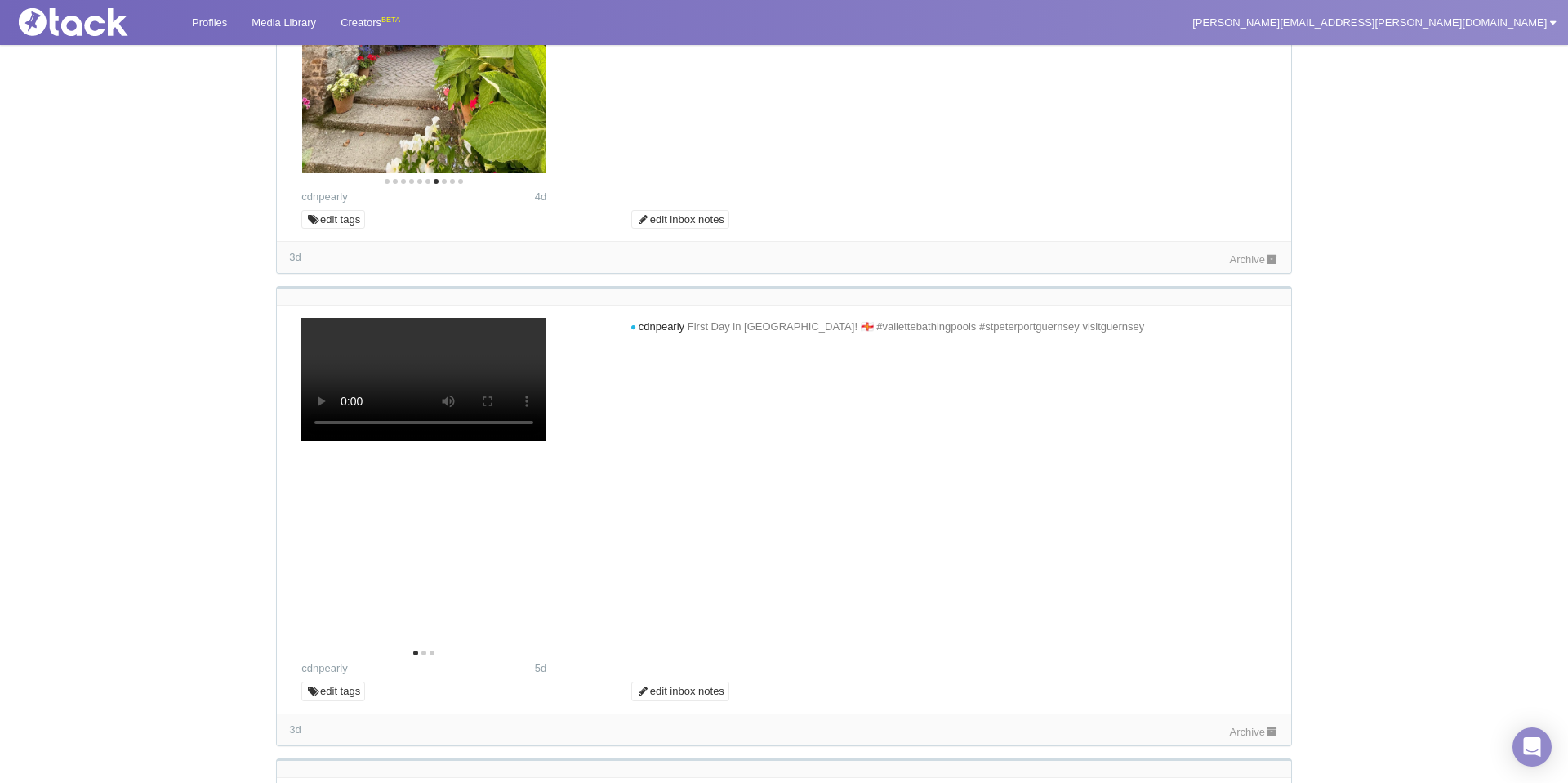
click at [522, 24] on icon "Next" at bounding box center [522, 14] width 13 height 21
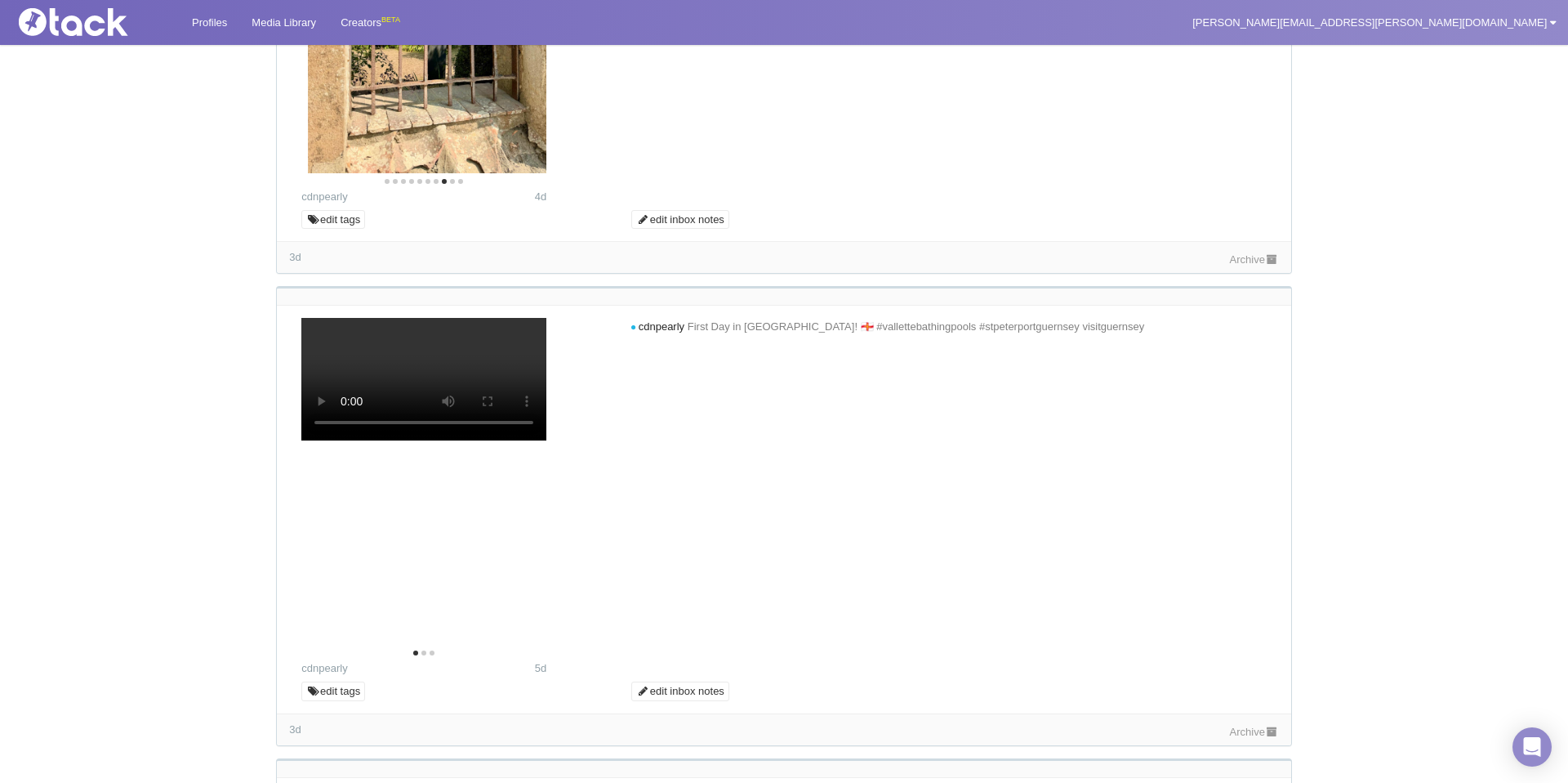
click at [522, 24] on icon "Next" at bounding box center [522, 14] width 13 height 21
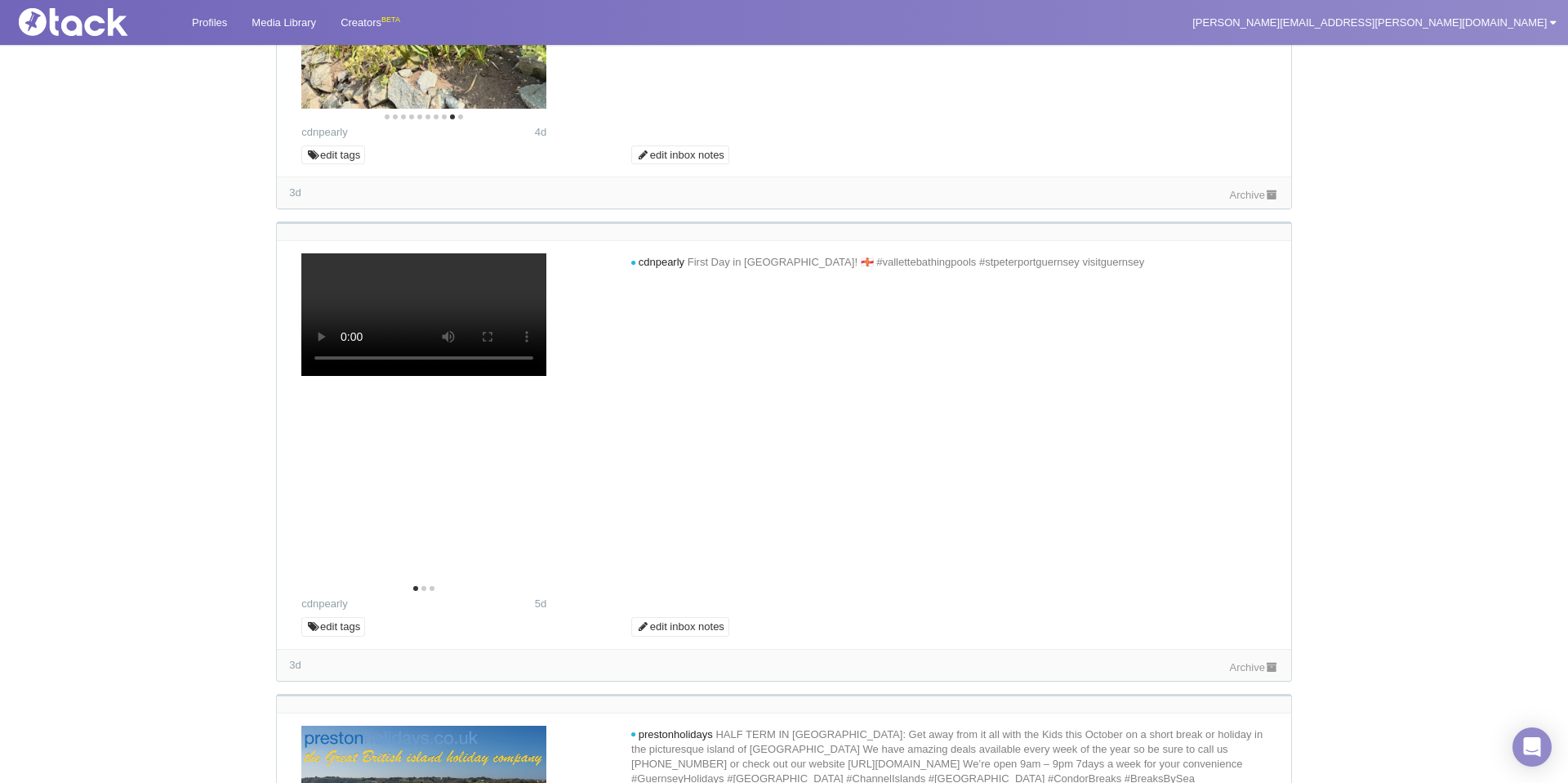
scroll to position [4221, 0]
drag, startPoint x: 1243, startPoint y: 507, endPoint x: 1202, endPoint y: 492, distance: 43.7
click at [1243, 201] on link "Archive" at bounding box center [1254, 194] width 49 height 12
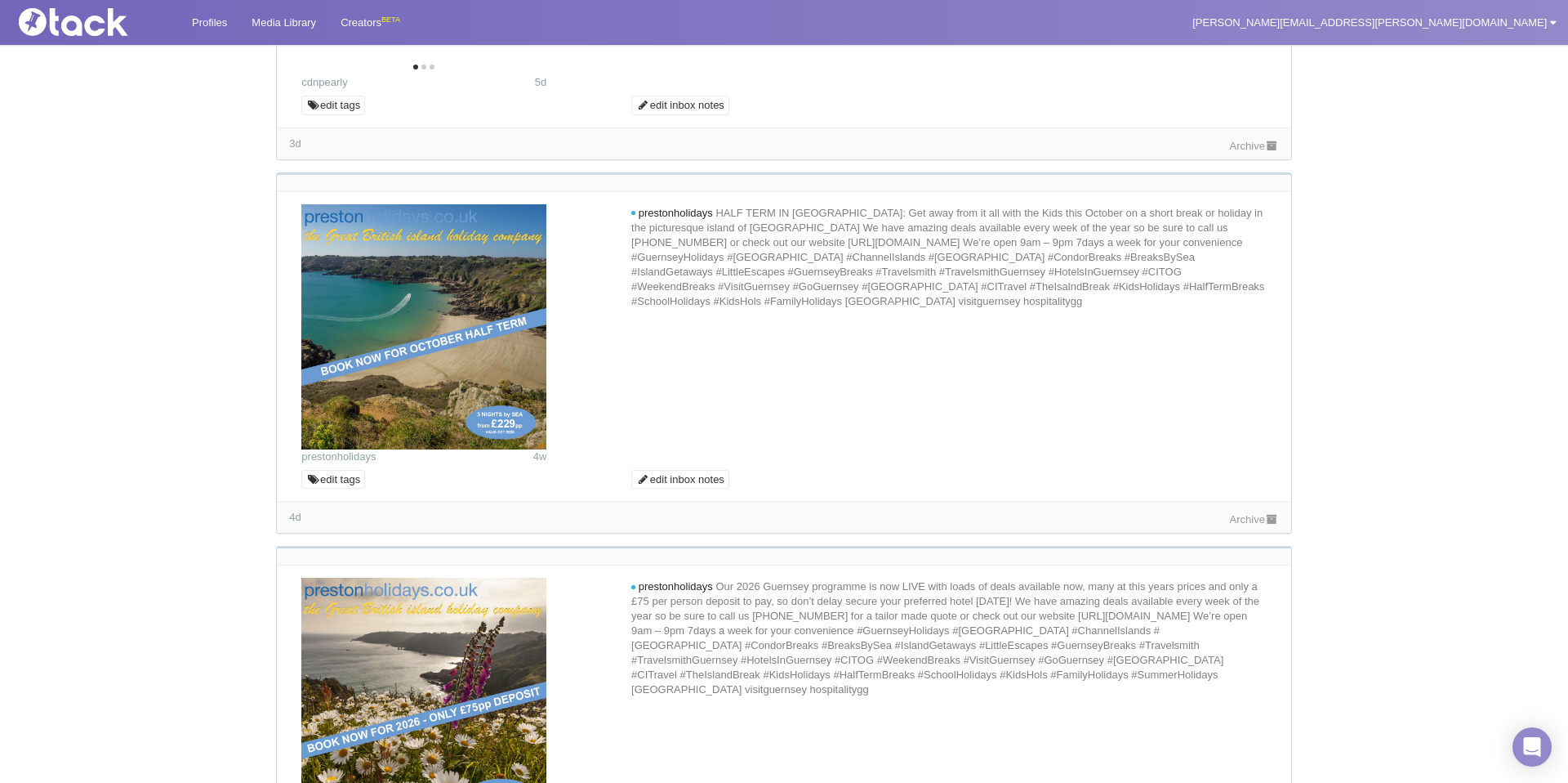
scroll to position [4753, 0]
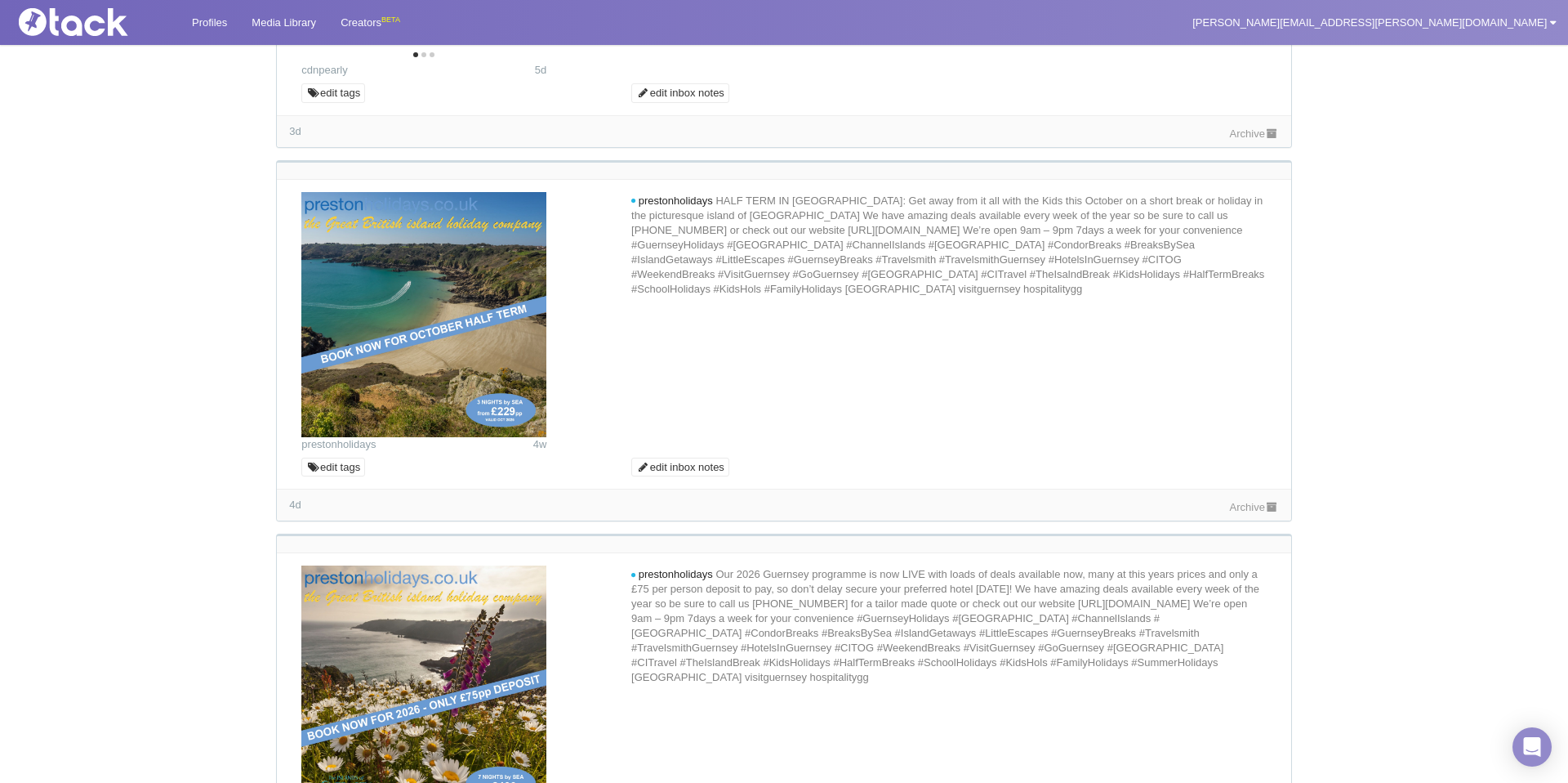
click at [1248, 140] on link "Archive" at bounding box center [1254, 134] width 49 height 12
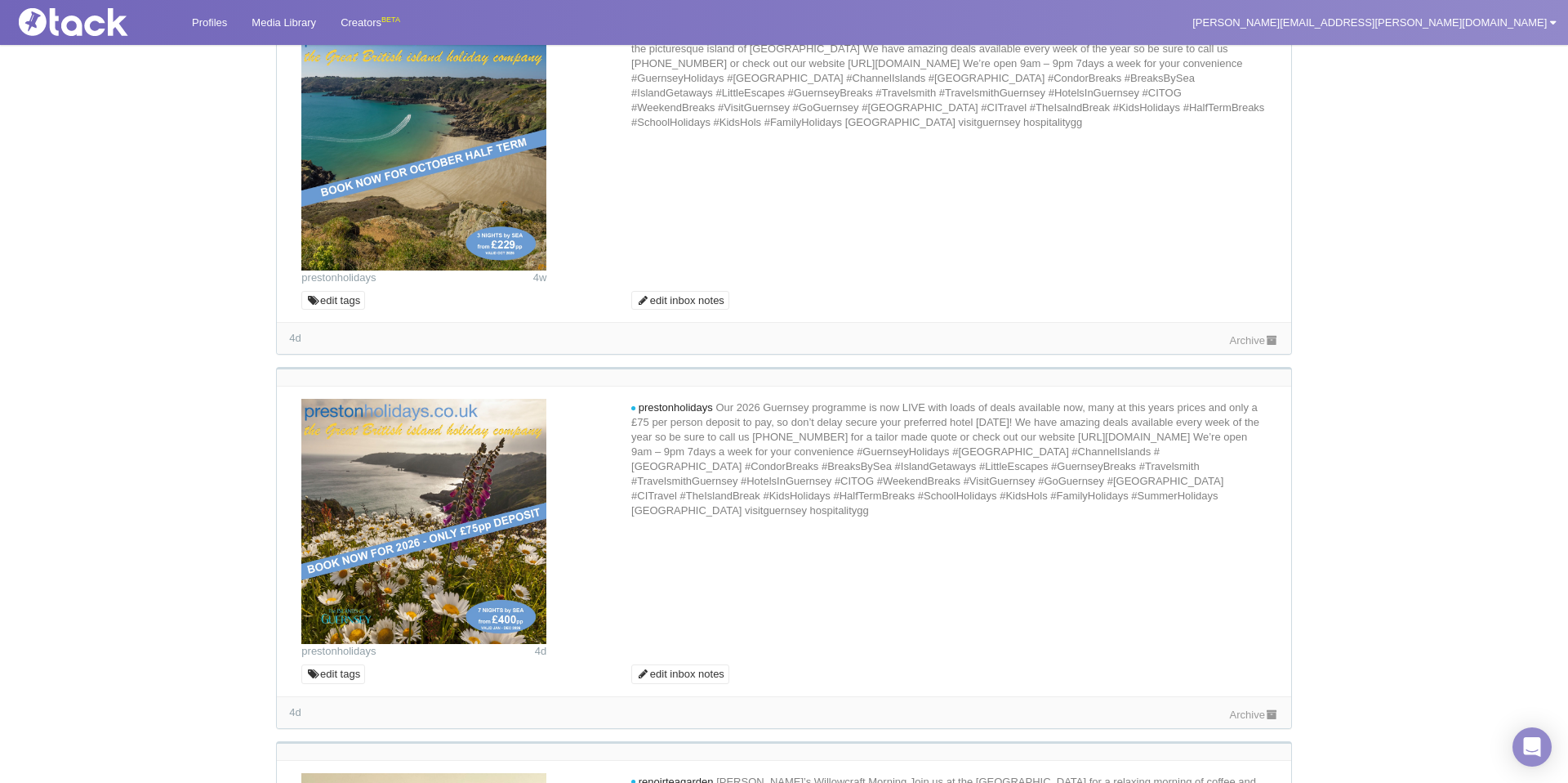
scroll to position [5078, 0]
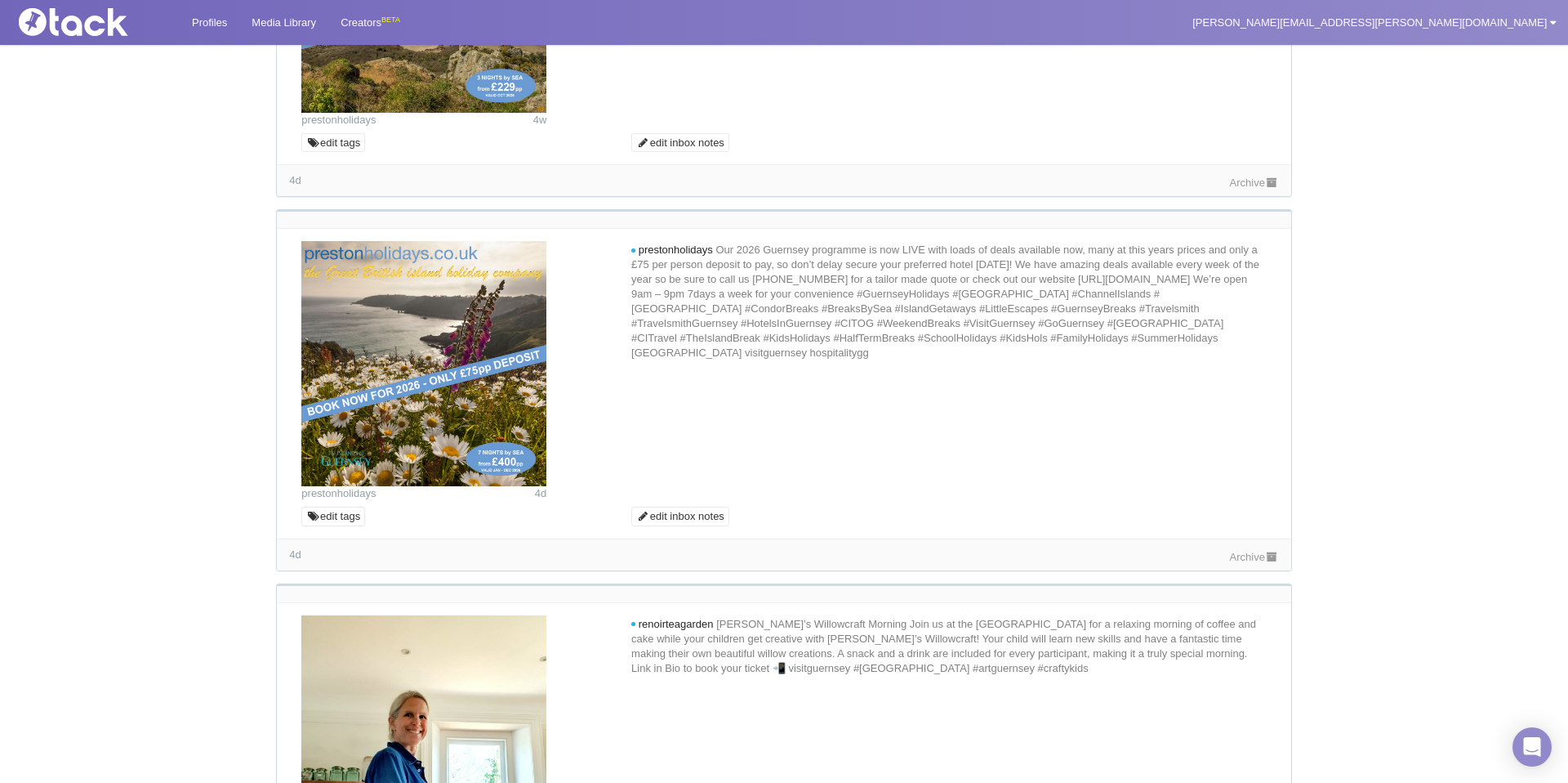
click at [1235, 189] on link "Archive" at bounding box center [1254, 183] width 49 height 12
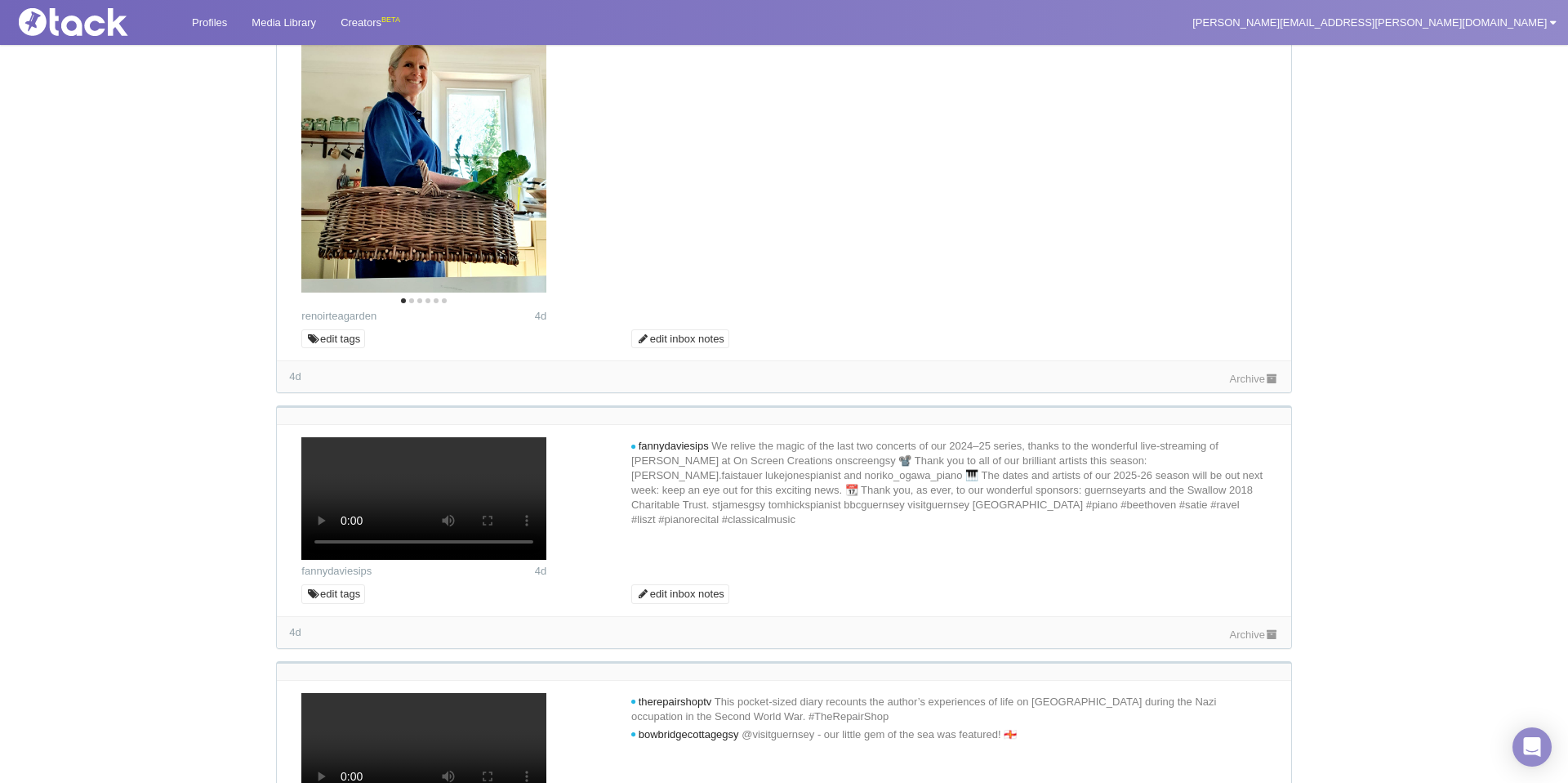
scroll to position [5757, 0]
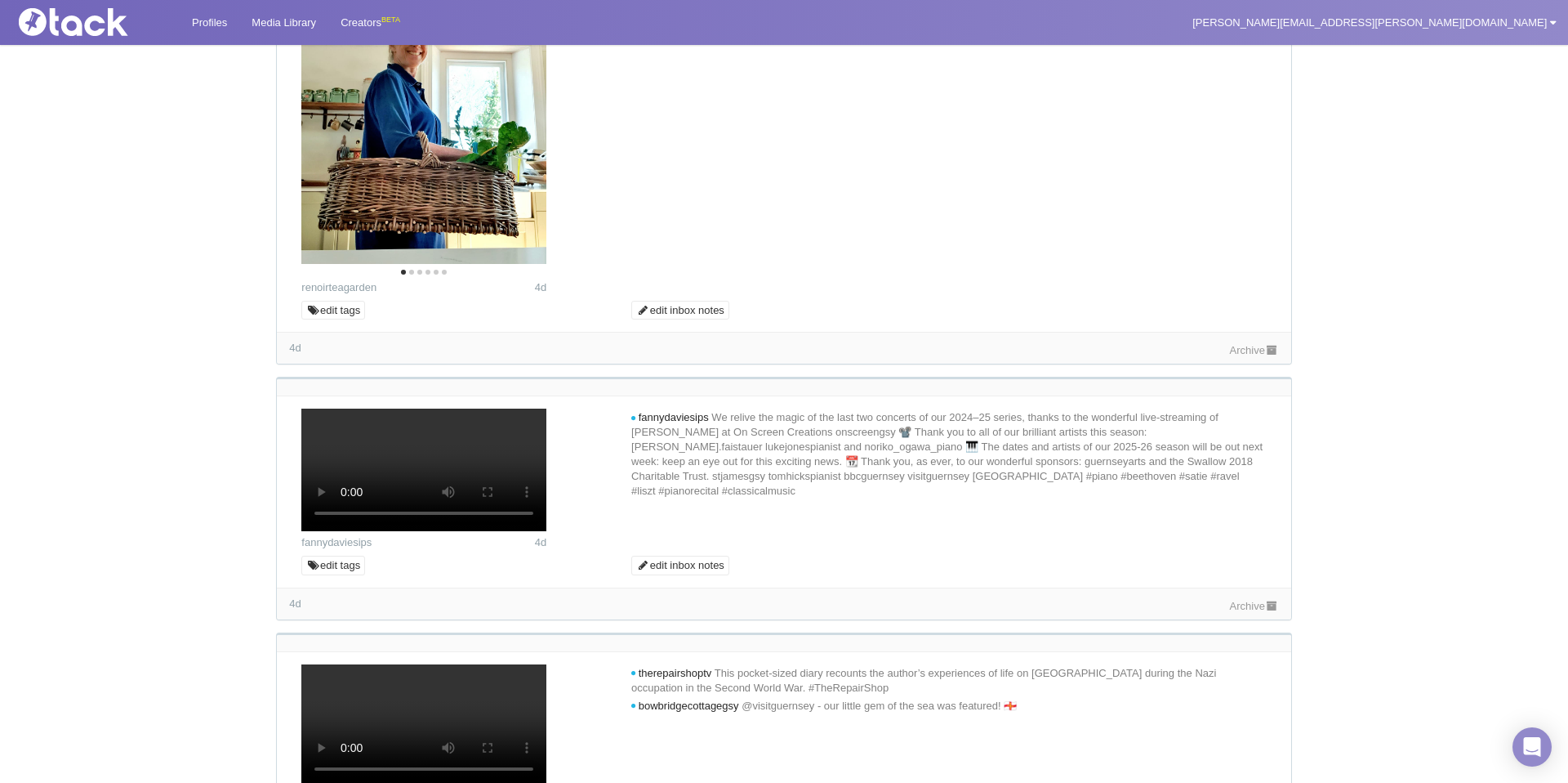
click at [548, 295] on div "renoirteagarden 4d" at bounding box center [454, 115] width 330 height 358
click at [512, 115] on icon "Next" at bounding box center [521, 104] width 21 height 21
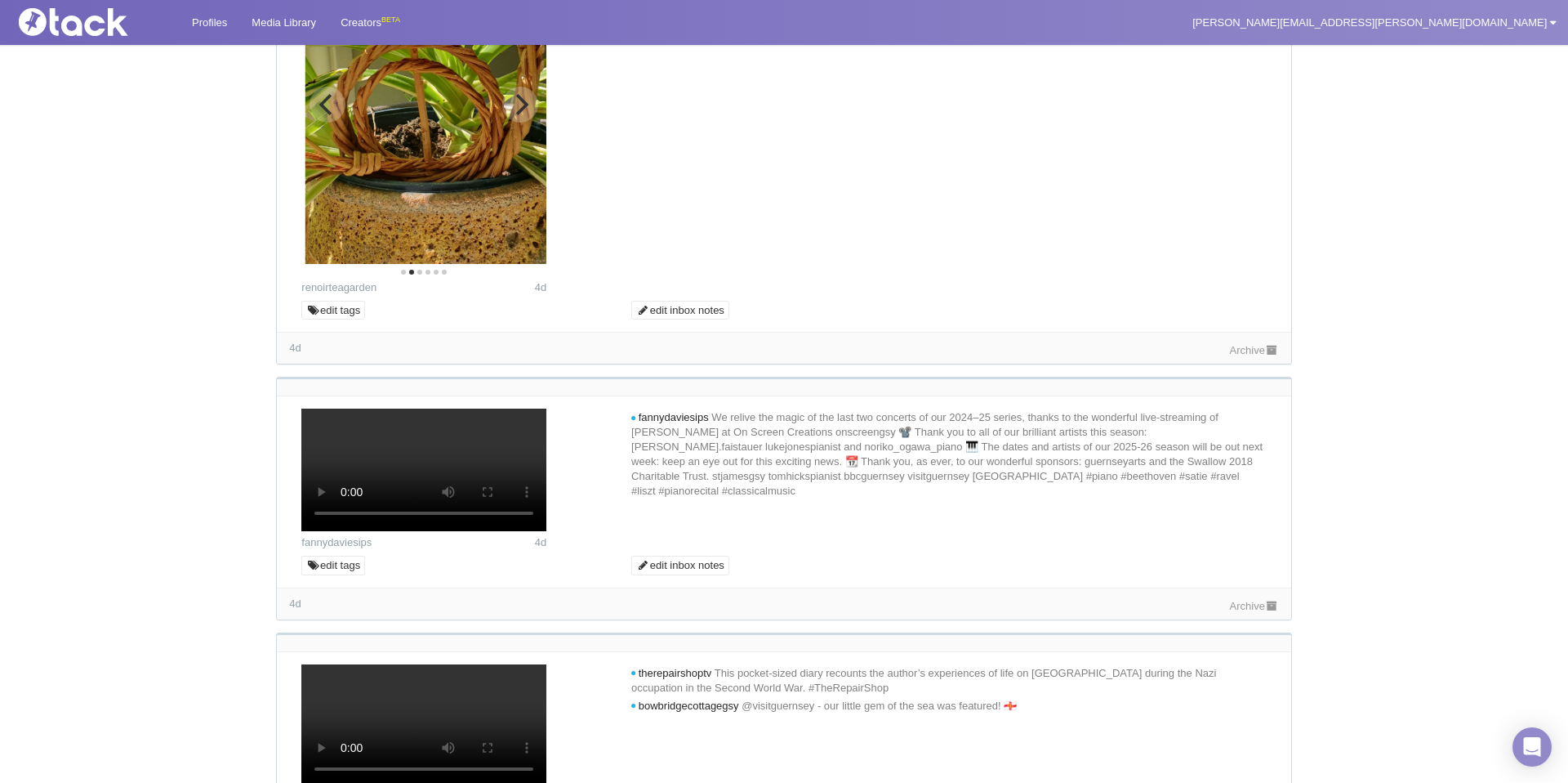
click at [512, 115] on icon "Next" at bounding box center [521, 104] width 21 height 21
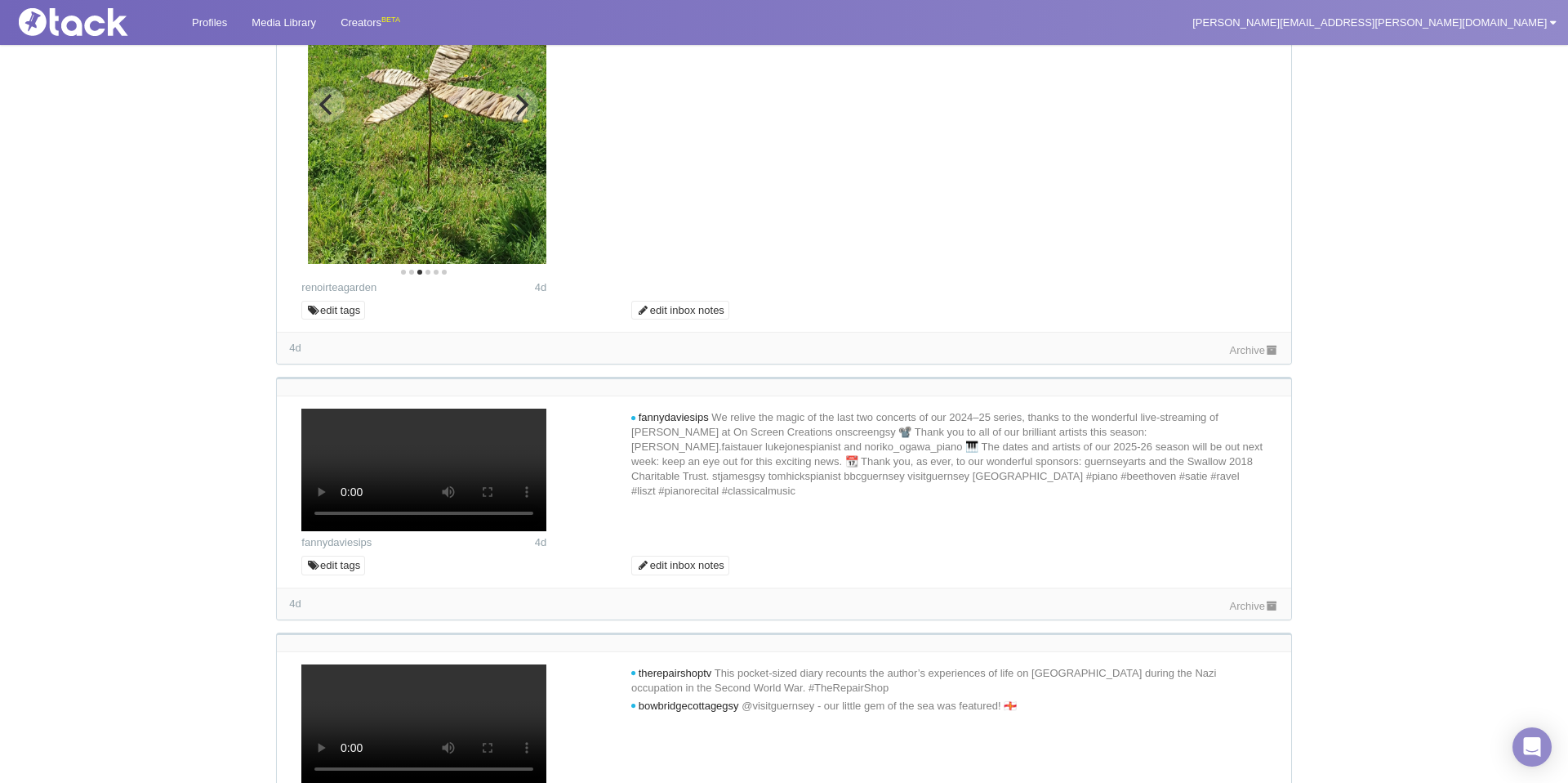
click at [512, 115] on icon "Next" at bounding box center [521, 104] width 21 height 21
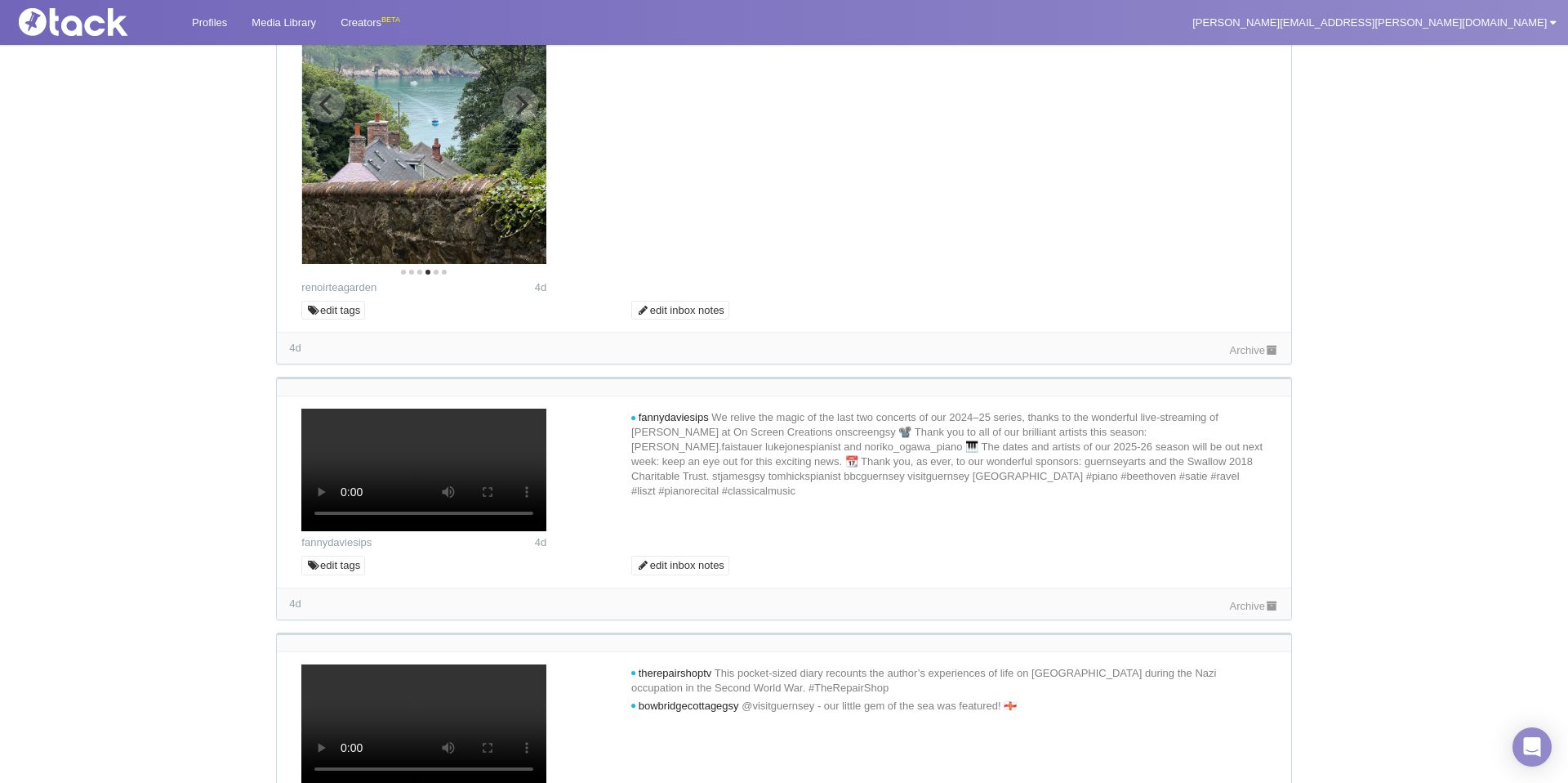
click at [512, 115] on icon "Next" at bounding box center [521, 104] width 21 height 21
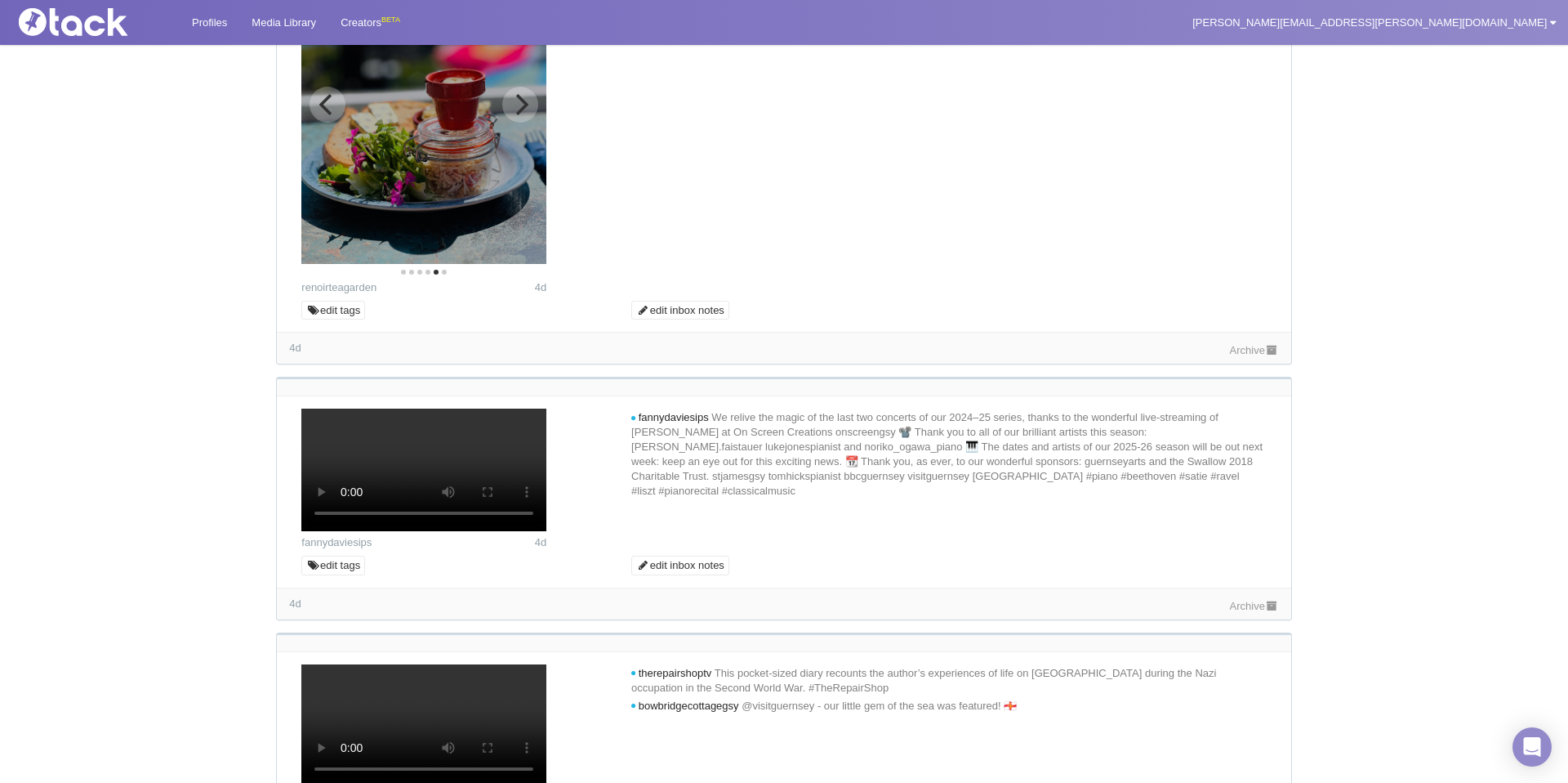
click at [512, 115] on icon "Next" at bounding box center [521, 104] width 21 height 21
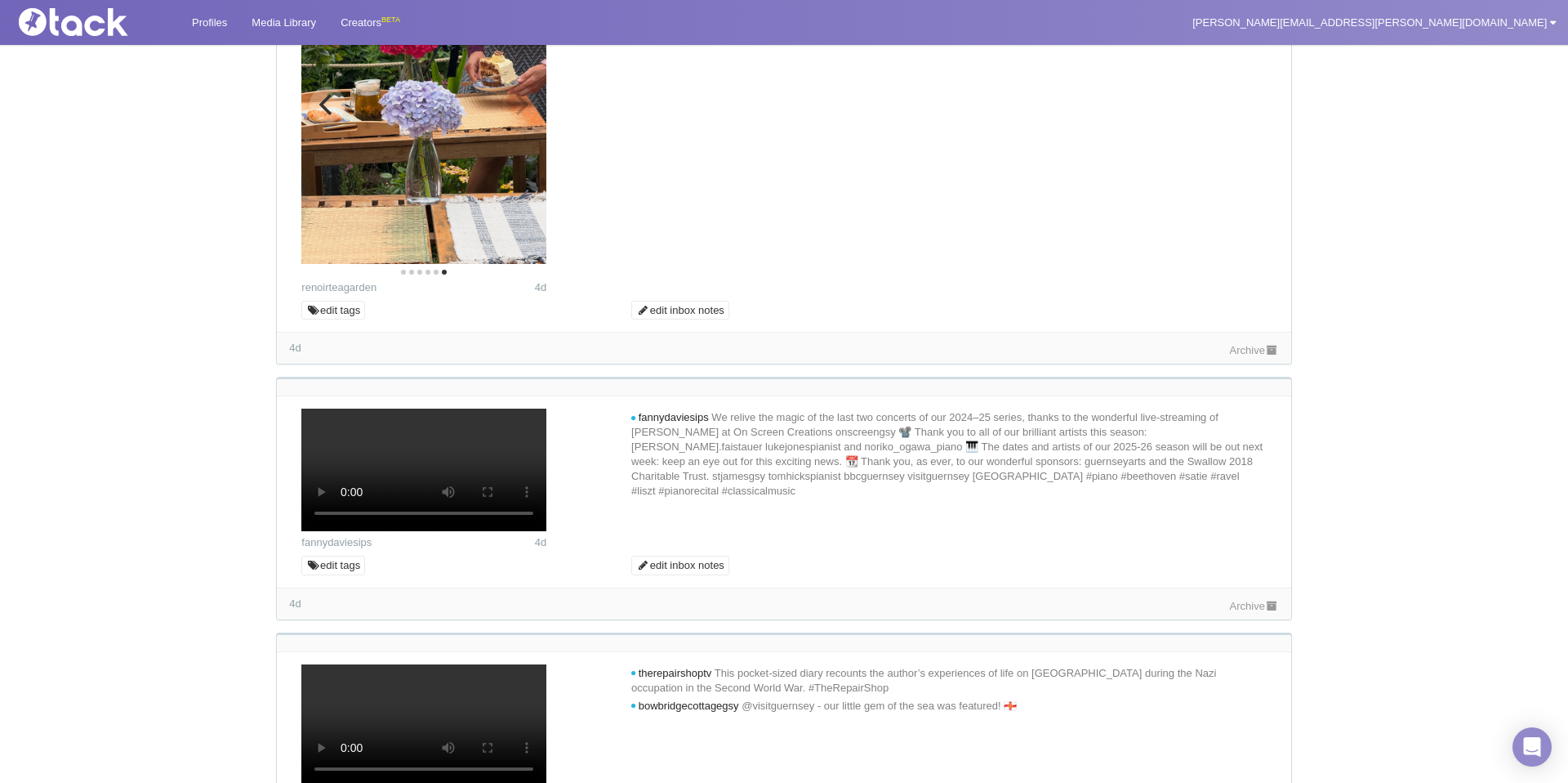
click at [513, 264] on img at bounding box center [423, 100] width 245 height 327
drag, startPoint x: 1257, startPoint y: 668, endPoint x: 1210, endPoint y: 654, distance: 49.0
click at [1256, 357] on link "Archive" at bounding box center [1254, 350] width 49 height 12
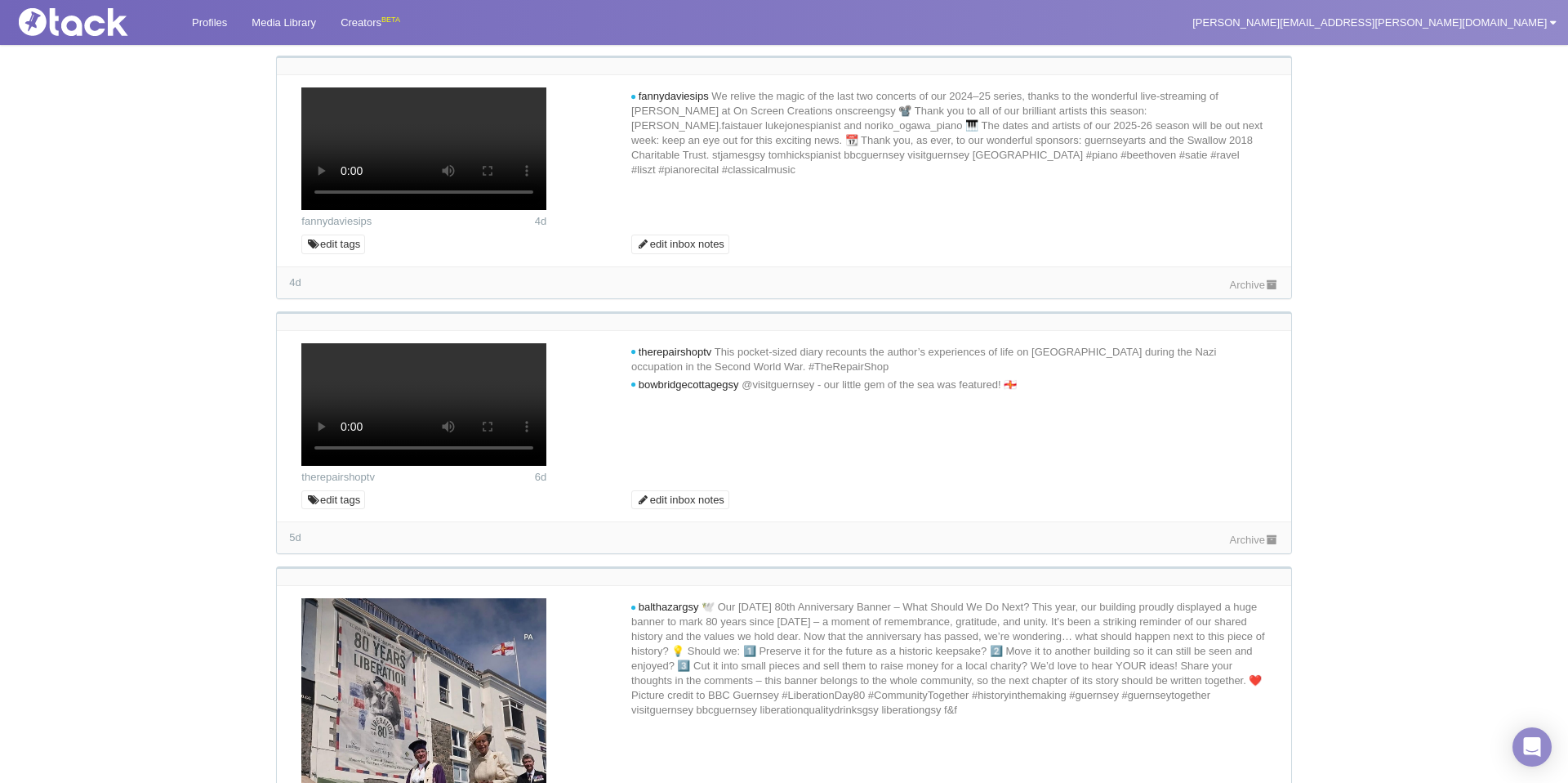
scroll to position [6138, 0]
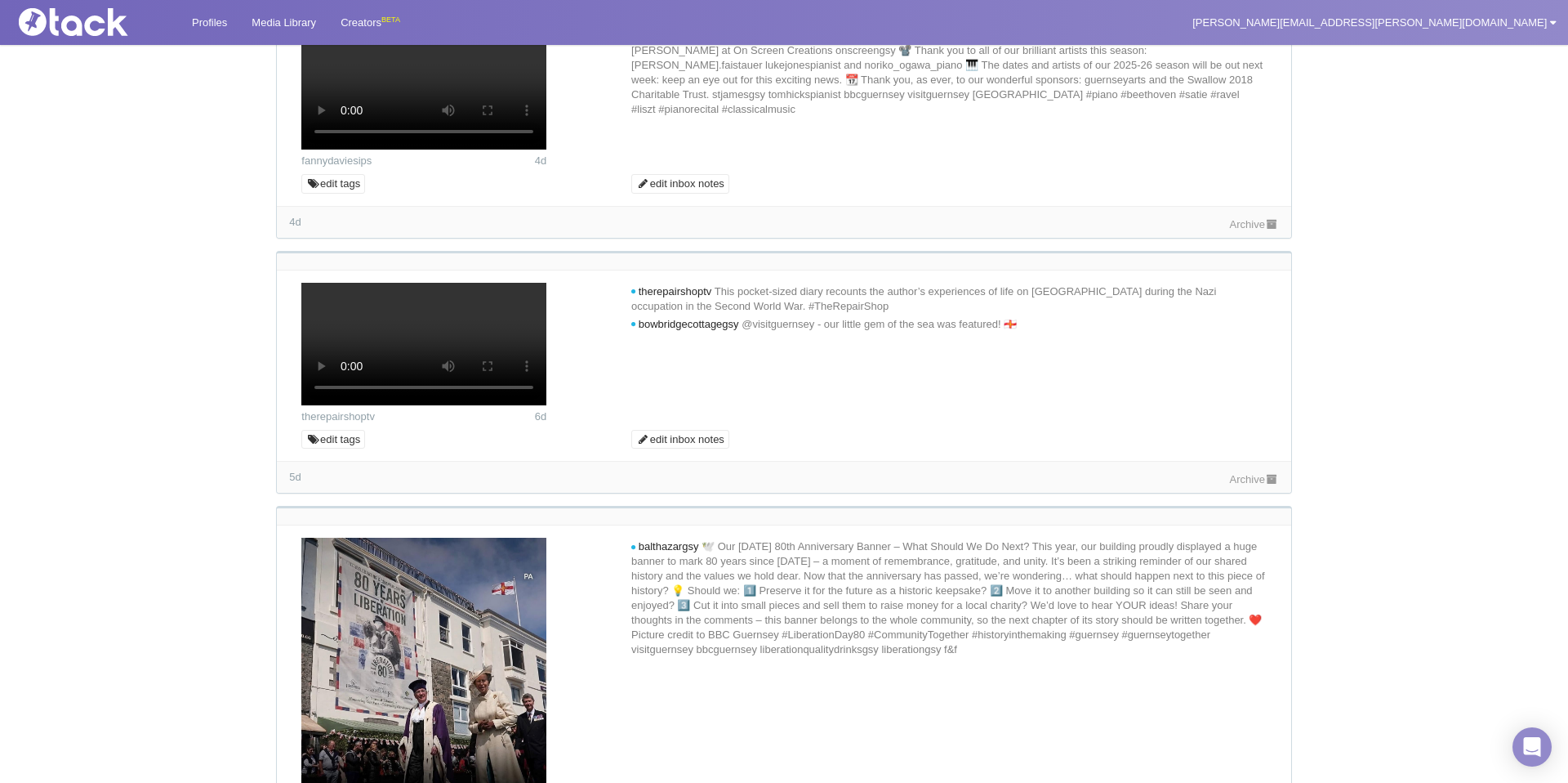
click at [1250, 230] on link "Archive" at bounding box center [1254, 225] width 49 height 12
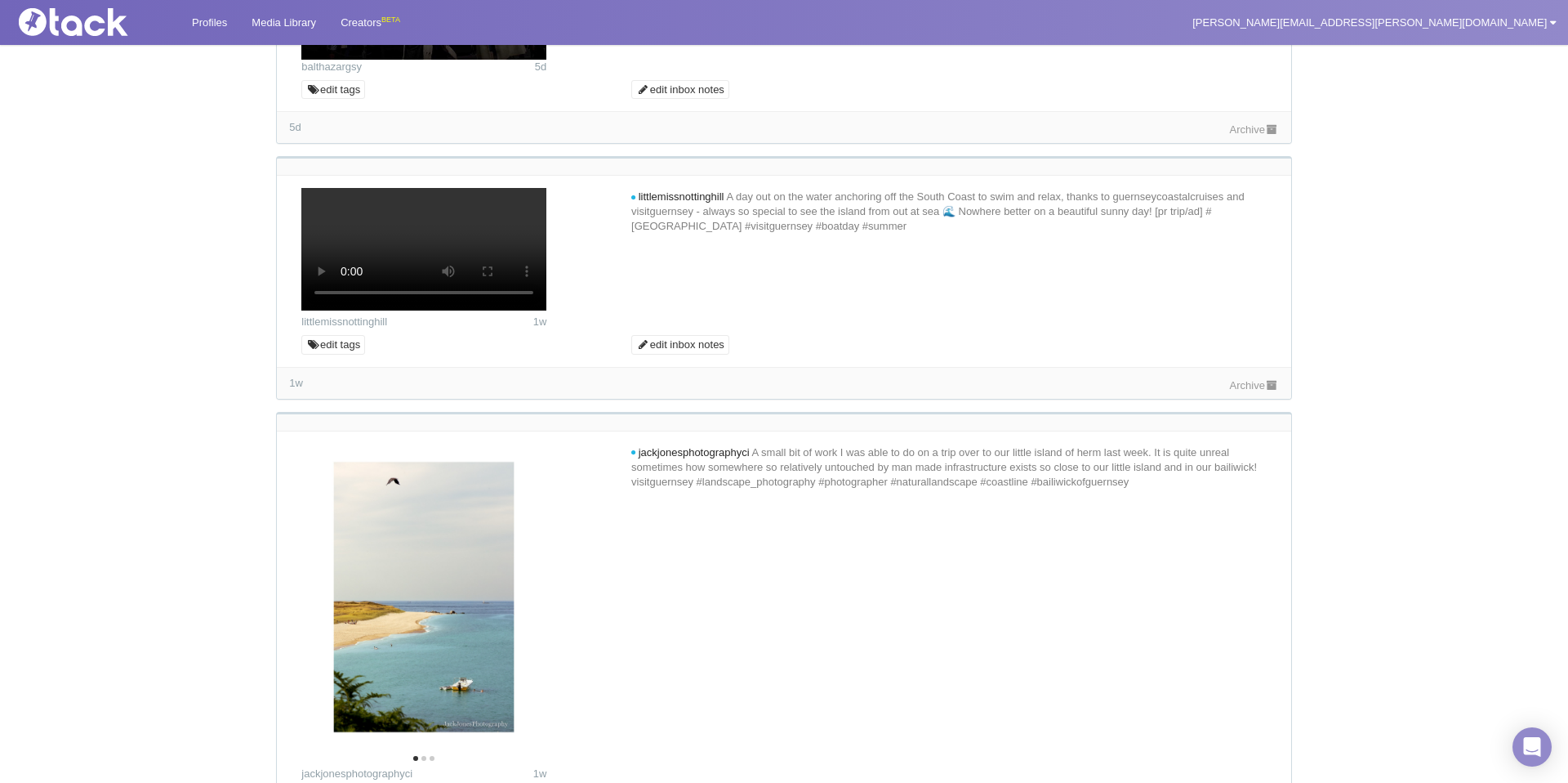
scroll to position [7106, 0]
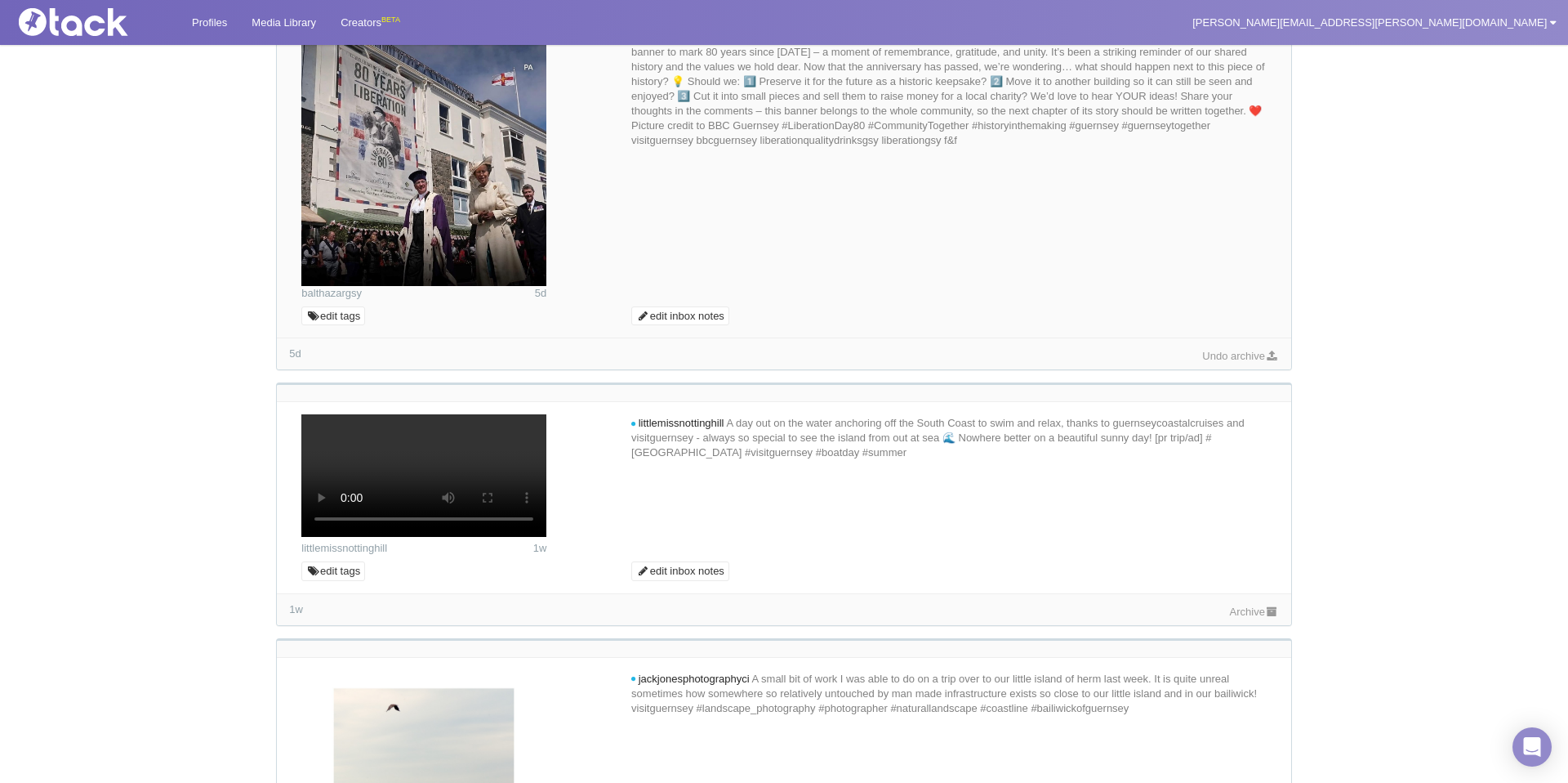
scroll to position [6784, 0]
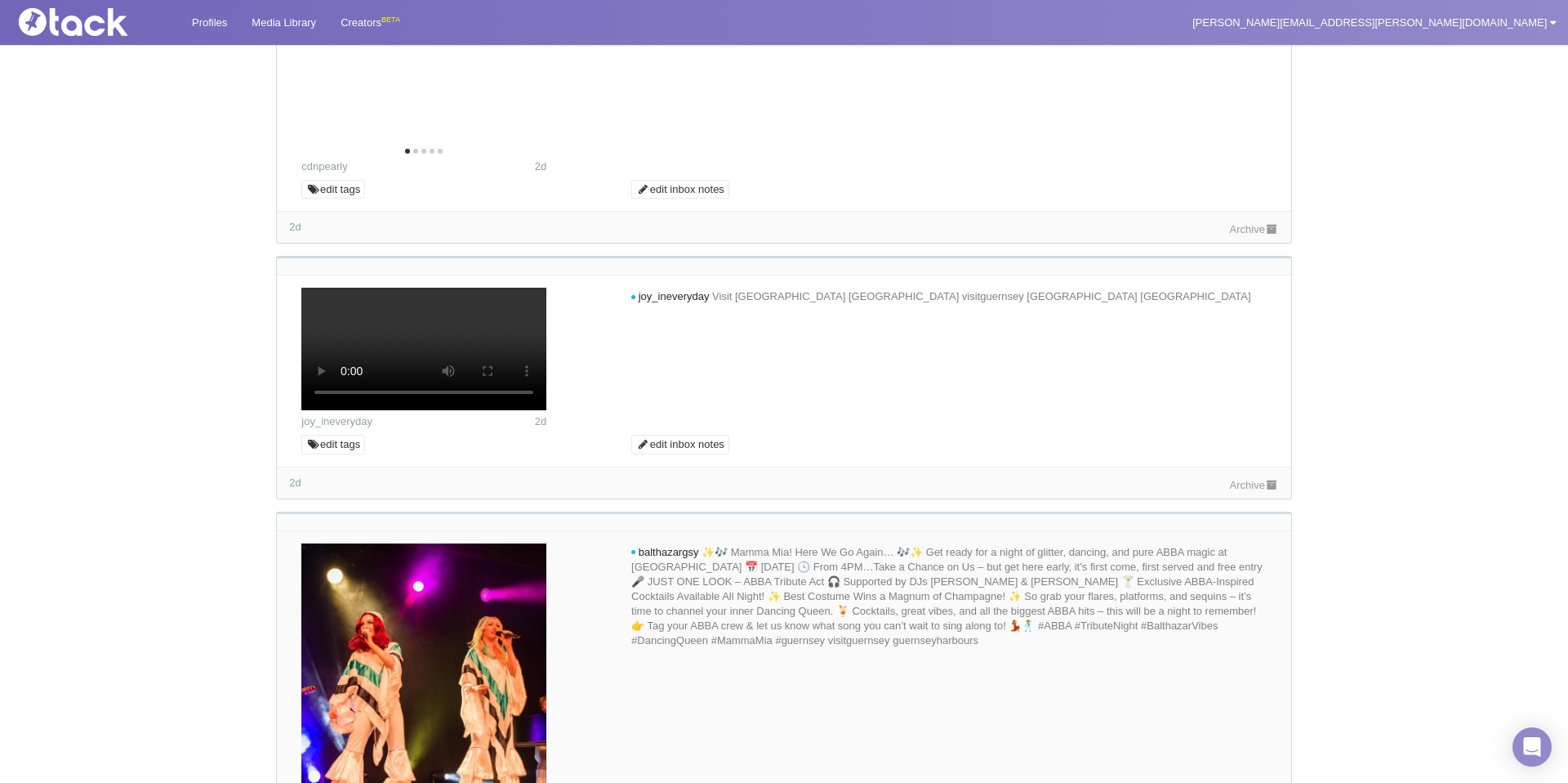
scroll to position [2790, 0]
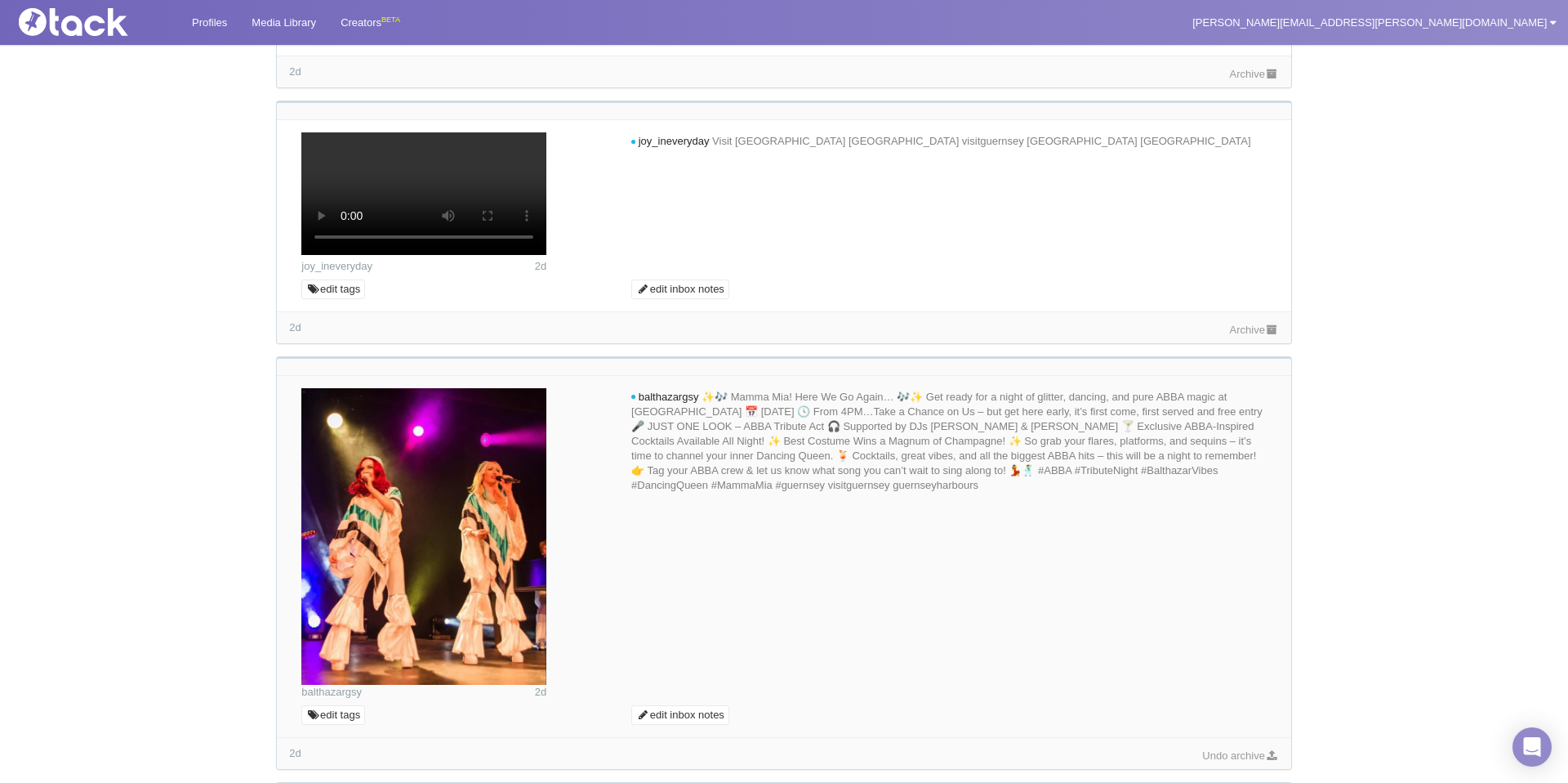
click at [1236, 336] on link "Archive" at bounding box center [1254, 330] width 49 height 12
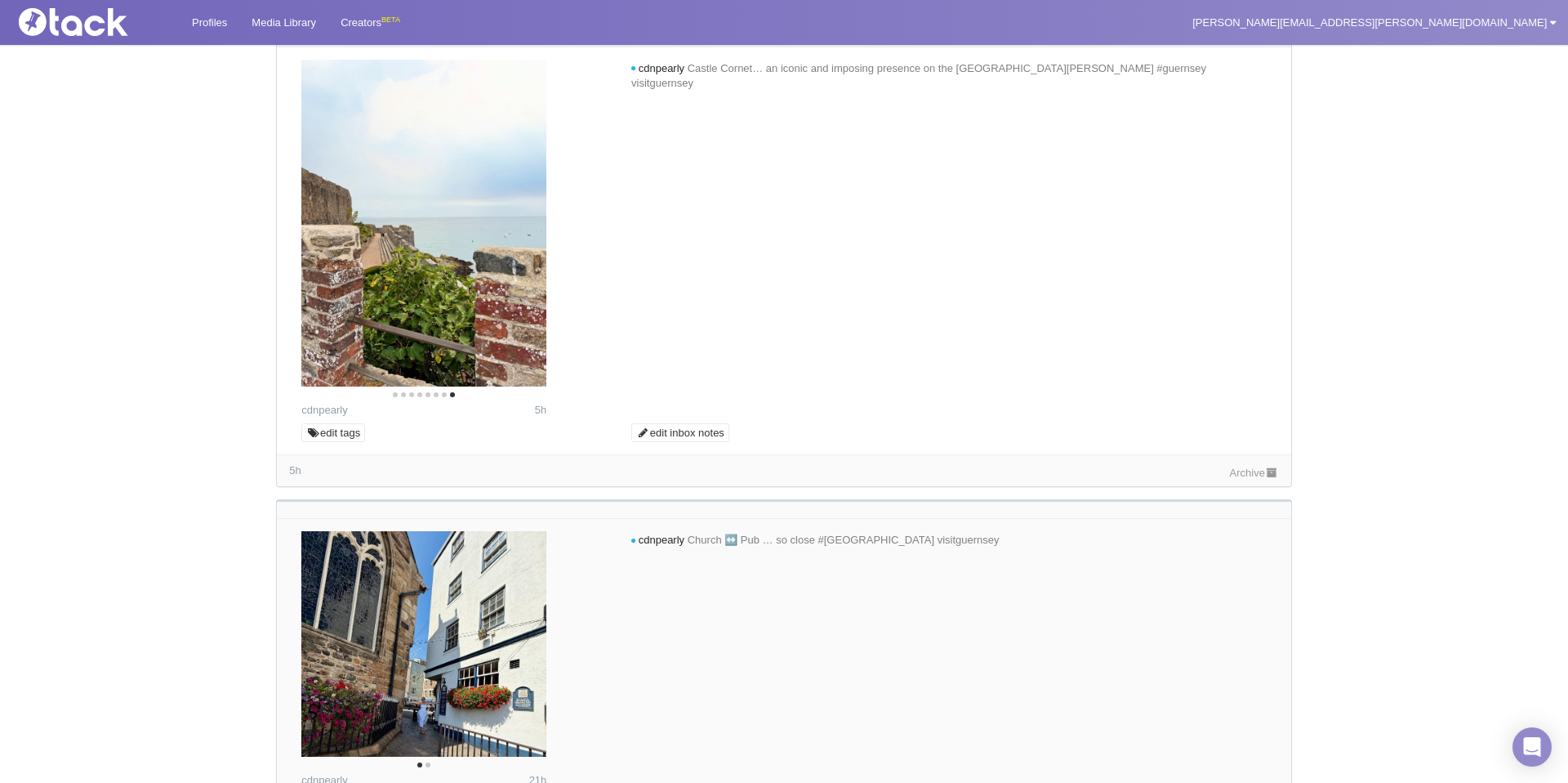
scroll to position [10, 0]
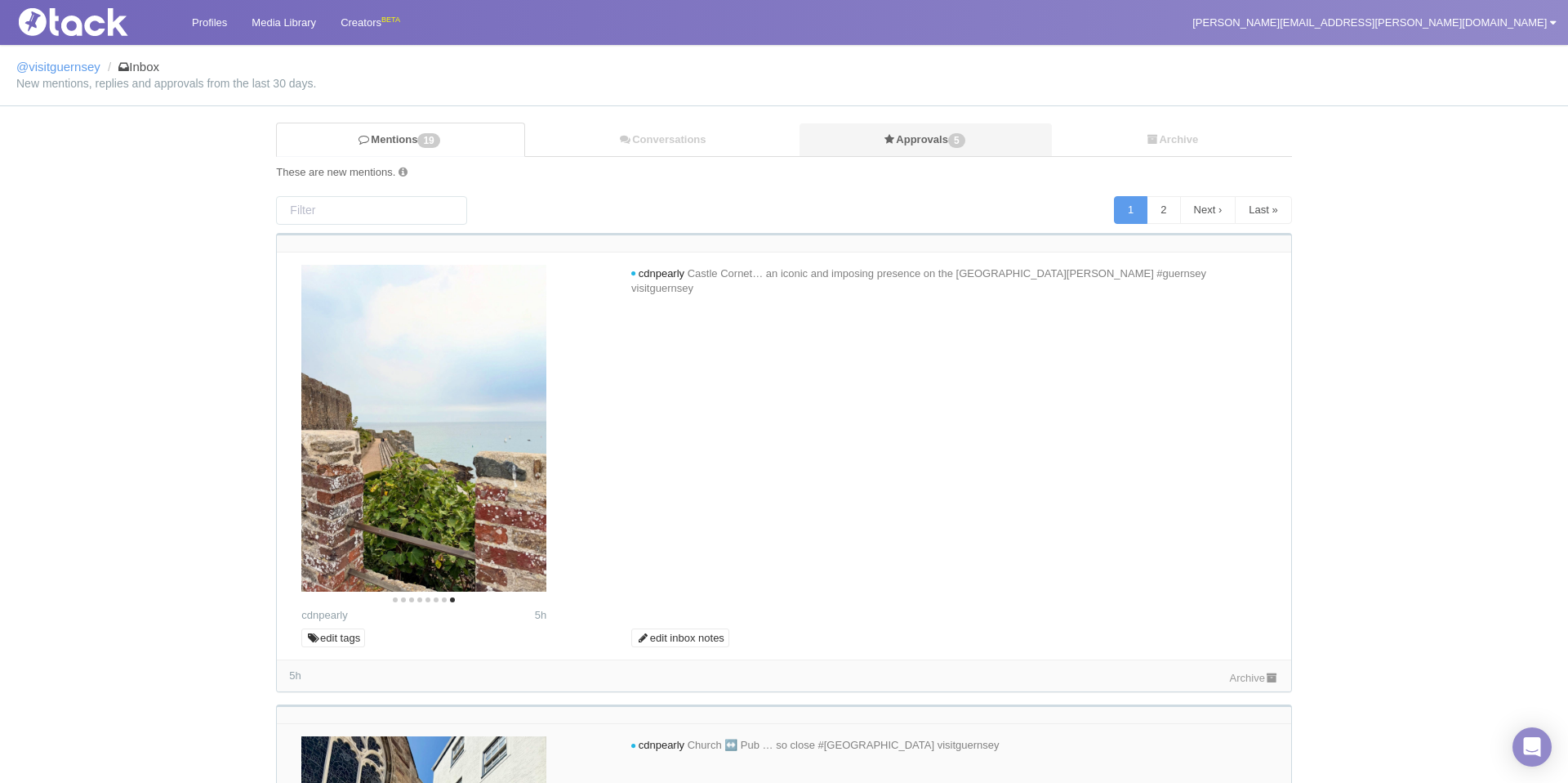
click at [905, 136] on link "Approvals 5" at bounding box center [925, 140] width 252 height 34
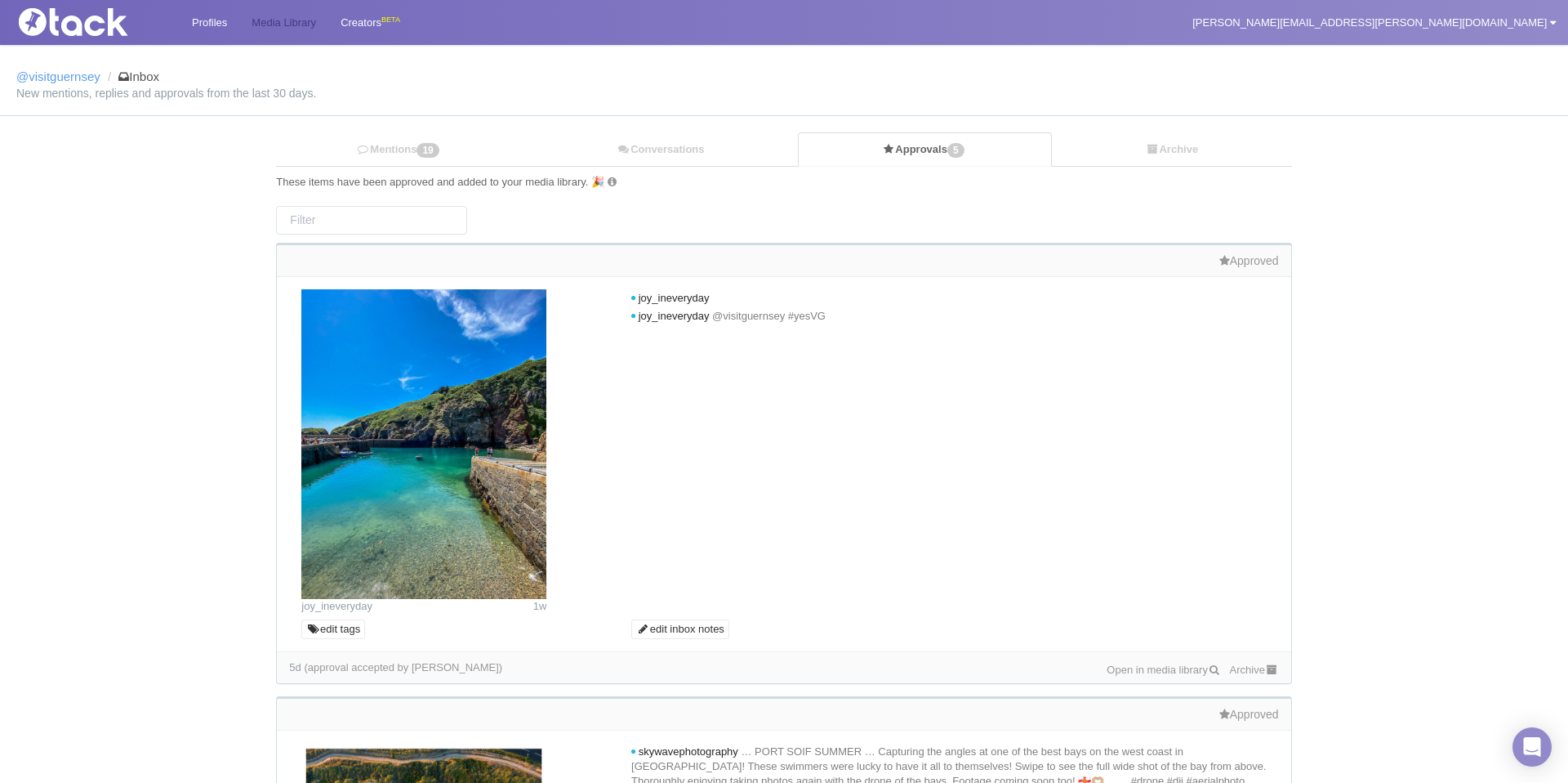
click at [301, 17] on link "Media Library" at bounding box center [283, 22] width 89 height 45
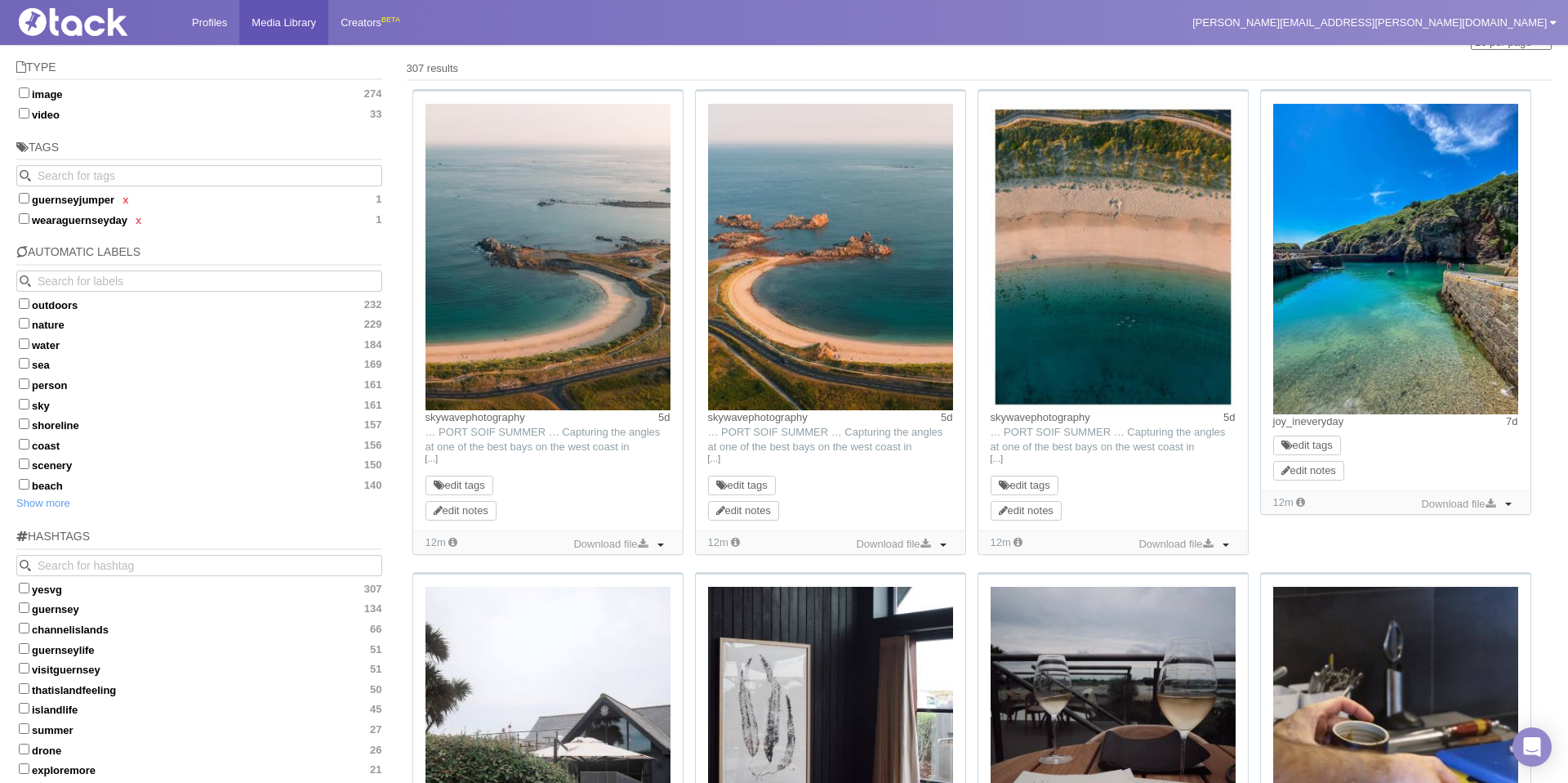
scroll to position [125, 0]
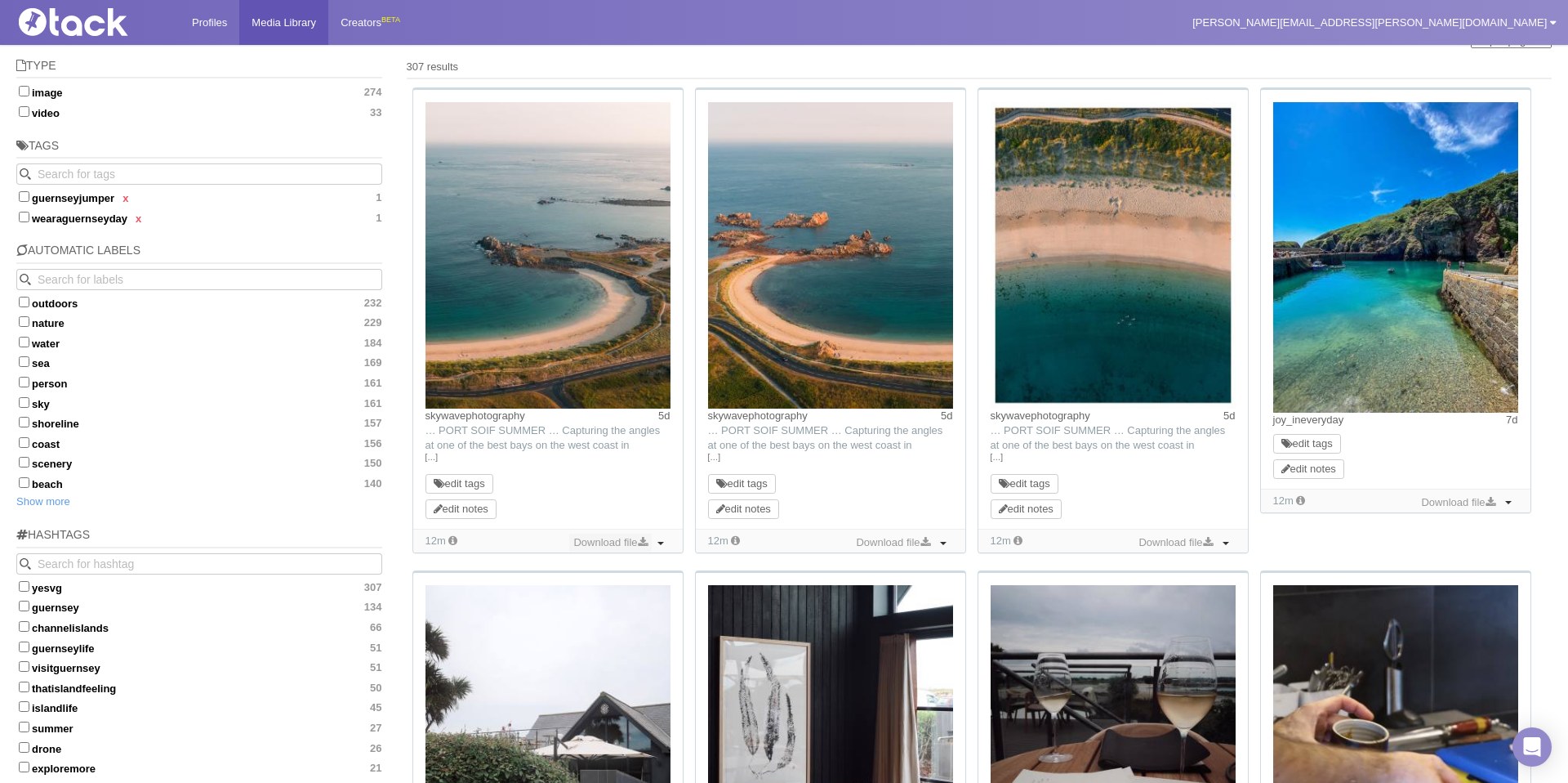
click at [620, 542] on link "Download file" at bounding box center [611, 542] width 82 height 18
click at [874, 540] on link "Download file" at bounding box center [893, 542] width 82 height 18
click at [1159, 547] on link "Download file" at bounding box center [1176, 542] width 82 height 18
click at [1436, 503] on link "Download file" at bounding box center [1458, 502] width 82 height 18
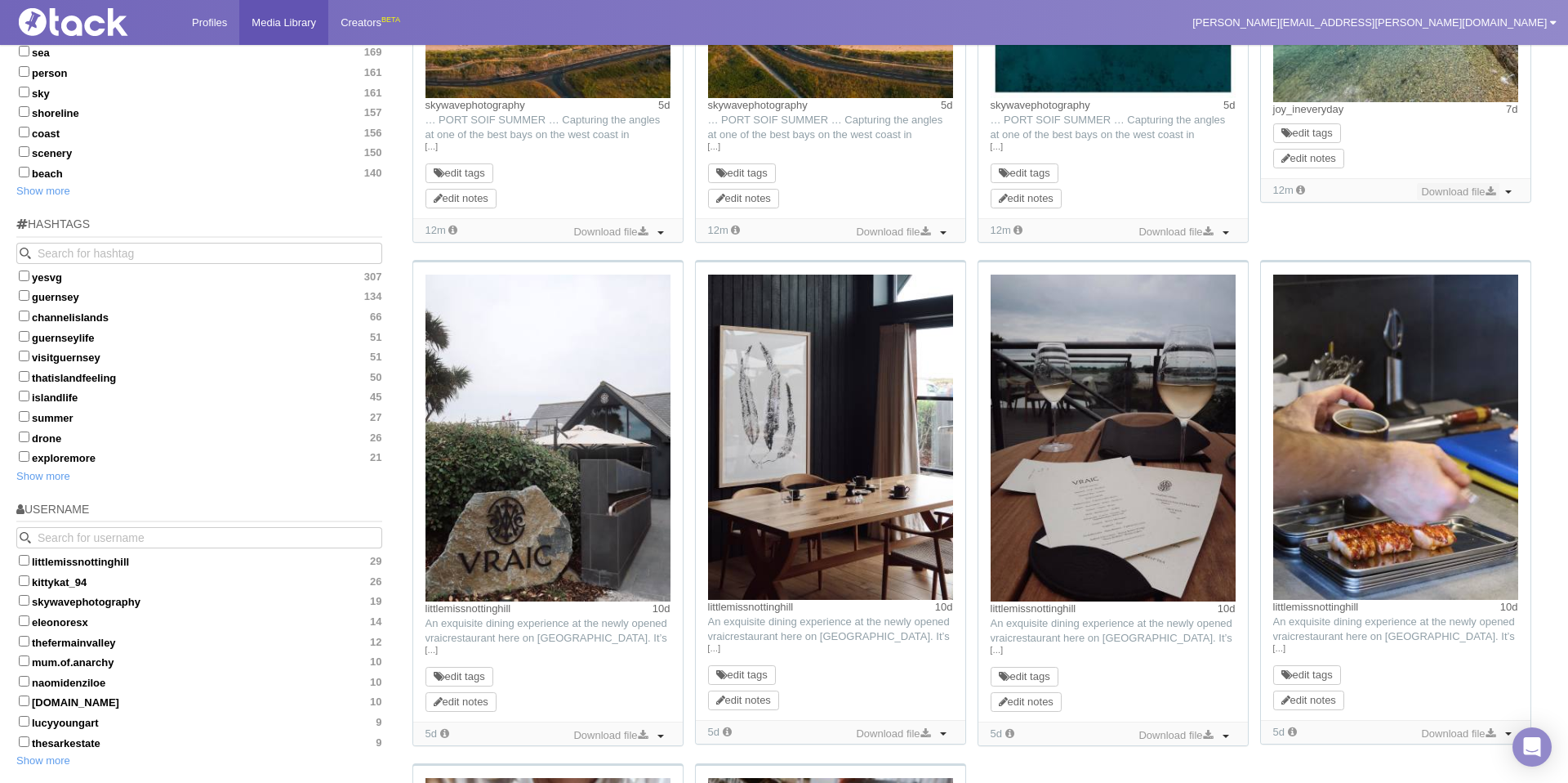
scroll to position [459, 0]
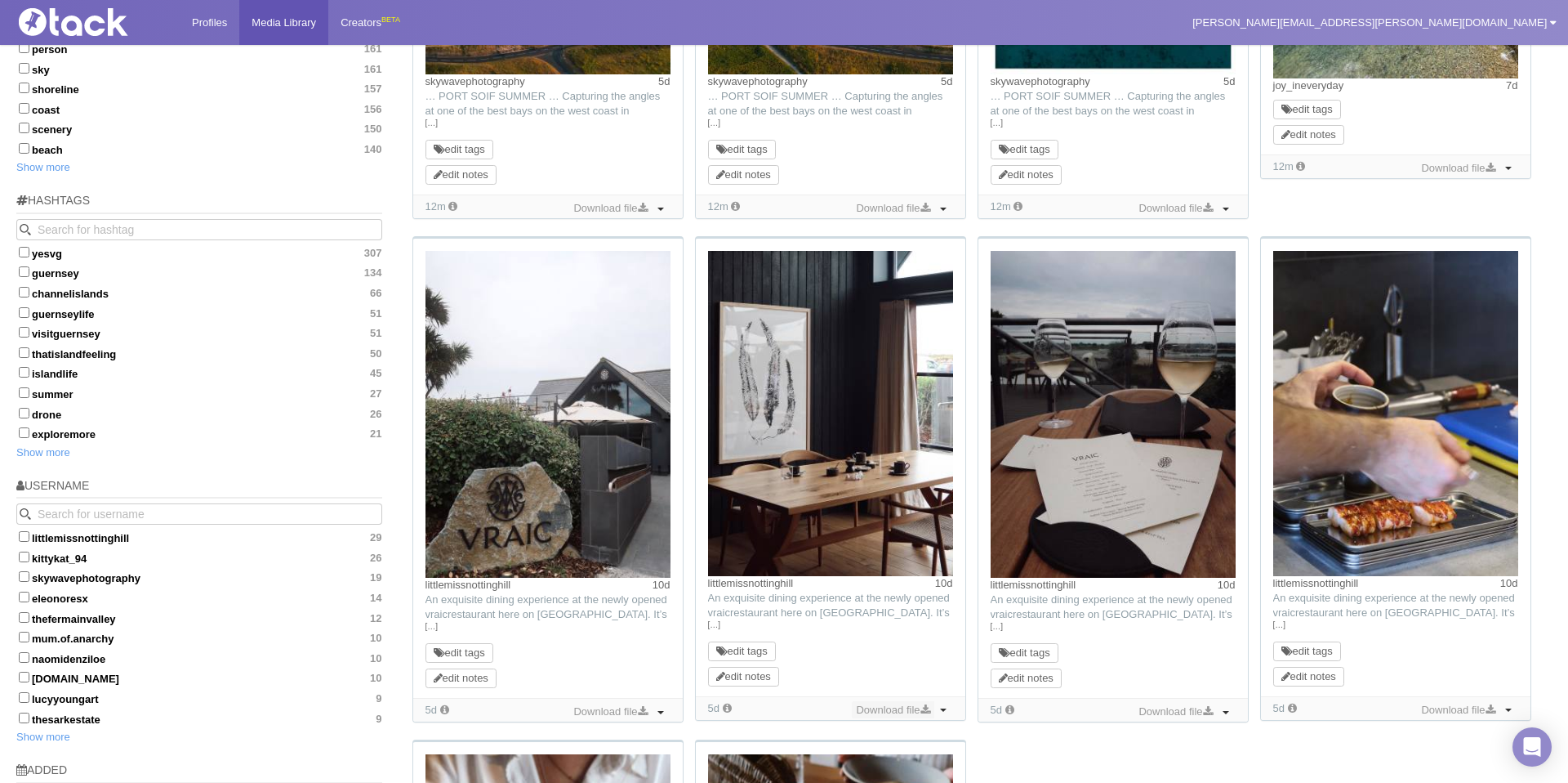
click at [893, 704] on link "Download file" at bounding box center [893, 710] width 82 height 18
click at [1169, 710] on link "Download file" at bounding box center [1176, 712] width 82 height 18
click at [1424, 713] on link "Download file" at bounding box center [1458, 710] width 82 height 18
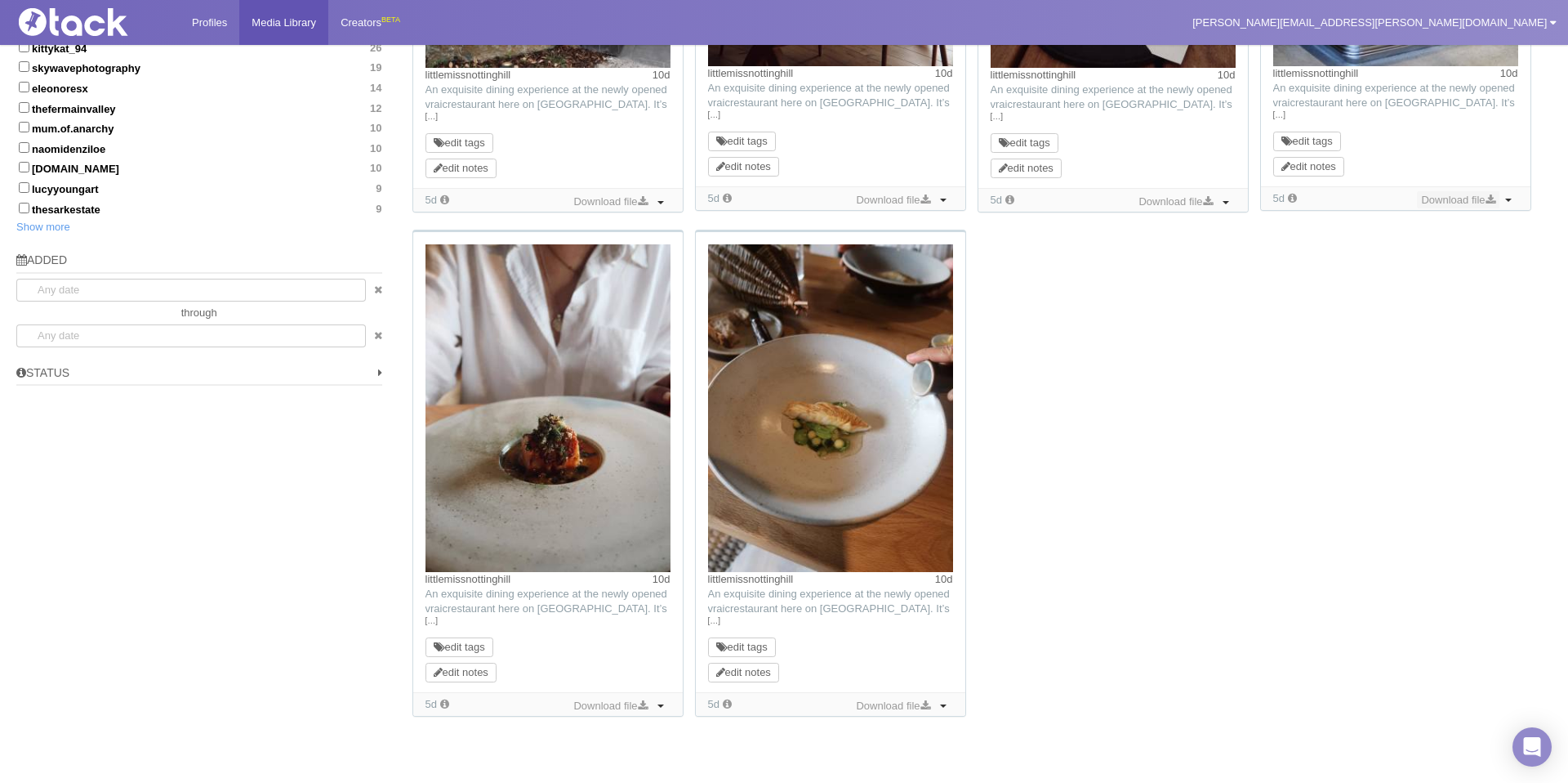
scroll to position [1017, 0]
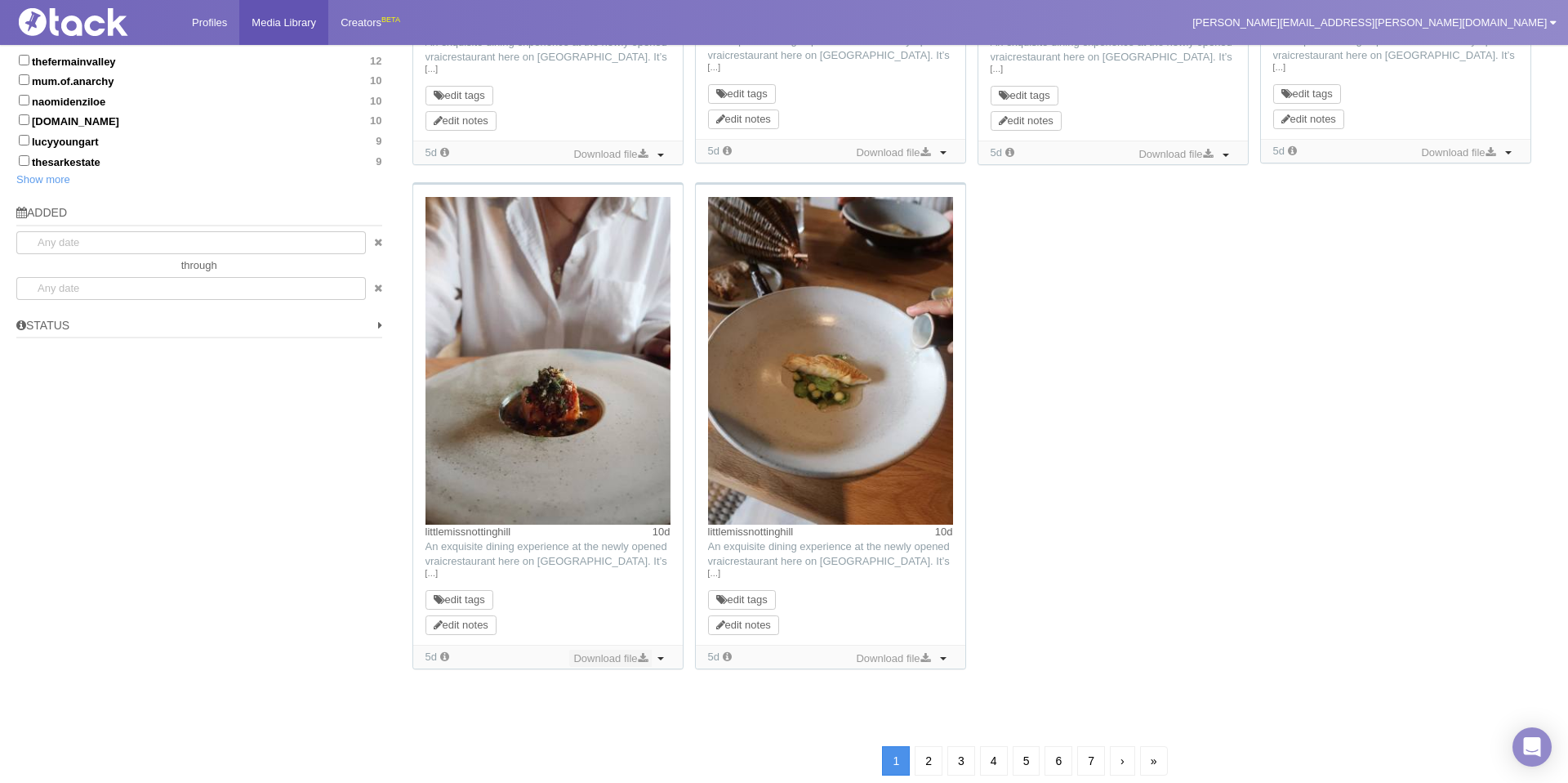
click at [606, 650] on link "Download file" at bounding box center [611, 658] width 82 height 18
click at [880, 656] on link "Download file" at bounding box center [893, 658] width 82 height 18
click at [931, 769] on link "2" at bounding box center [928, 761] width 28 height 29
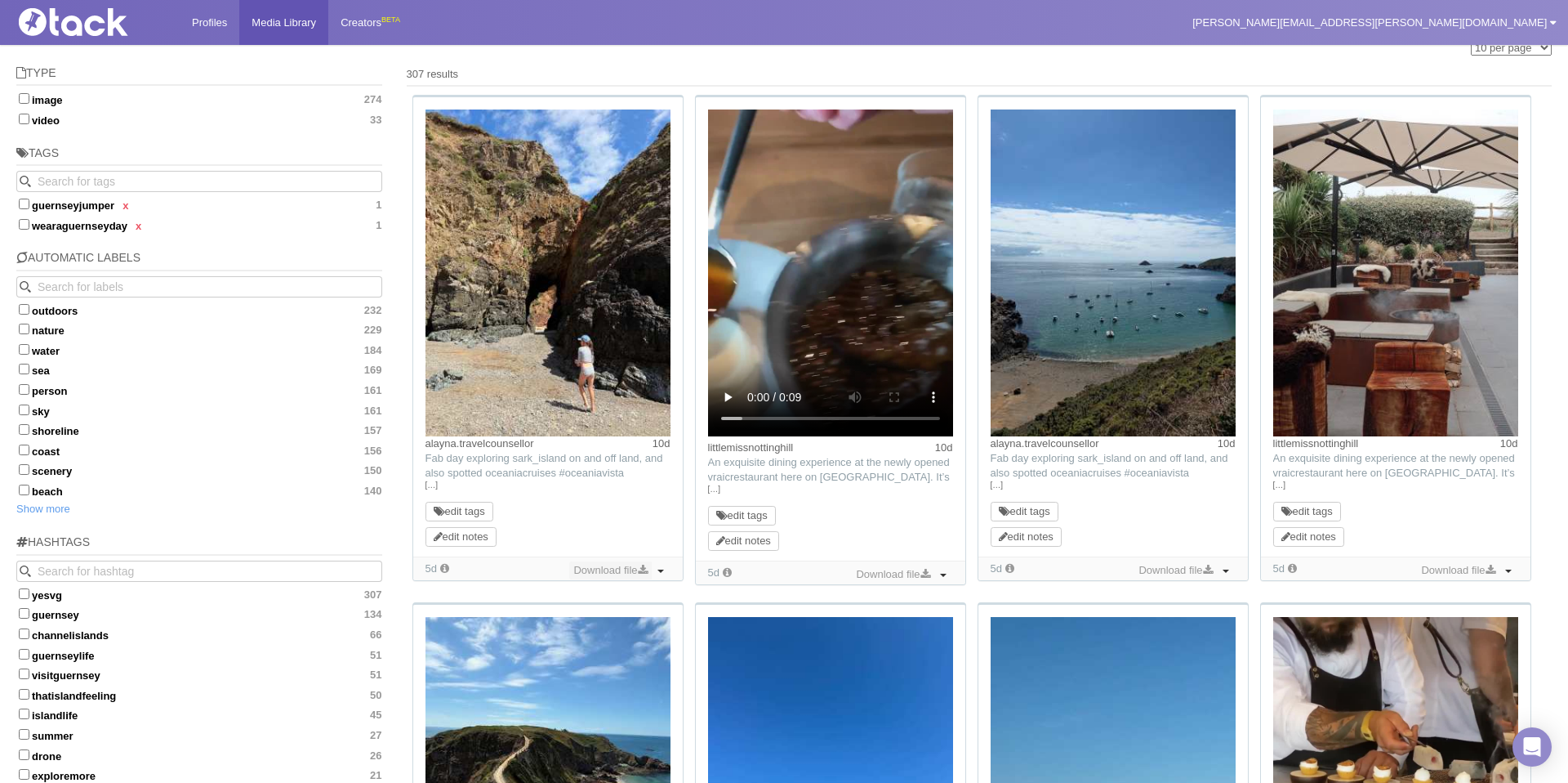
click at [612, 576] on link "Download file" at bounding box center [611, 571] width 82 height 18
click at [1479, 572] on link "Download file" at bounding box center [1458, 571] width 82 height 18
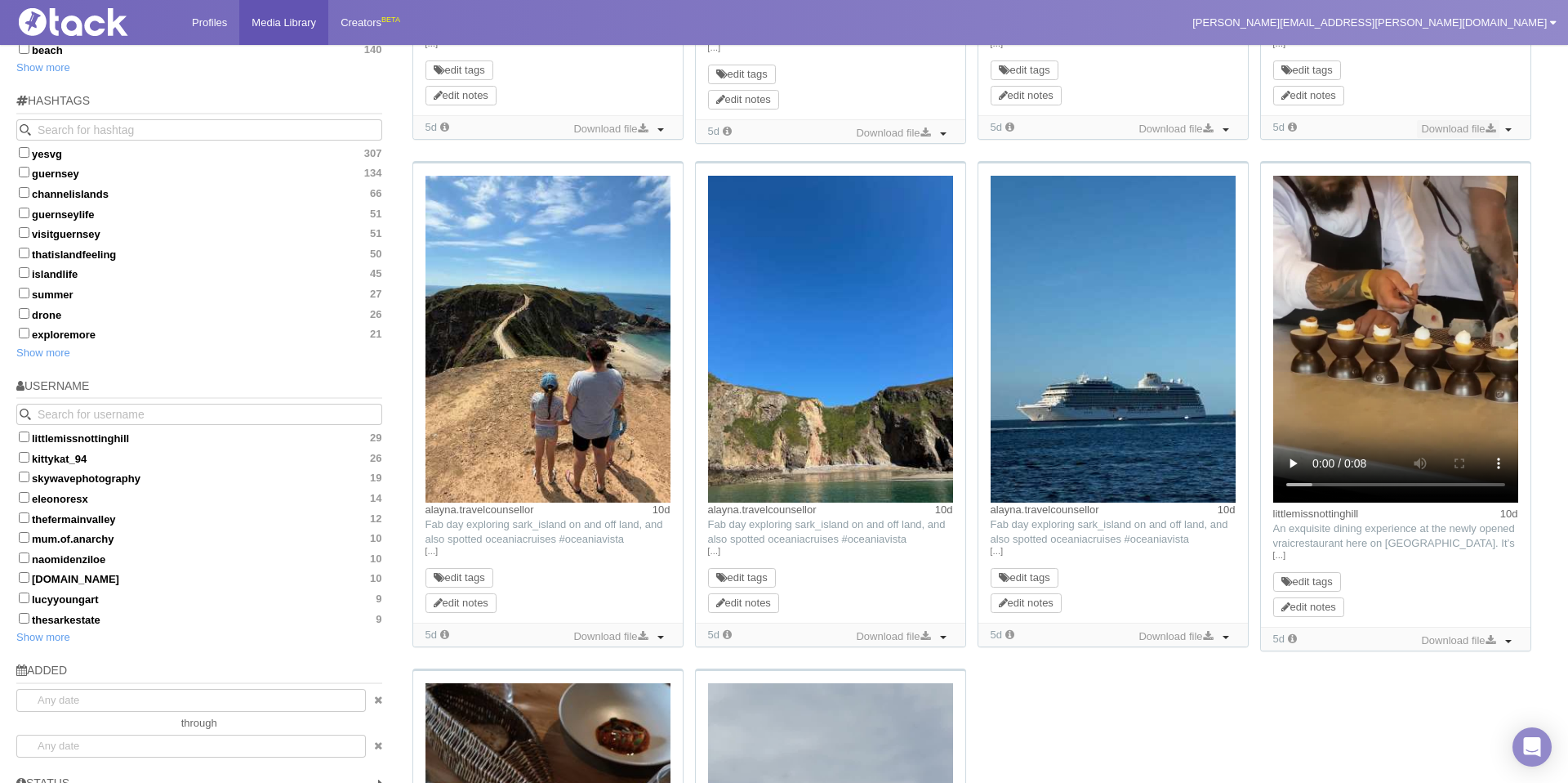
scroll to position [562, 0]
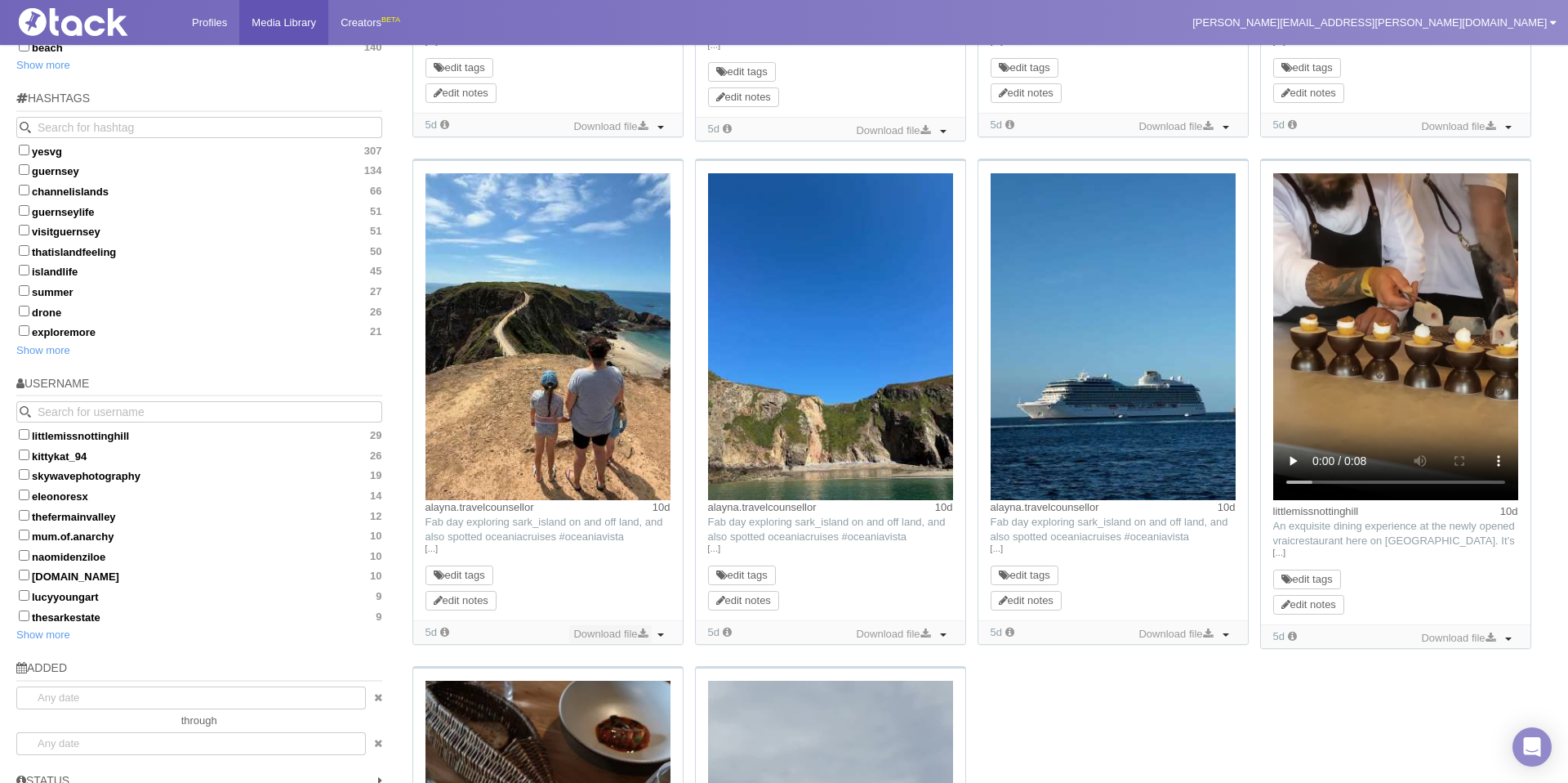
click at [608, 636] on link "Download file" at bounding box center [611, 634] width 82 height 18
click at [892, 636] on link "Download file" at bounding box center [893, 634] width 82 height 18
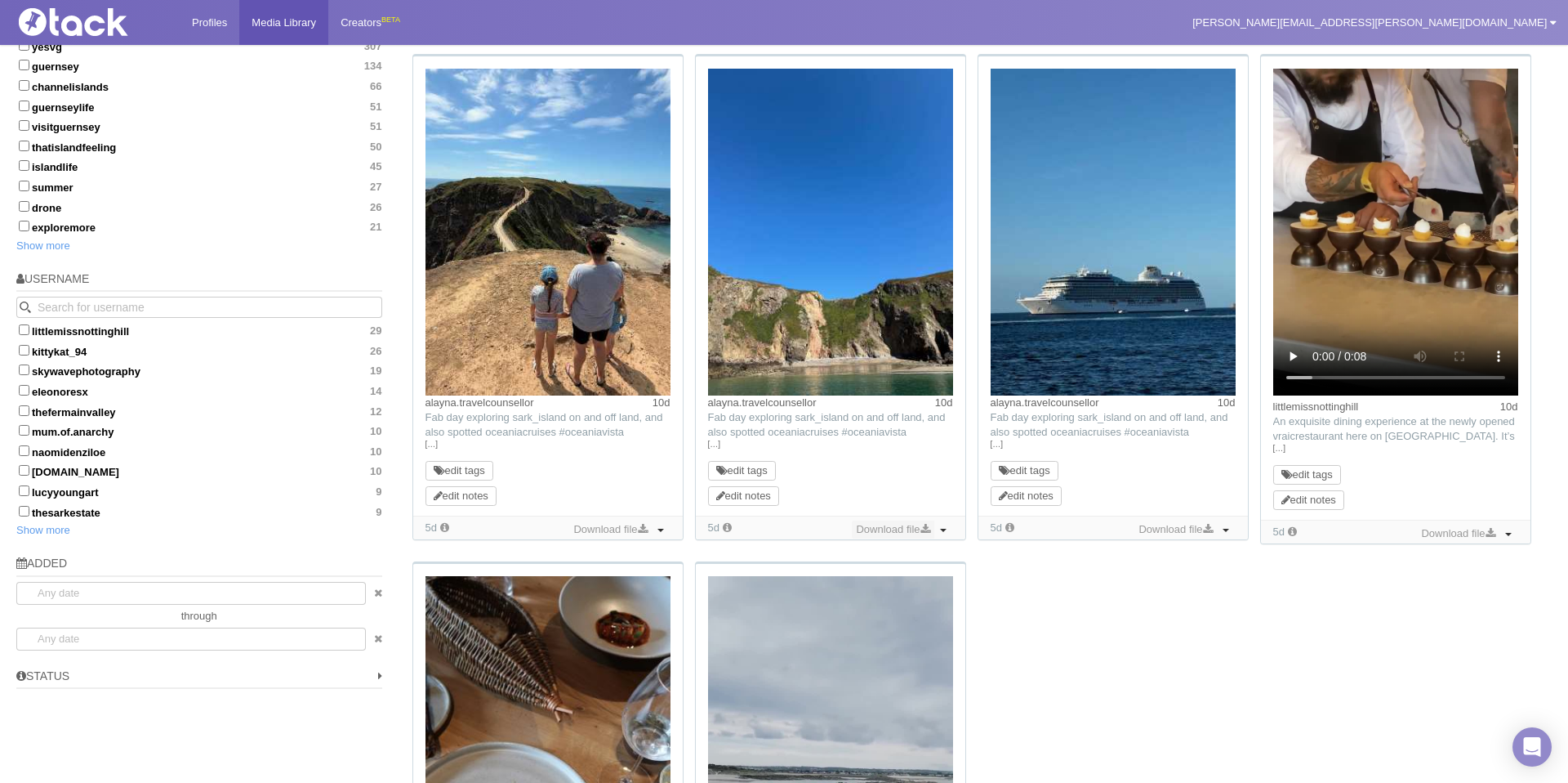
scroll to position [694, 0]
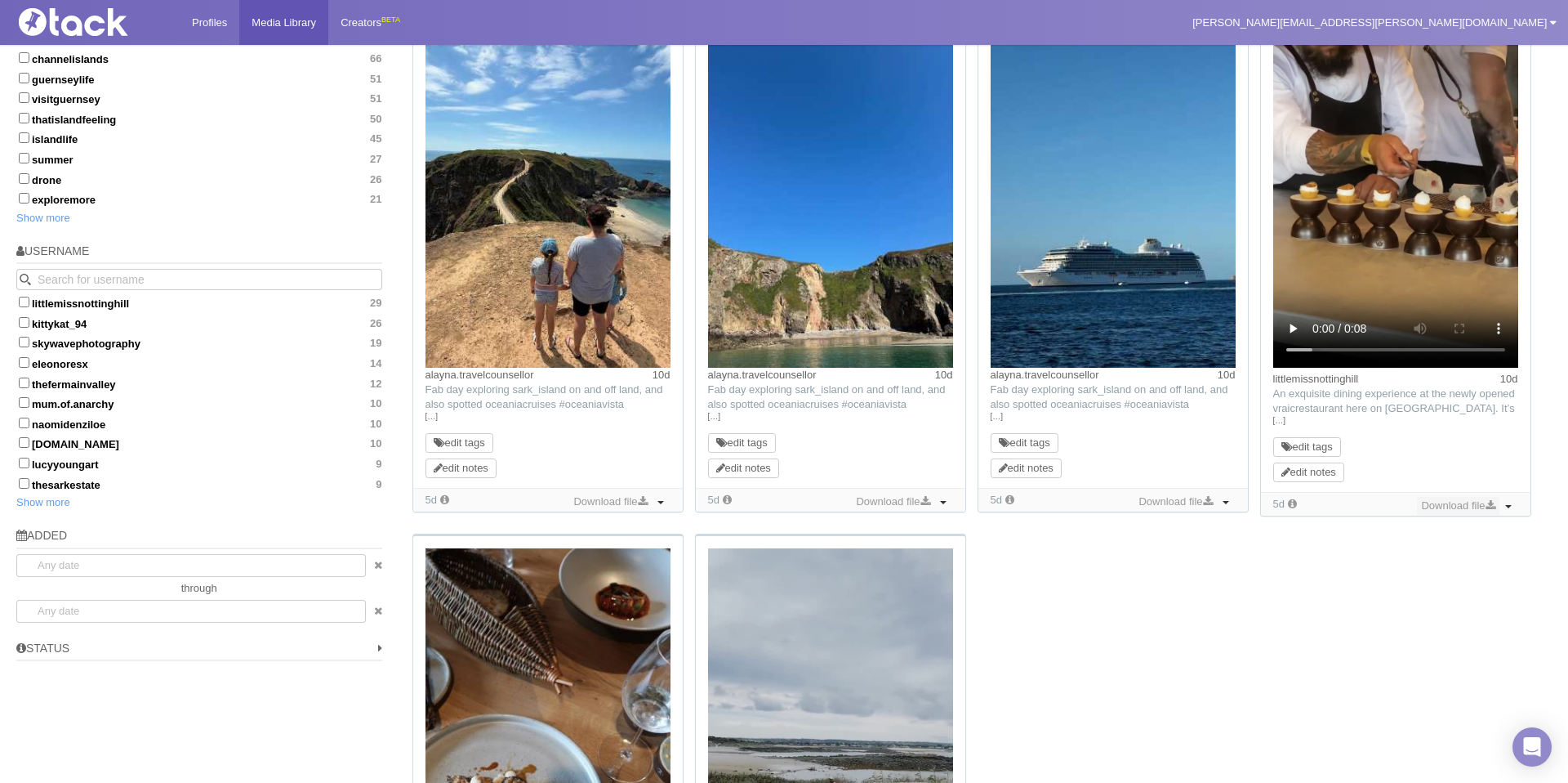
click at [1473, 505] on link "Download file" at bounding box center [1458, 506] width 82 height 18
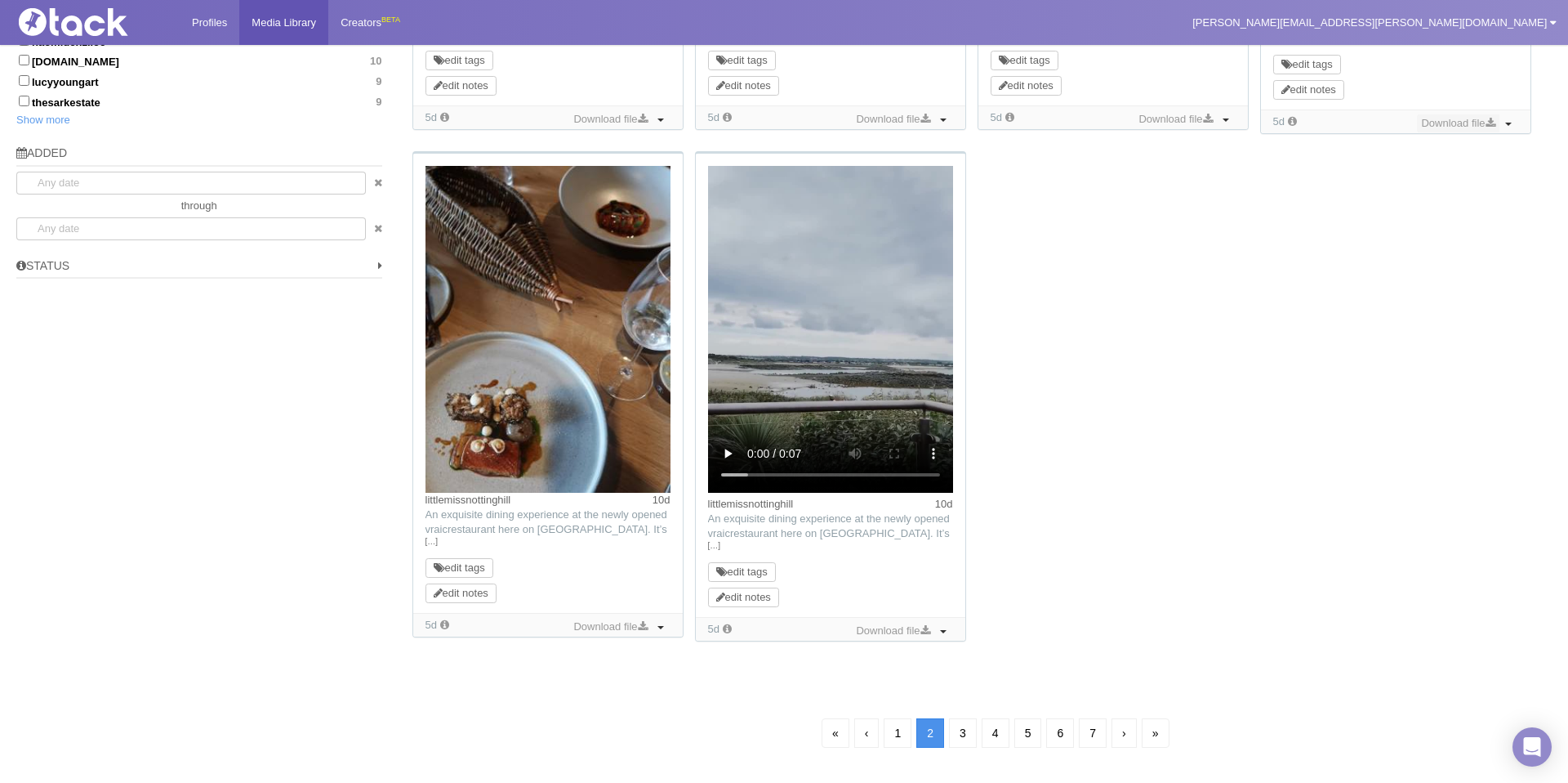
scroll to position [1117, 0]
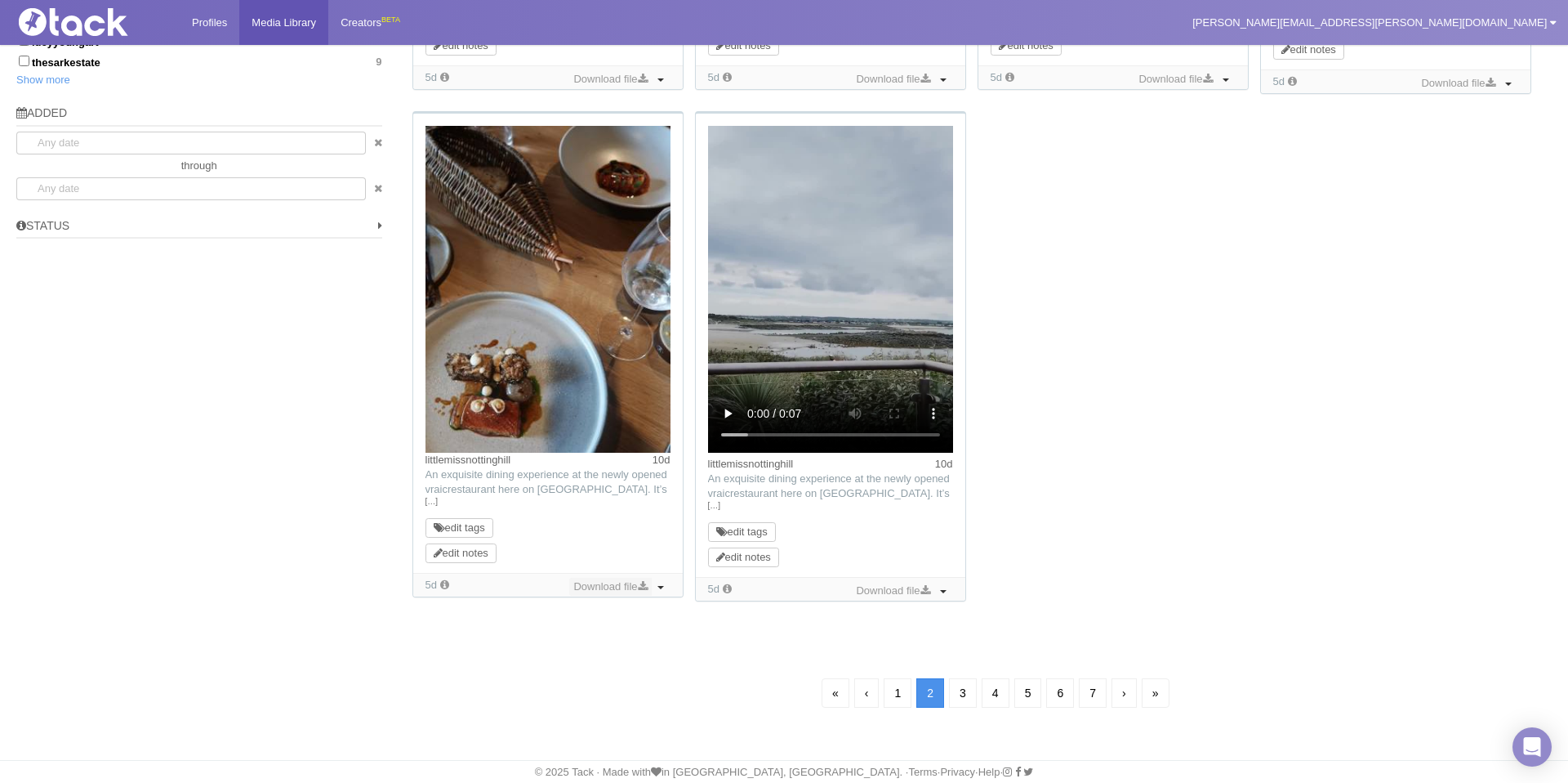
drag, startPoint x: 581, startPoint y: 579, endPoint x: 604, endPoint y: 583, distance: 23.3
click at [581, 580] on link "Download file" at bounding box center [611, 587] width 82 height 18
click at [881, 587] on link "Download file" at bounding box center [893, 590] width 82 height 18
click at [962, 693] on link "3" at bounding box center [963, 693] width 28 height 29
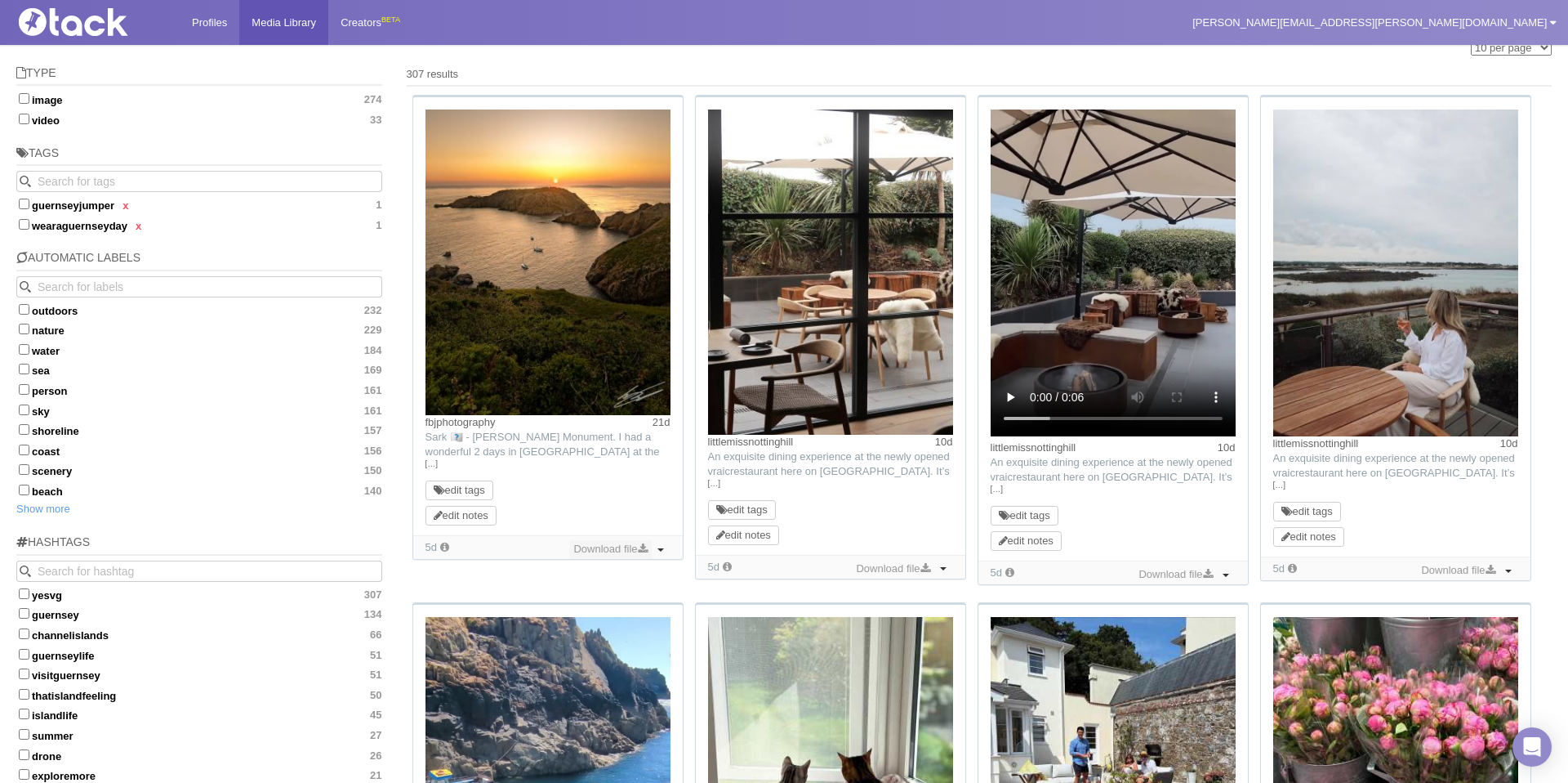
click at [603, 544] on link "Download file" at bounding box center [611, 549] width 82 height 18
click at [899, 573] on link "Download file" at bounding box center [893, 569] width 82 height 18
click at [1157, 571] on link "Download file" at bounding box center [1176, 574] width 82 height 18
click at [1447, 571] on link "Download file" at bounding box center [1458, 571] width 82 height 18
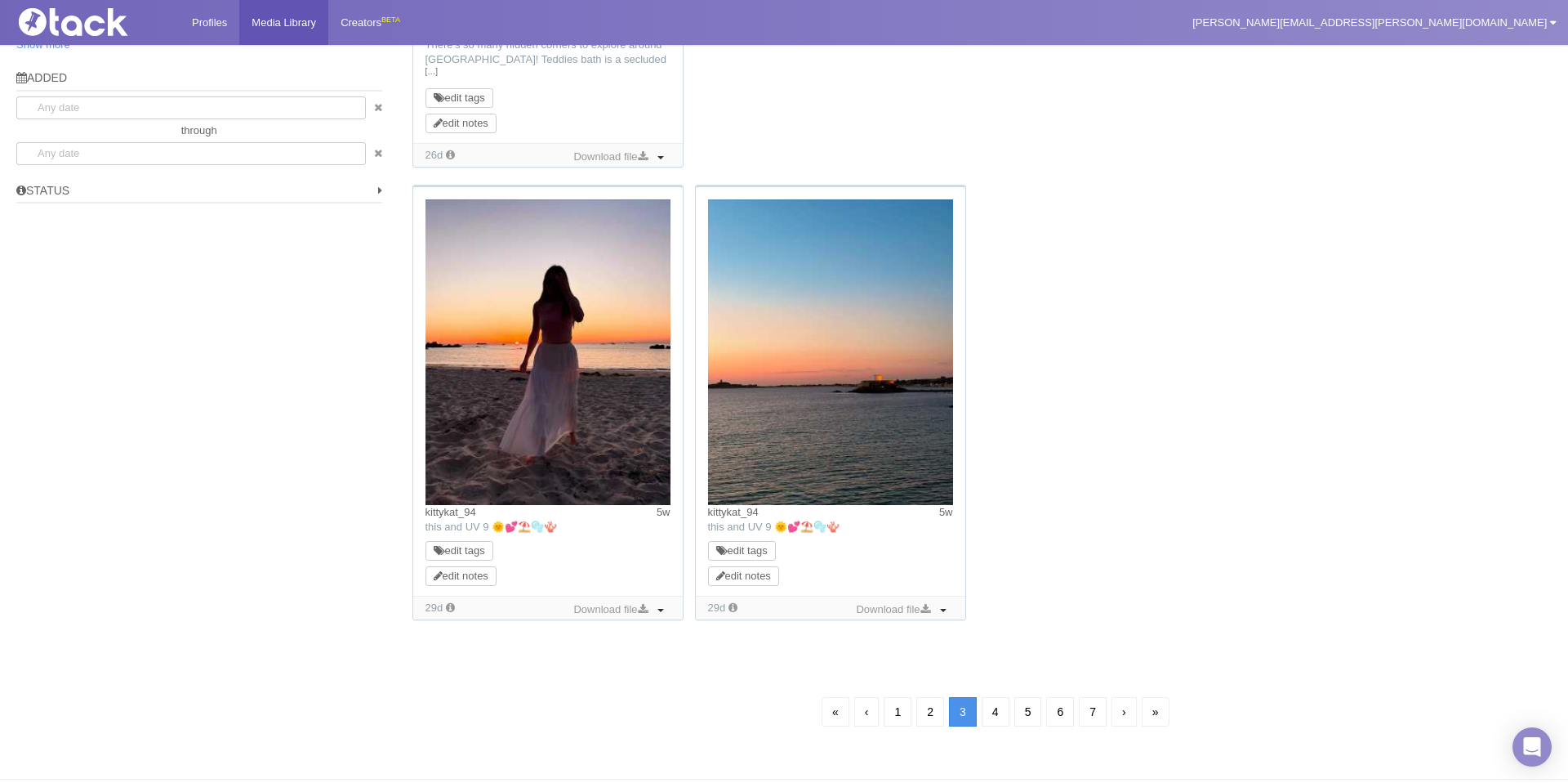
scroll to position [1171, 0]
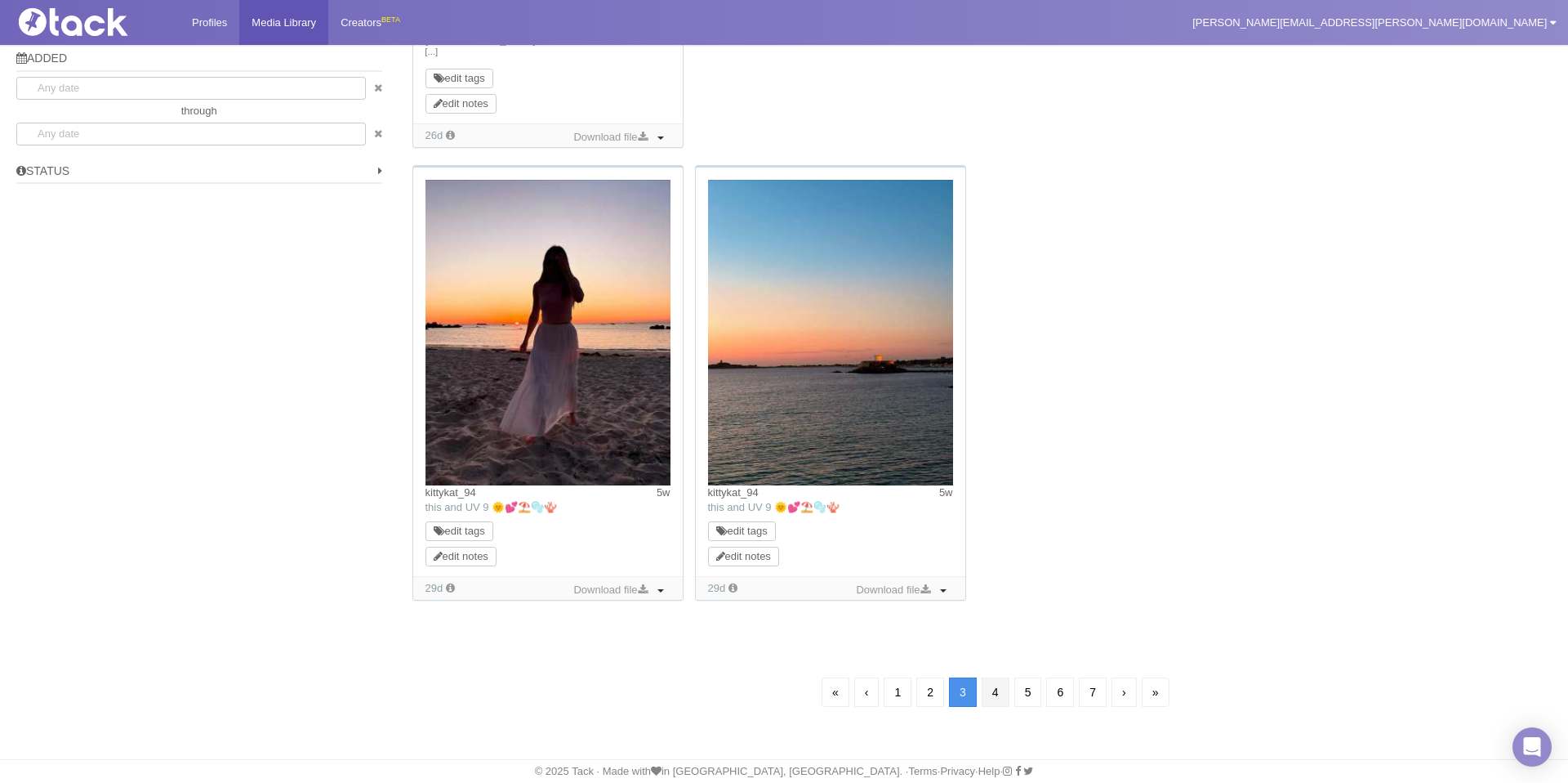
click at [999, 683] on link "4" at bounding box center [995, 692] width 28 height 29
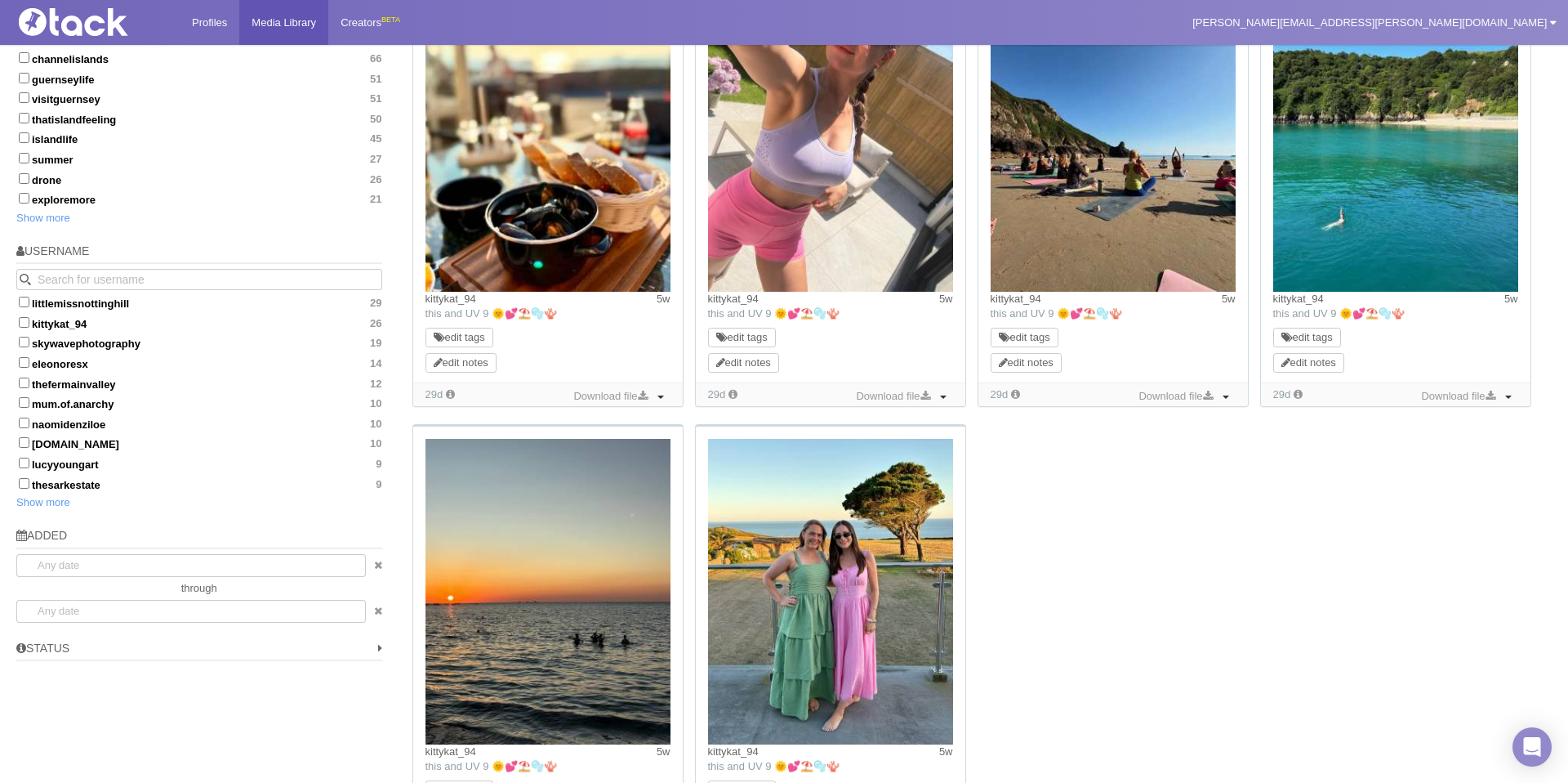
scroll to position [900, 0]
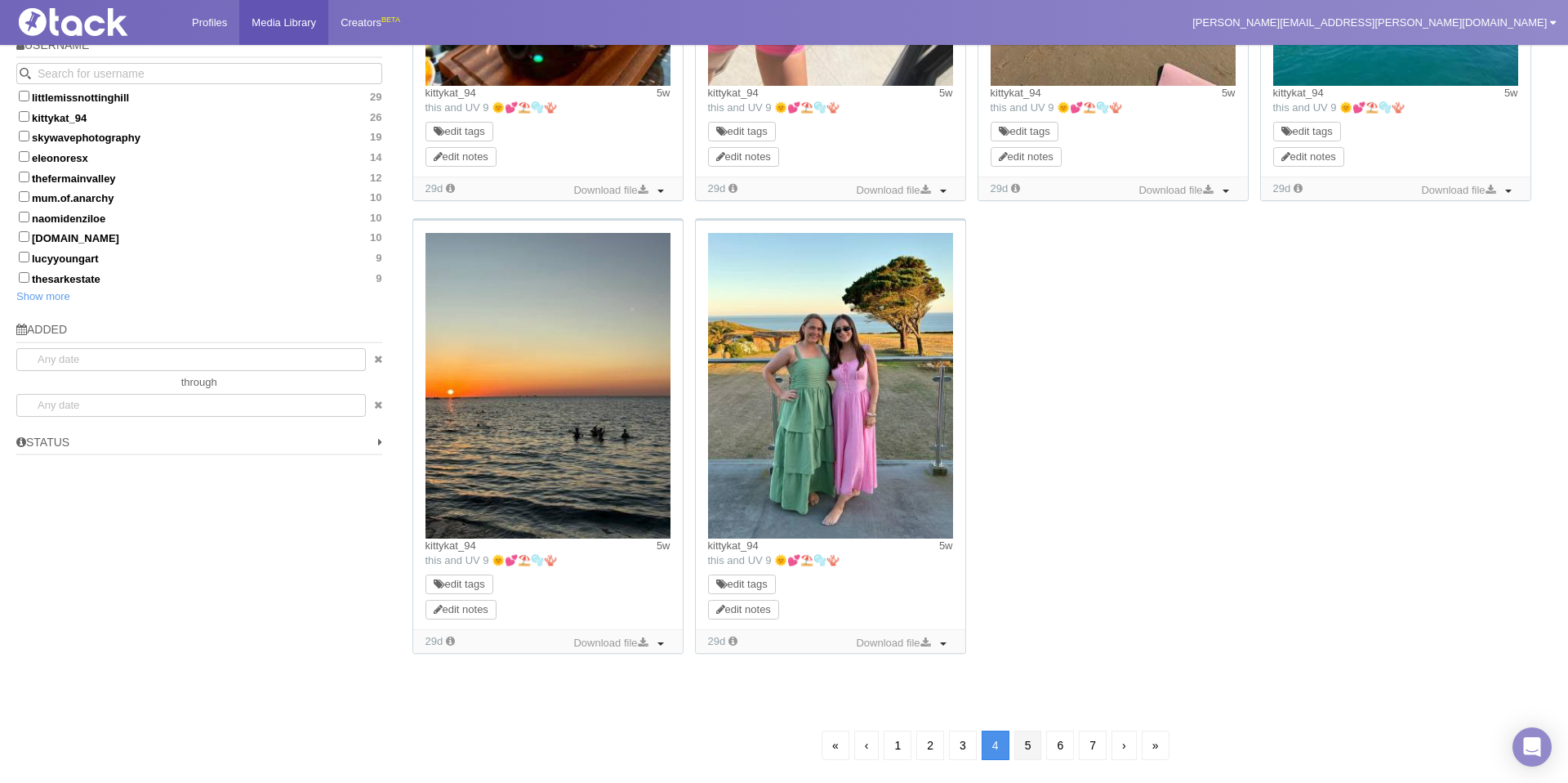
click at [1036, 743] on link "5" at bounding box center [1028, 745] width 28 height 29
